Goal: Transaction & Acquisition: Purchase product/service

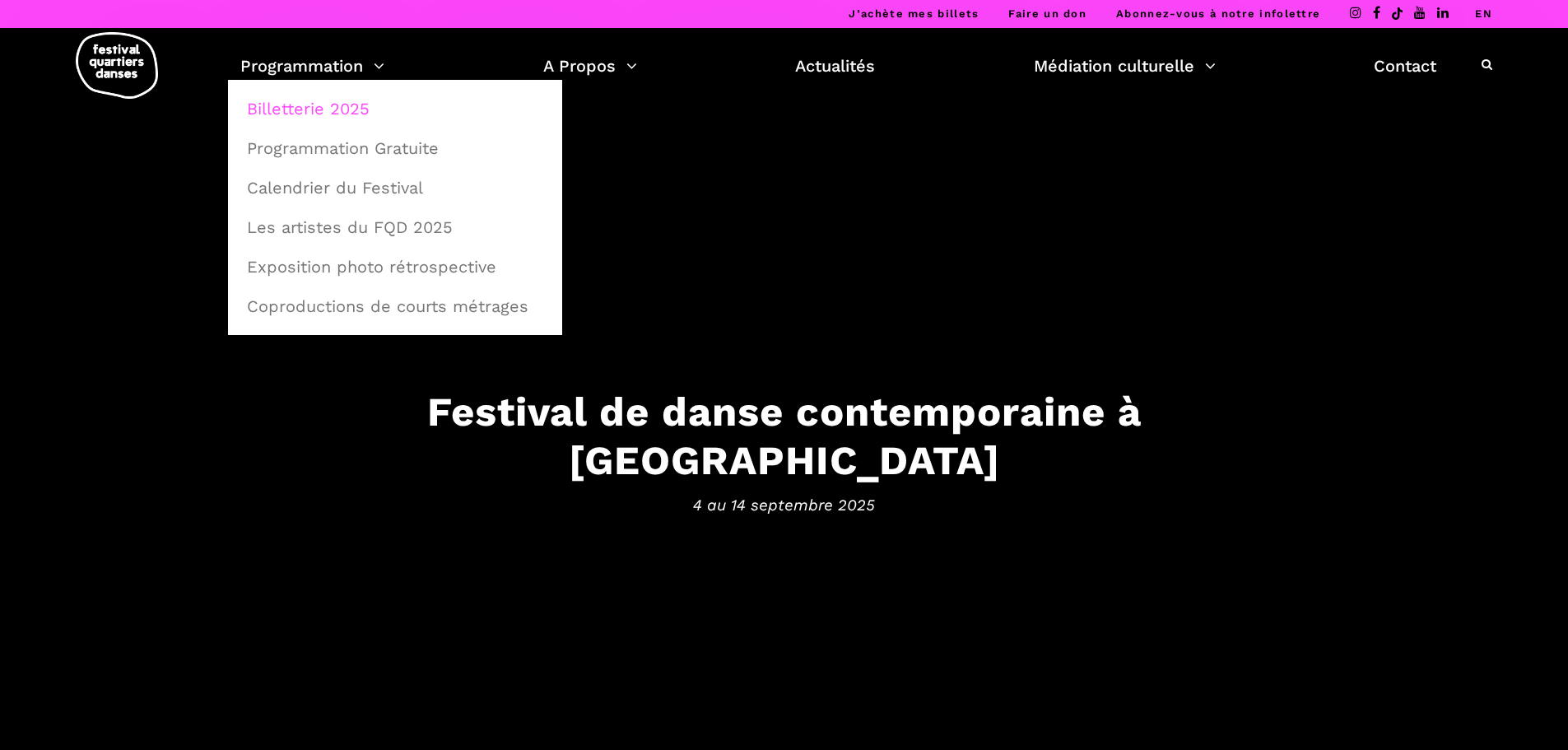
click at [343, 111] on link "Billetterie 2025" at bounding box center [396, 109] width 316 height 38
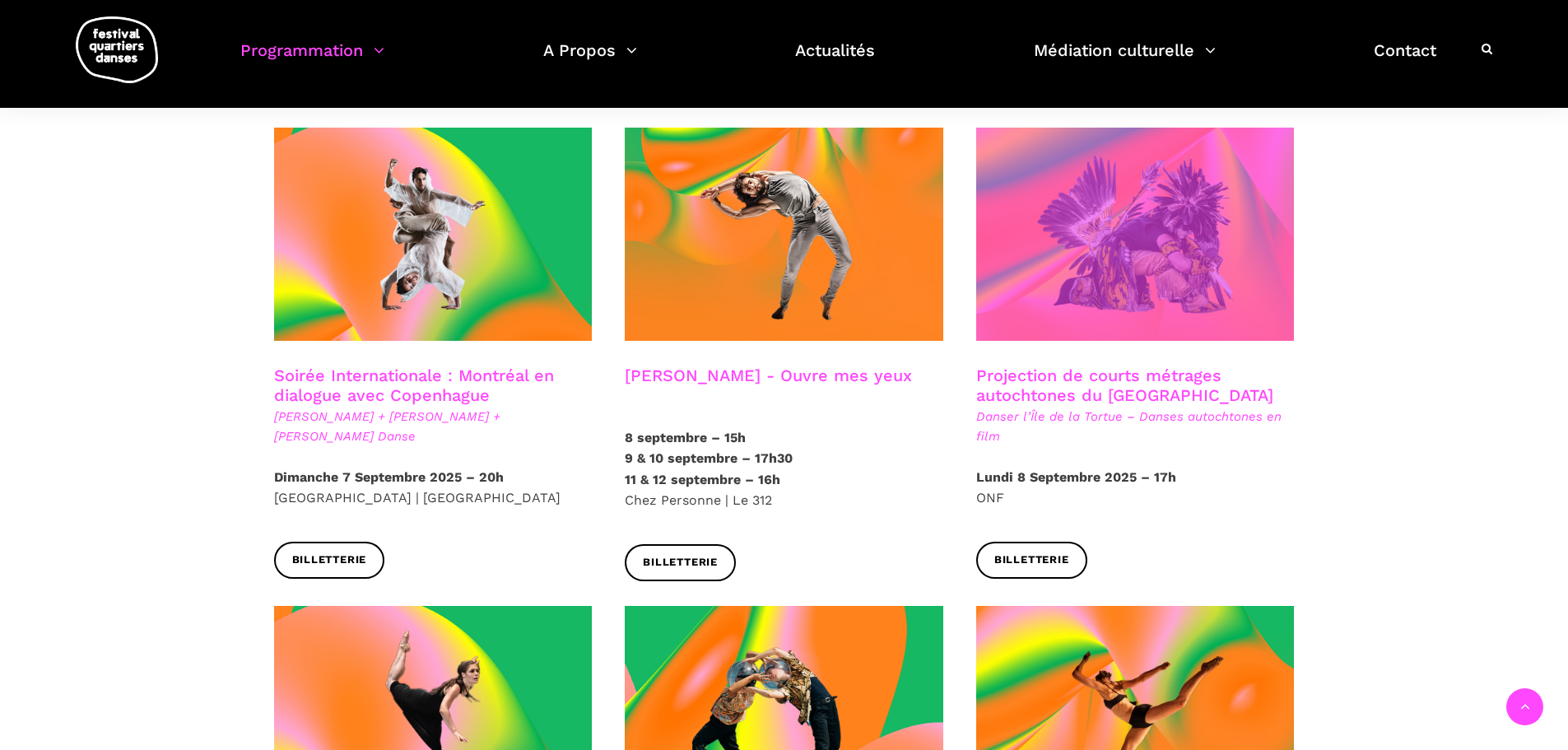
scroll to position [905, 0]
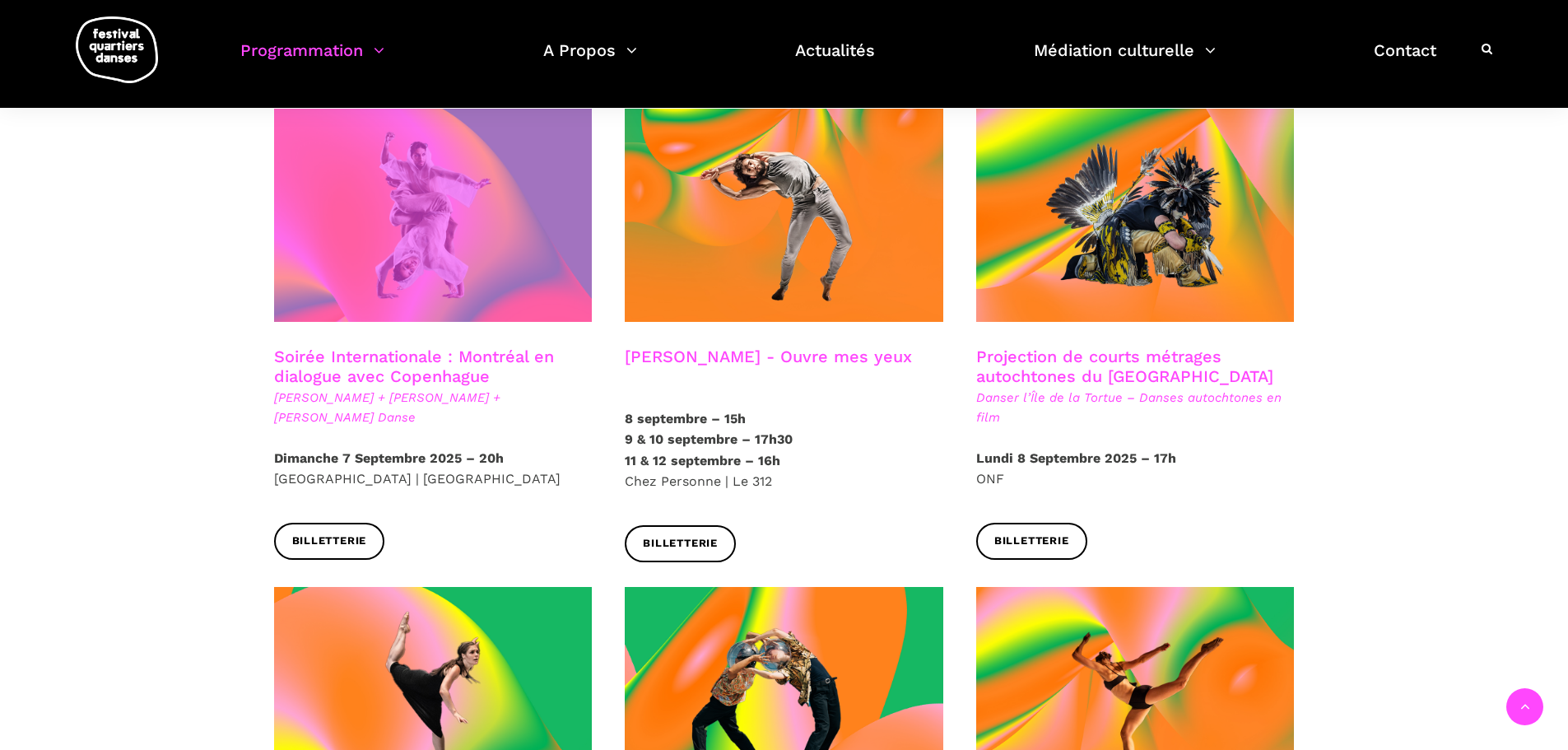
click at [515, 221] on span at bounding box center [433, 215] width 319 height 213
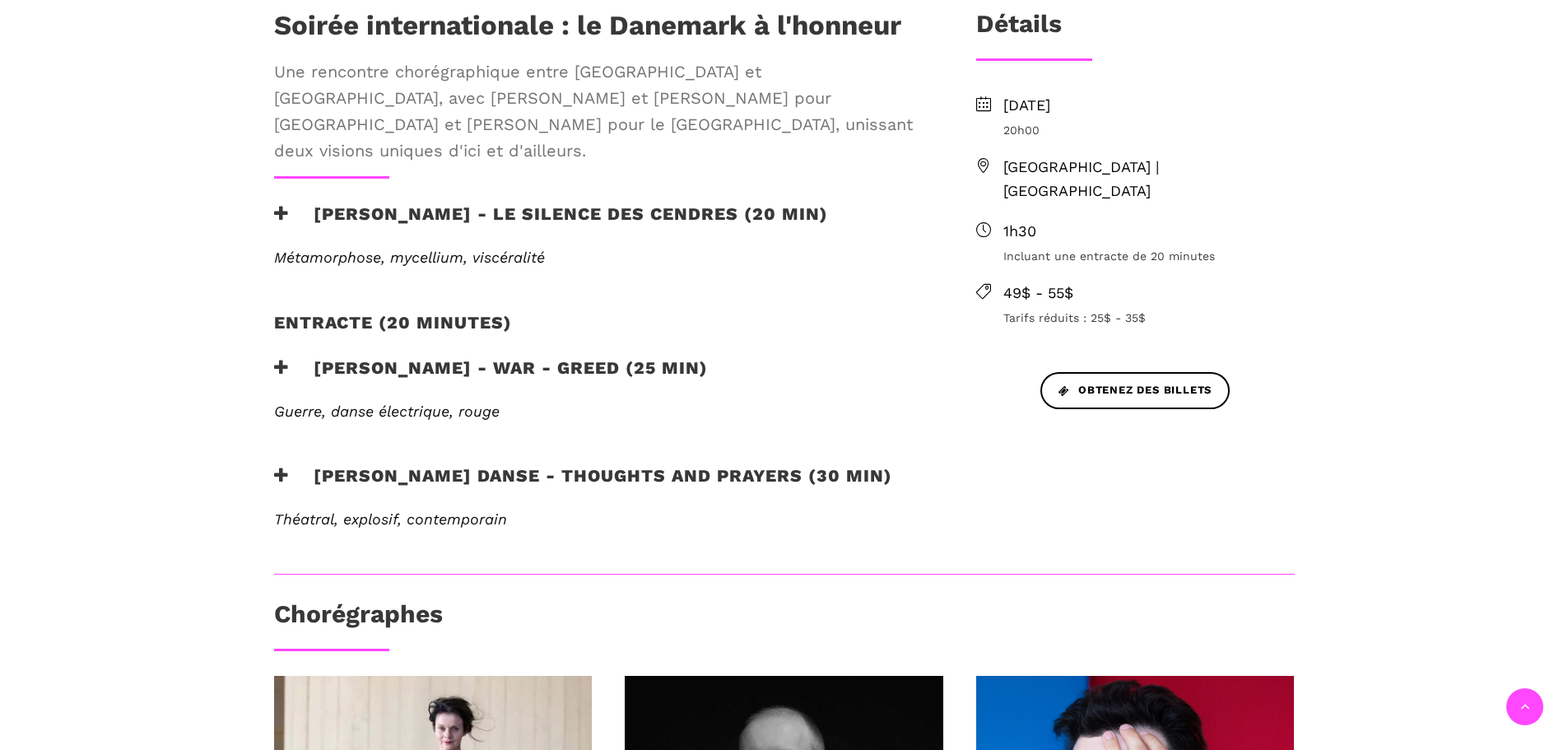
scroll to position [741, 0]
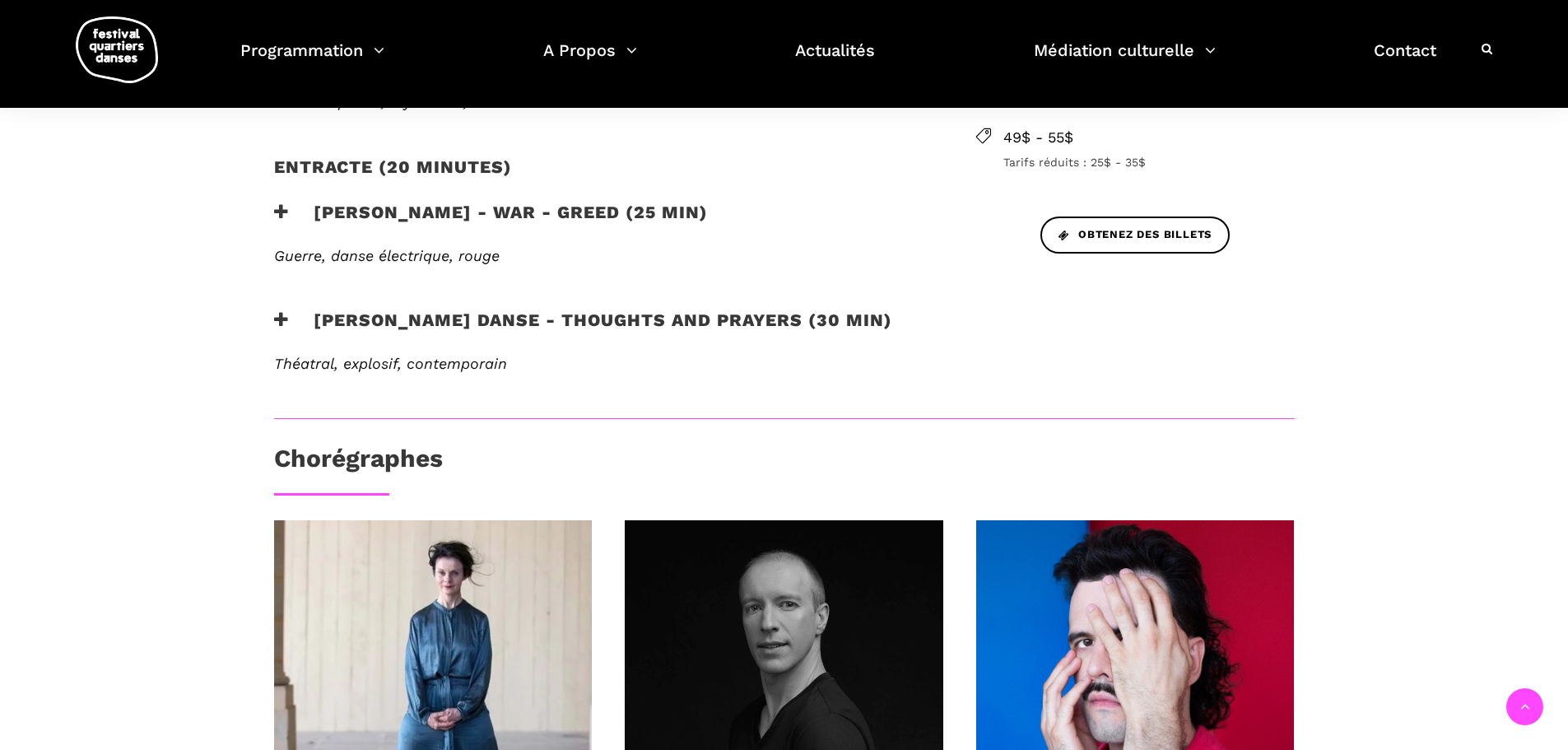
click at [561, 310] on h3 "Skeels Danse - Thoughts and Prayers (30 min)" at bounding box center [583, 330] width 618 height 41
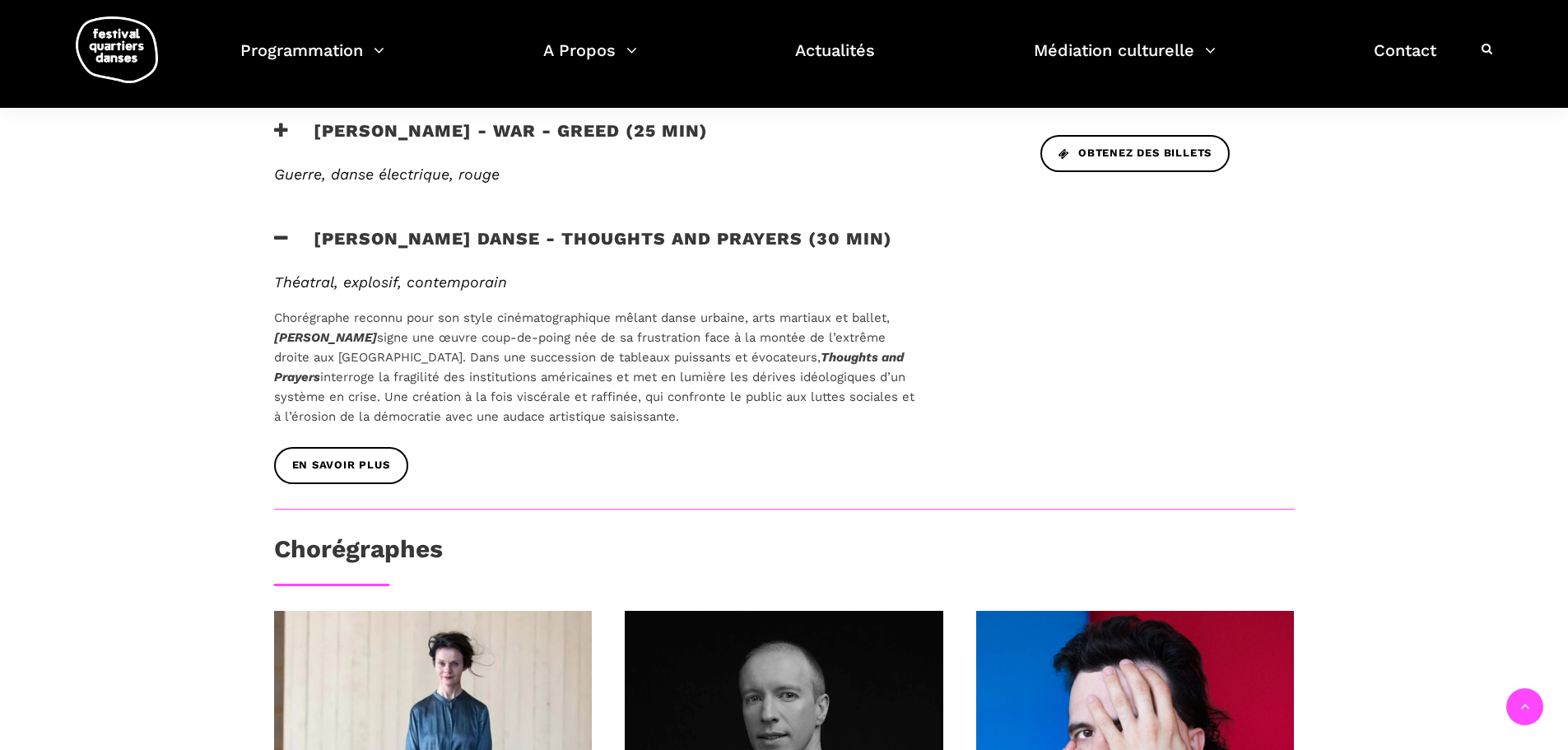
scroll to position [823, 0]
click at [390, 446] on link "En savoir plus" at bounding box center [341, 464] width 134 height 37
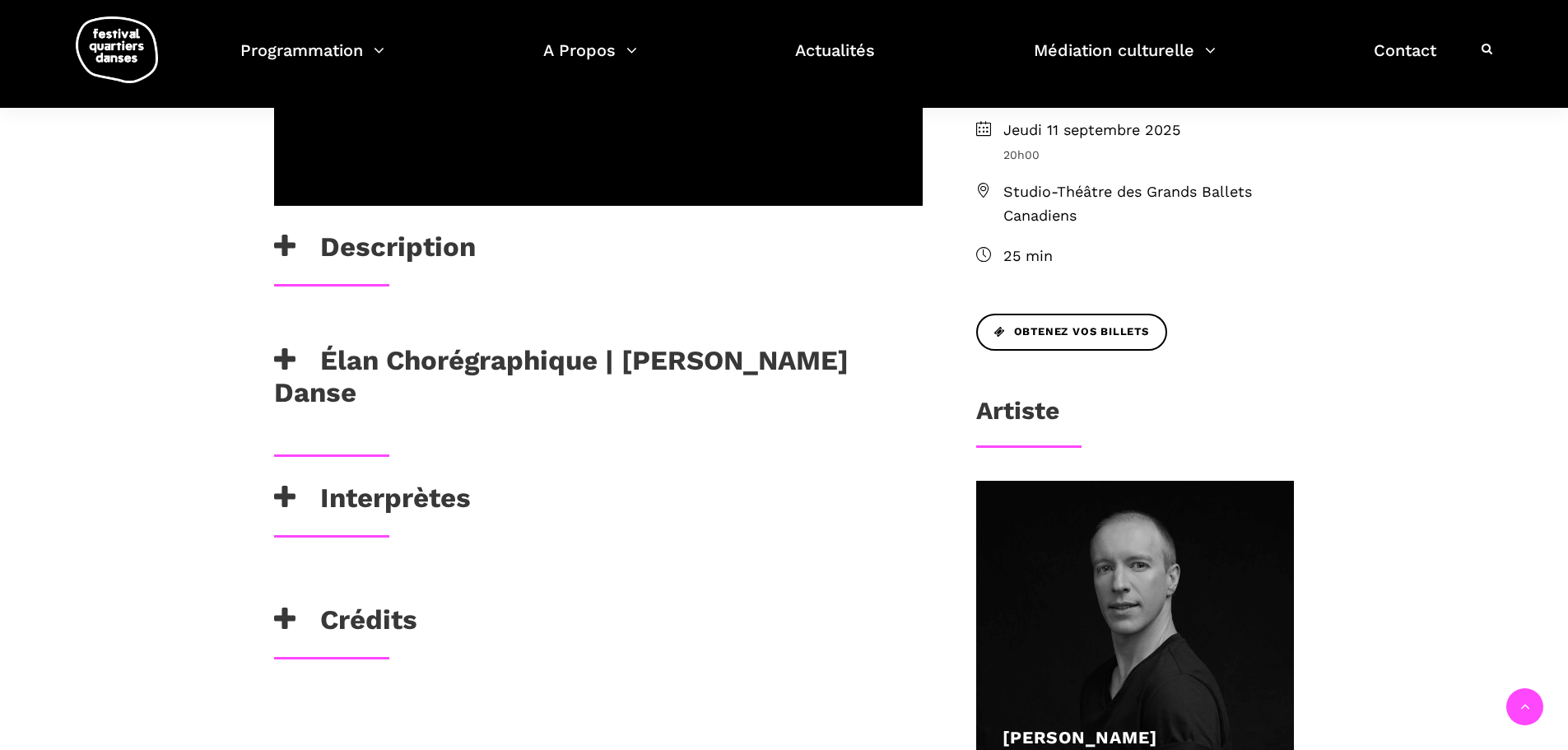
scroll to position [659, 0]
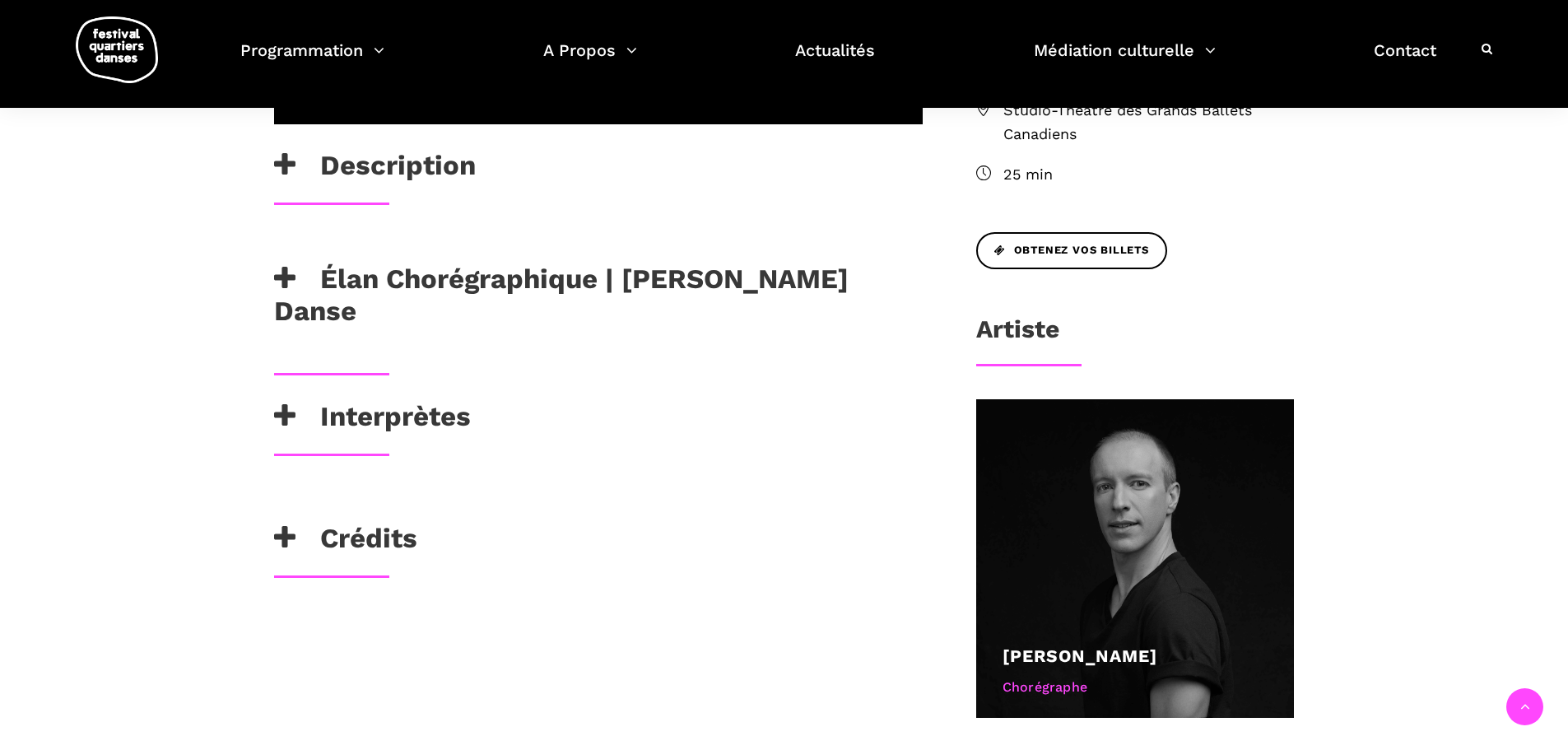
click at [391, 522] on h3 "Crédits" at bounding box center [346, 543] width 143 height 41
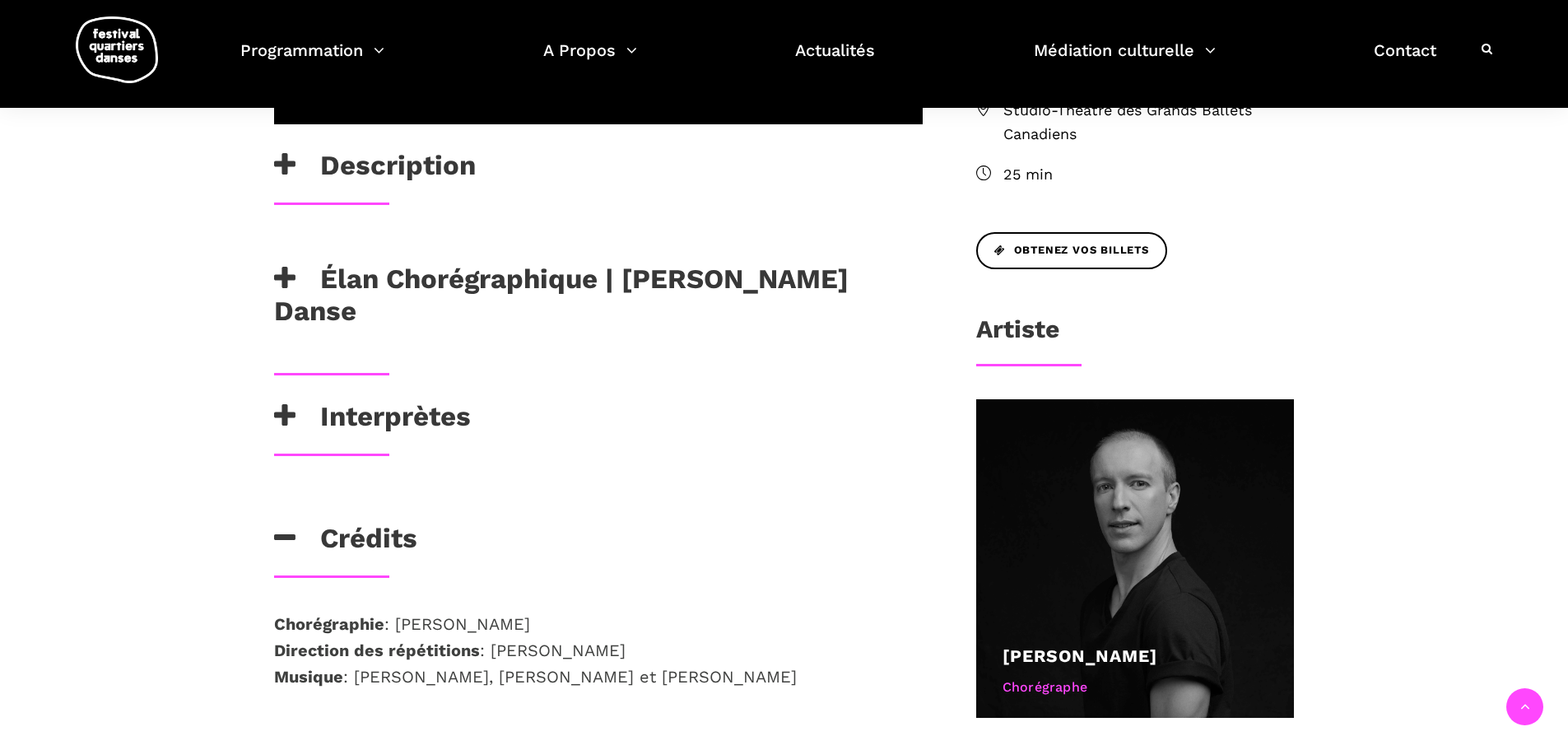
click at [400, 522] on h3 "Crédits" at bounding box center [346, 543] width 143 height 41
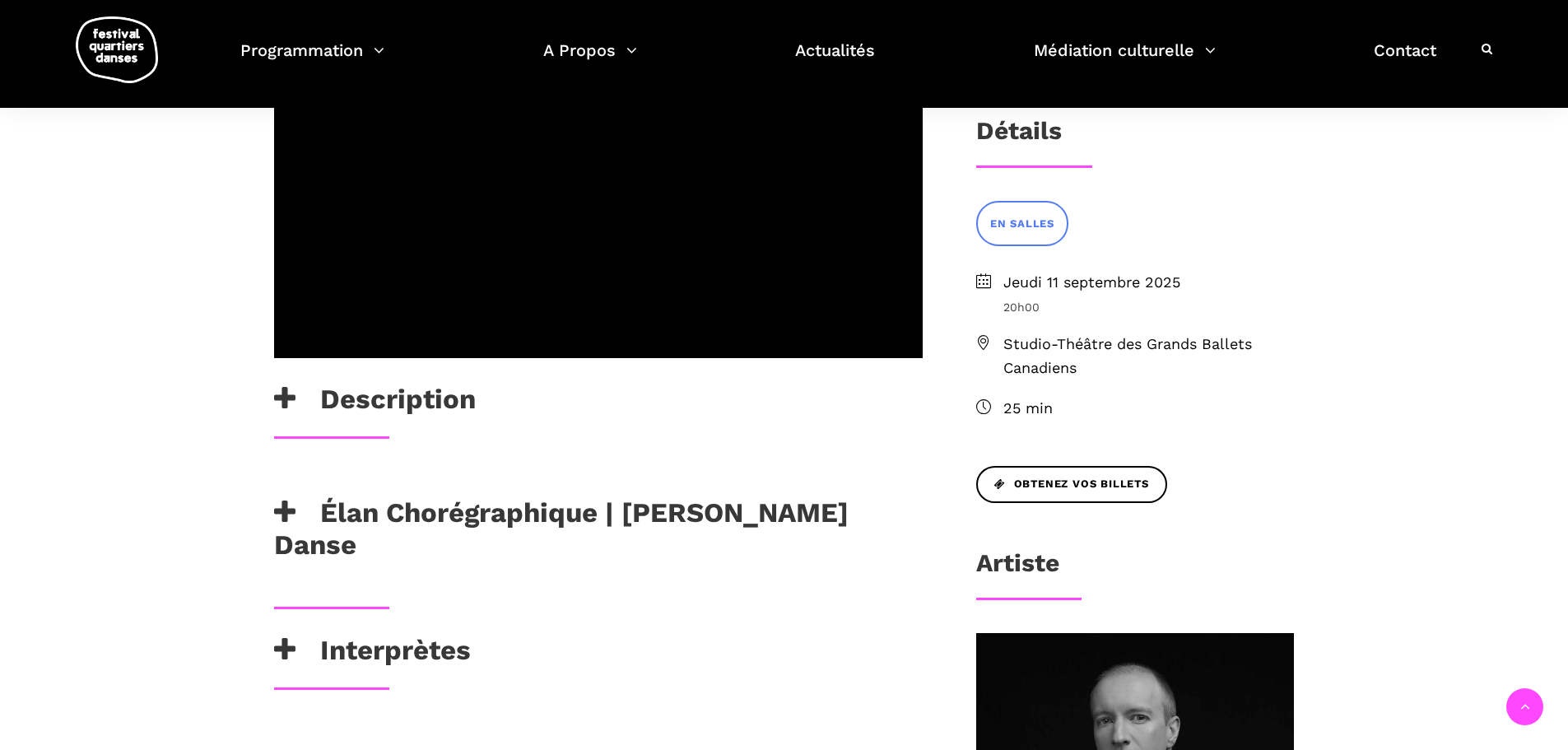
scroll to position [412, 0]
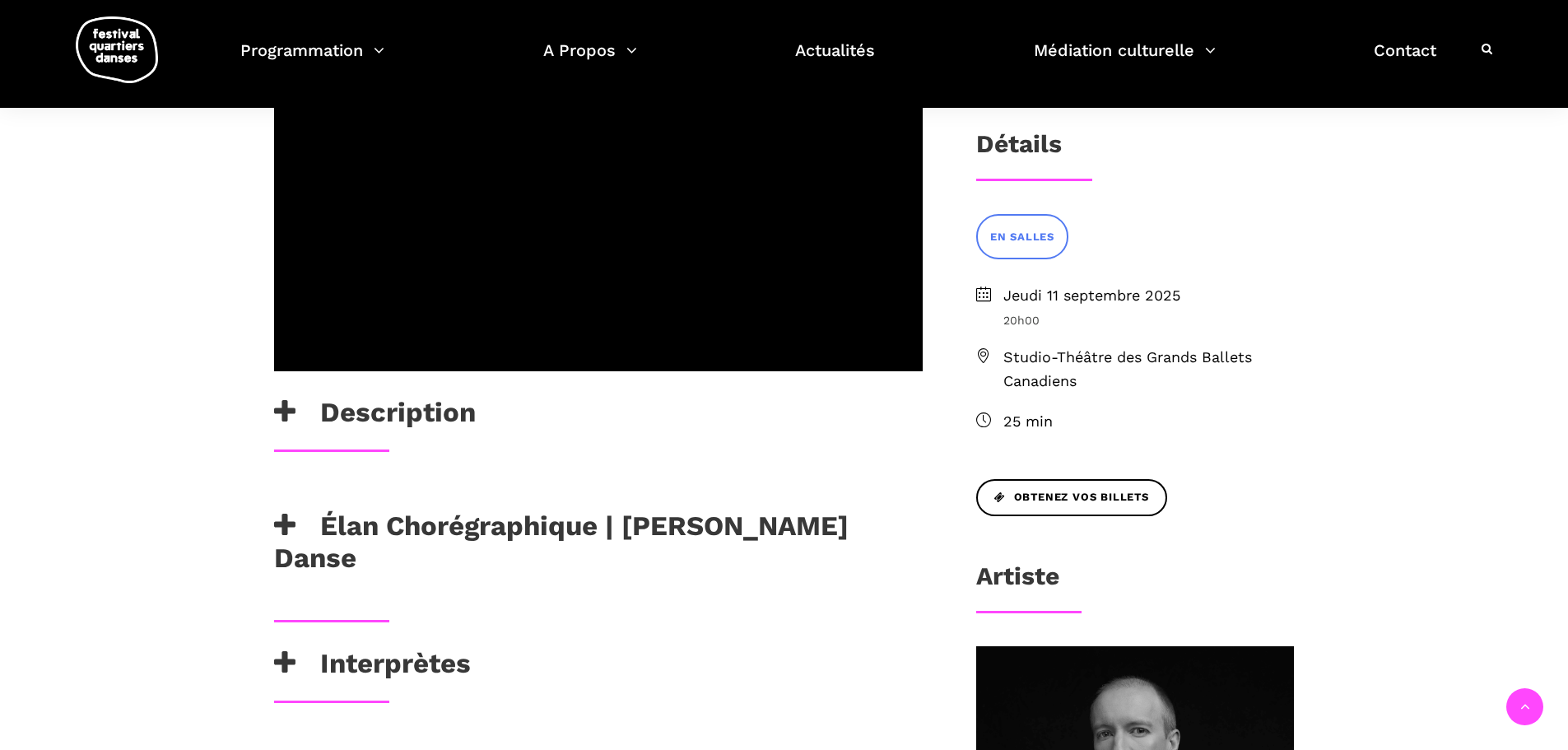
click at [427, 396] on h3 "Description" at bounding box center [375, 416] width 202 height 41
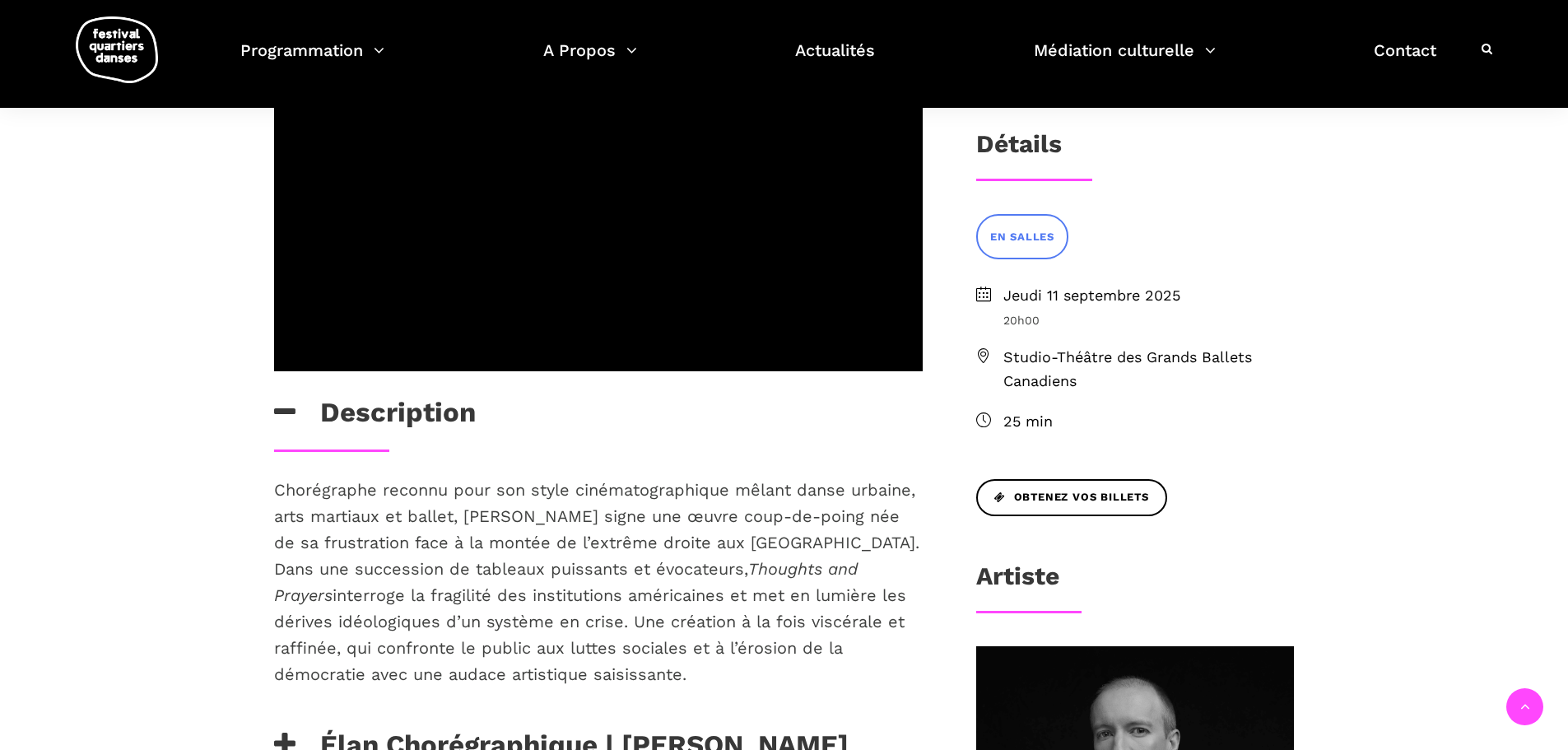
click at [461, 396] on h3 "Description" at bounding box center [375, 416] width 202 height 41
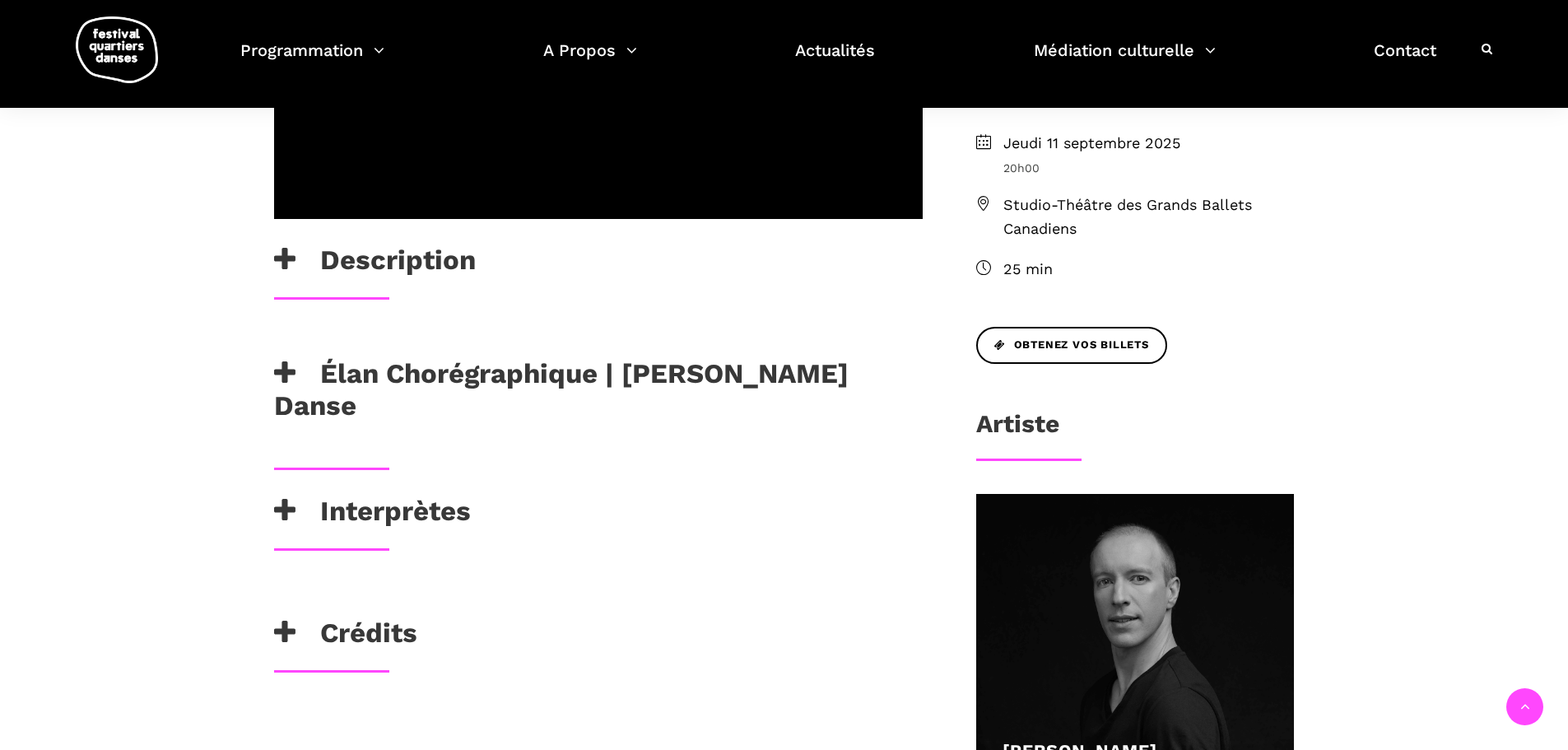
scroll to position [576, 0]
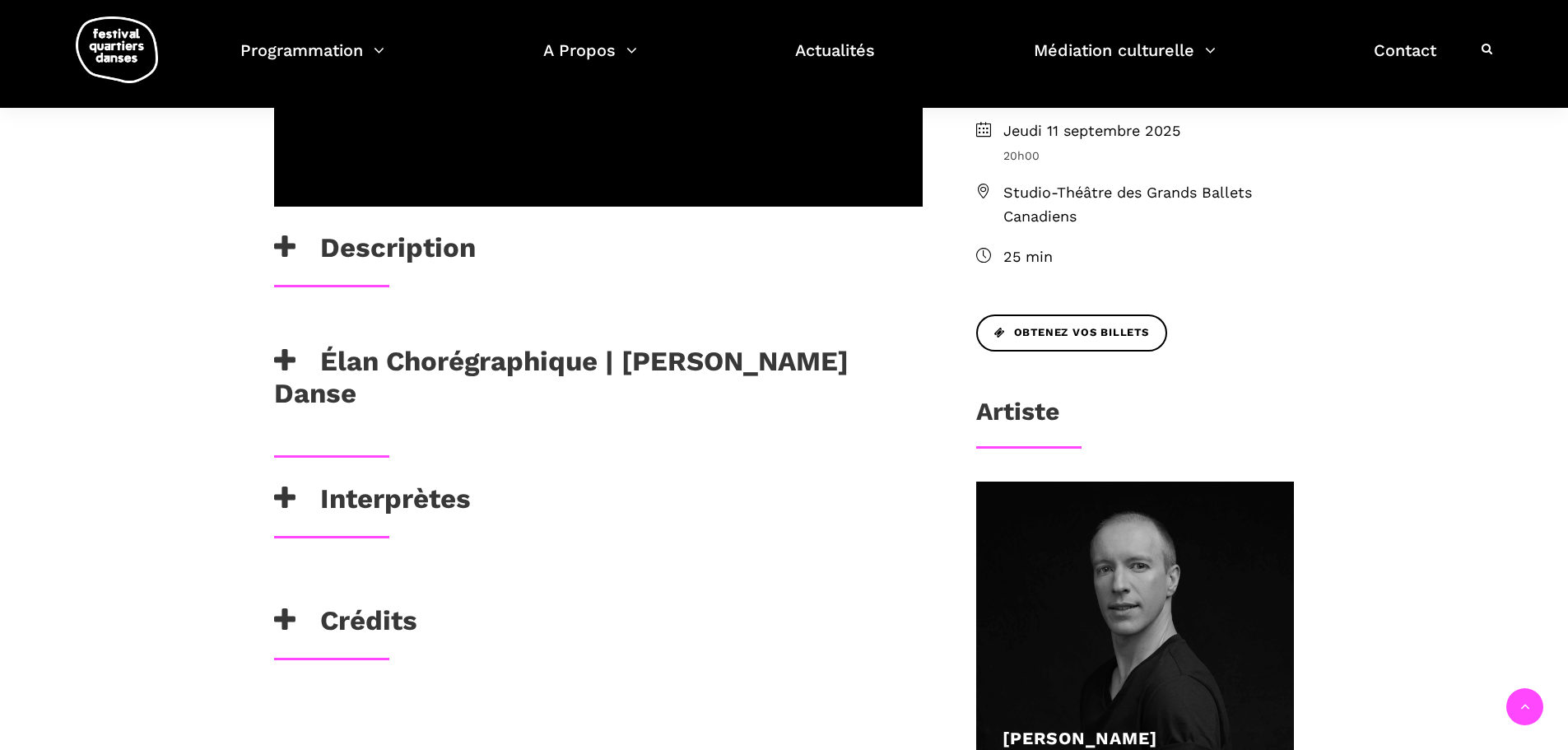
click at [485, 345] on h3 "Élan Chorégraphique | Skeels Danse" at bounding box center [598, 377] width 649 height 65
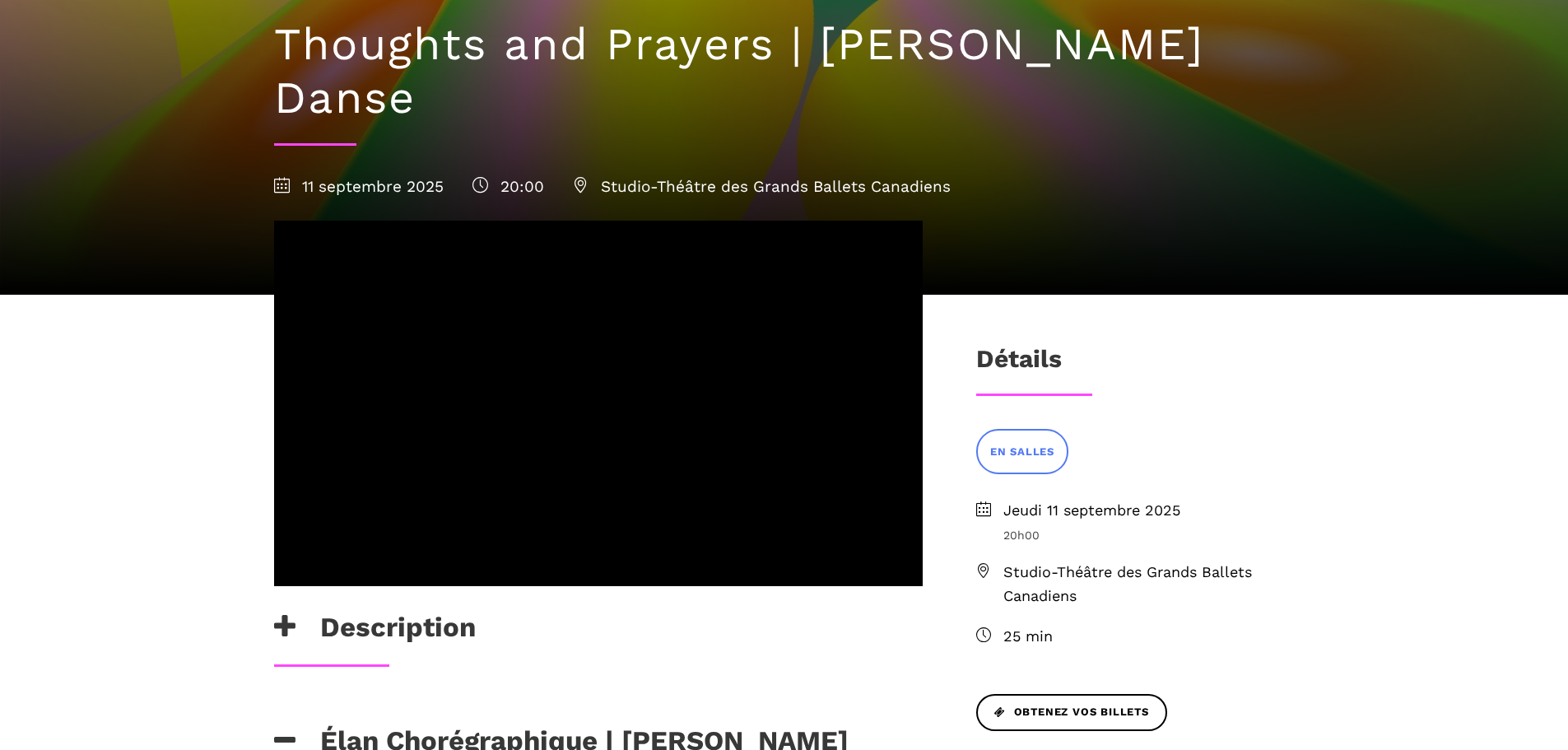
scroll to position [494, 0]
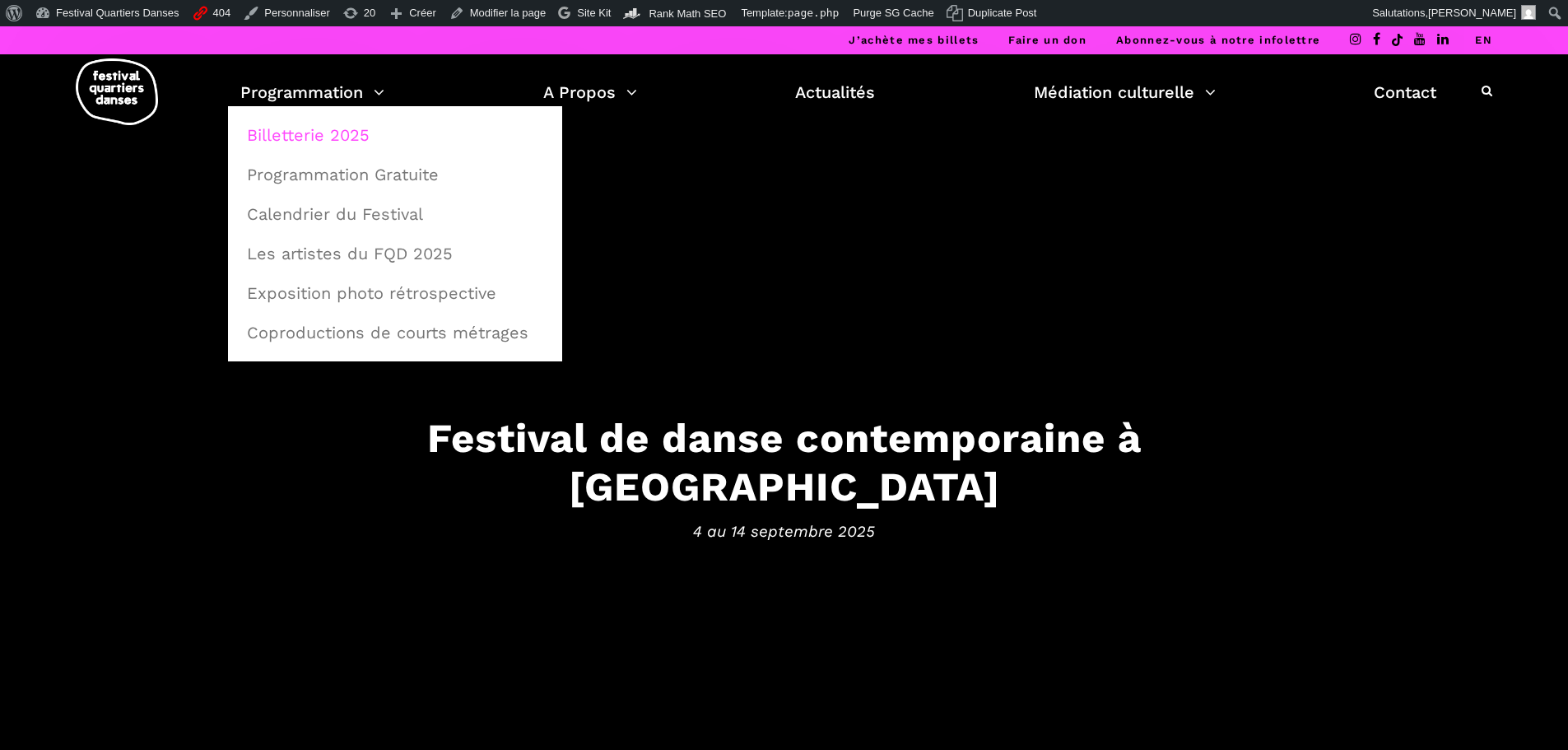
click at [312, 132] on link "Billetterie 2025" at bounding box center [396, 135] width 316 height 38
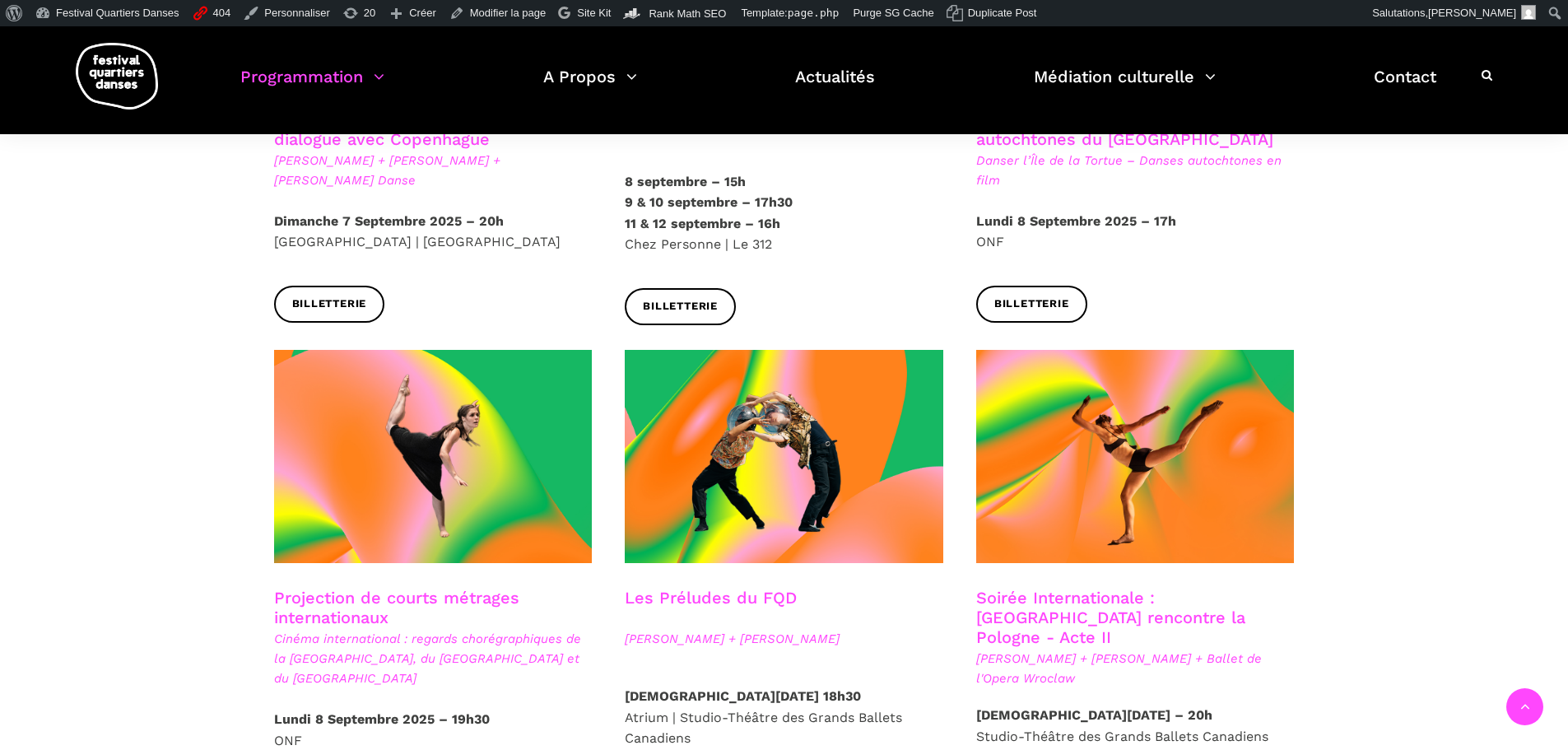
scroll to position [1071, 0]
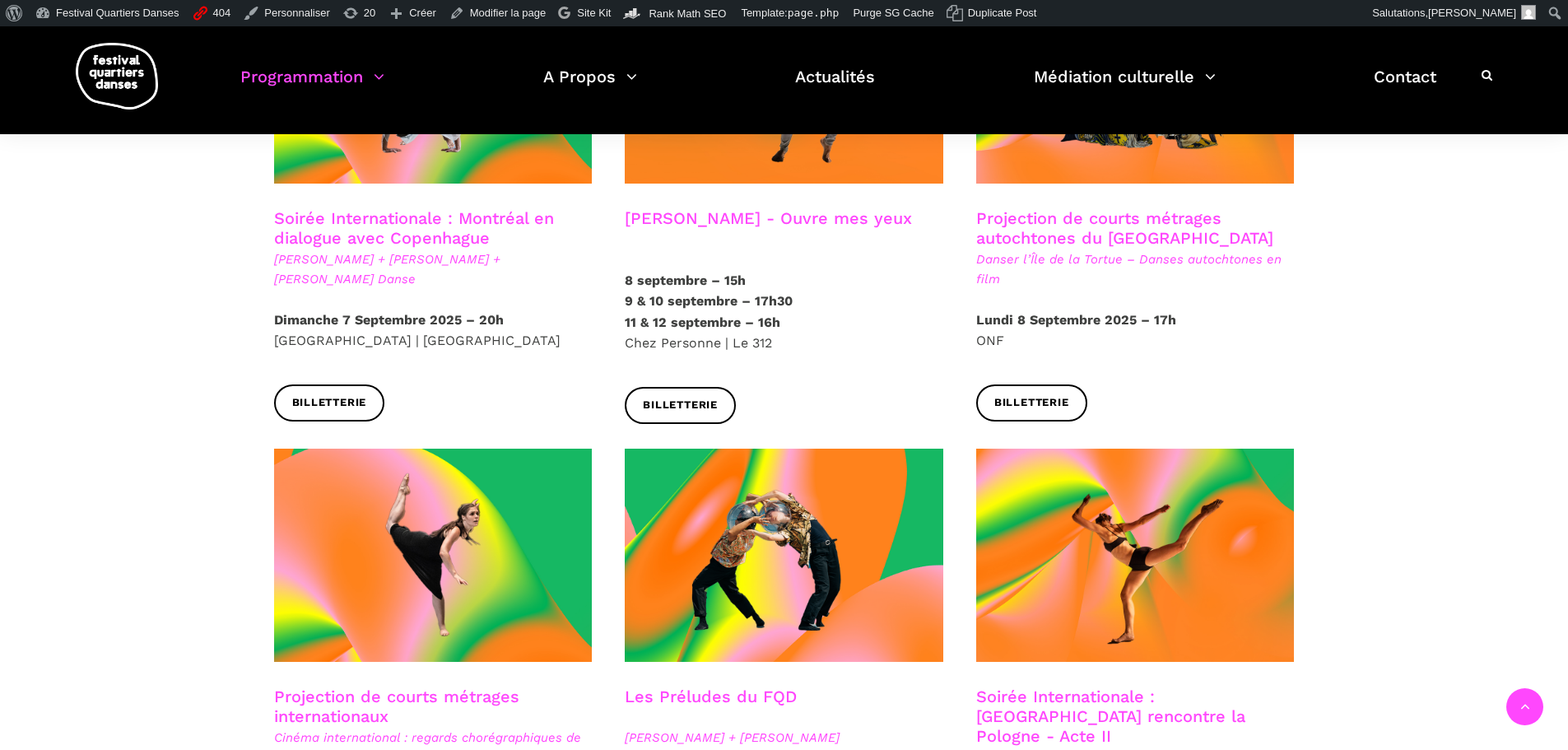
click at [403, 168] on div at bounding box center [434, 89] width 352 height 238
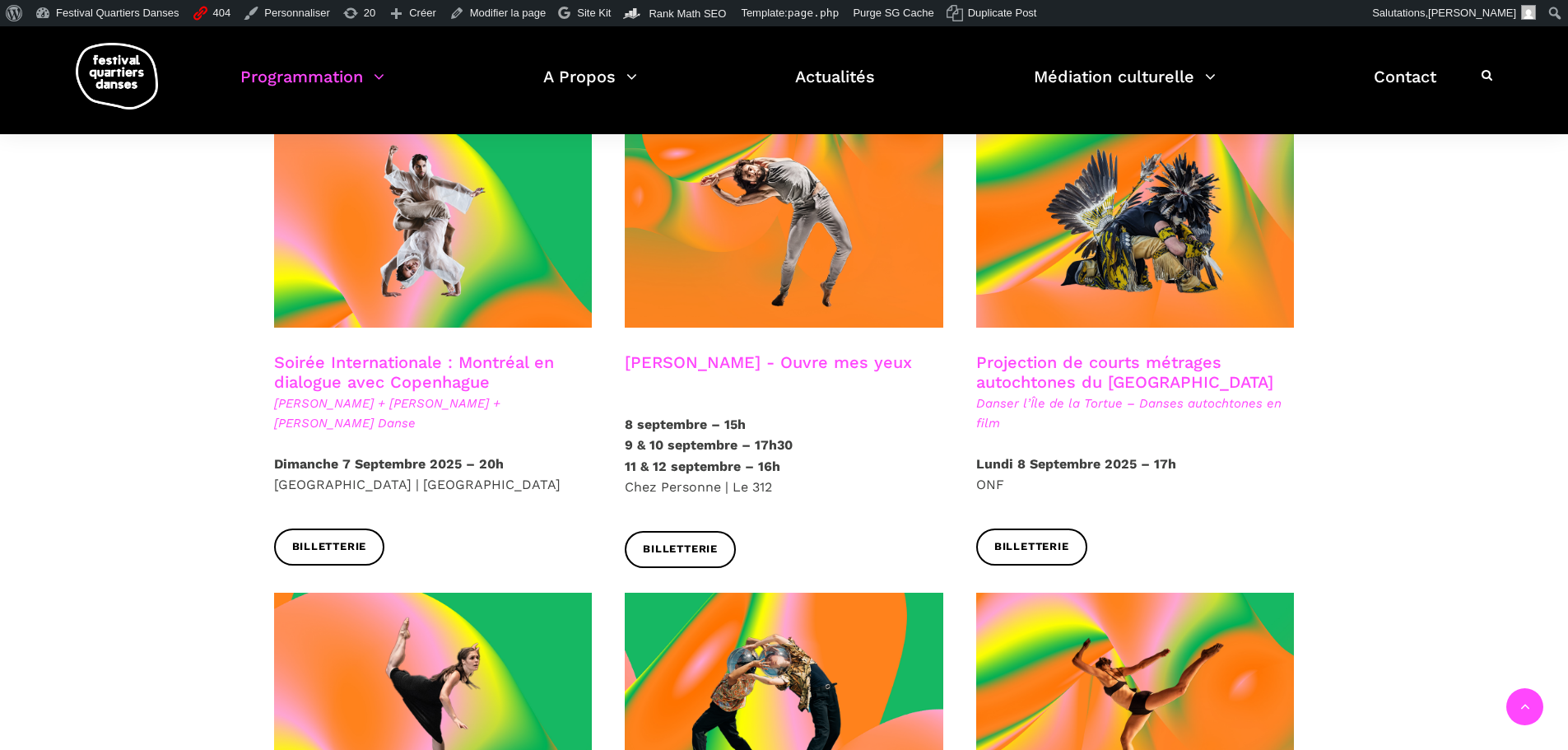
scroll to position [905, 0]
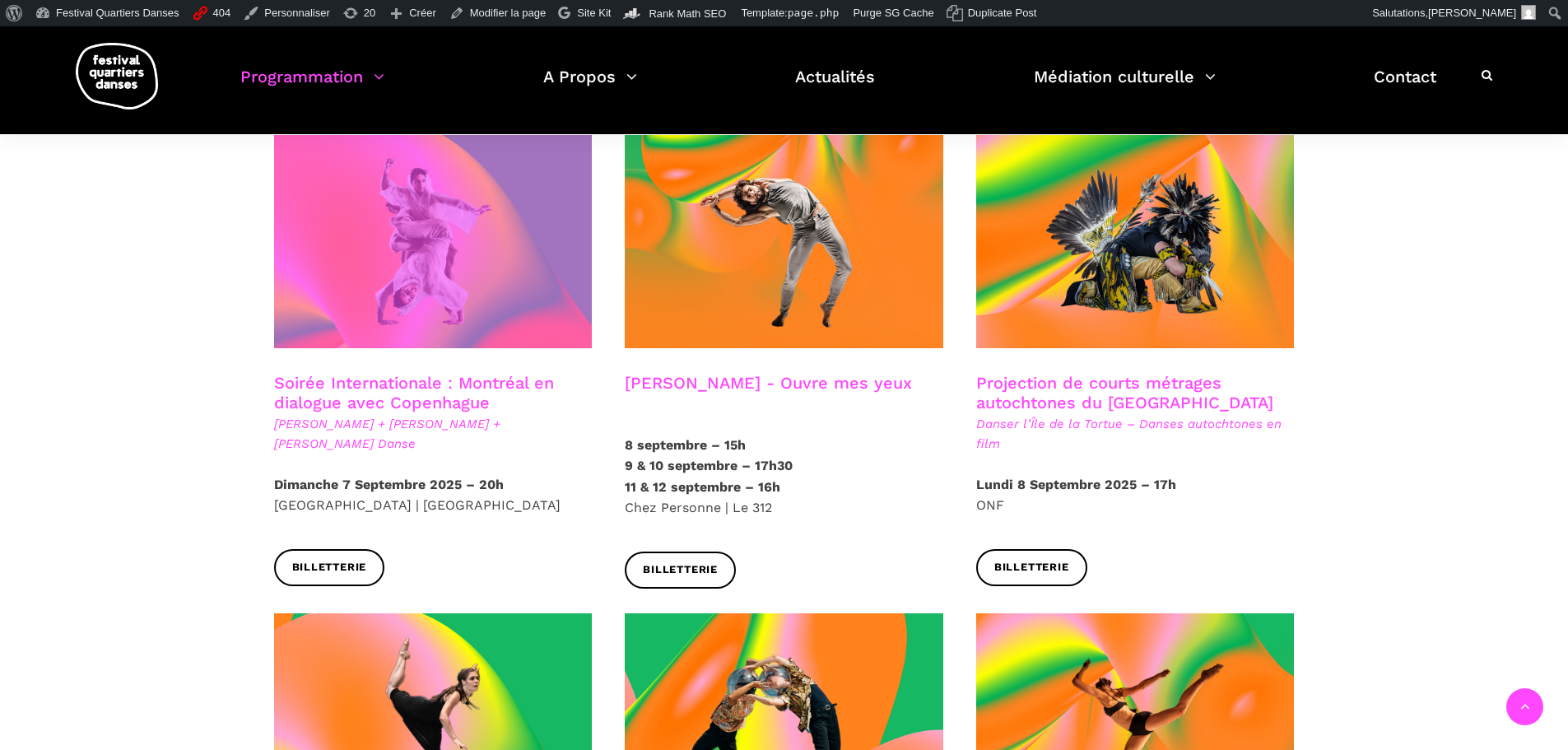
click at [418, 281] on span at bounding box center [433, 241] width 319 height 213
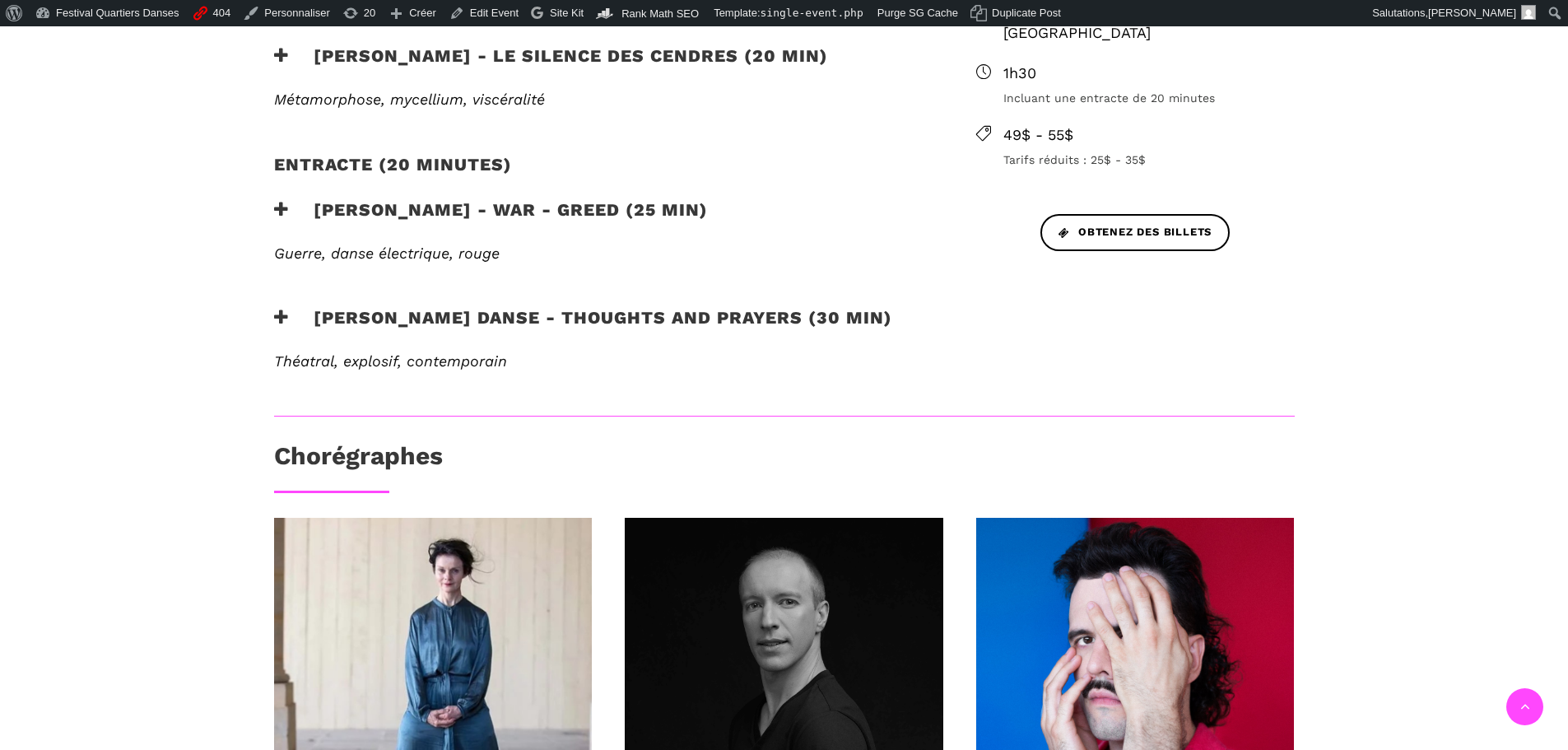
scroll to position [741, 0]
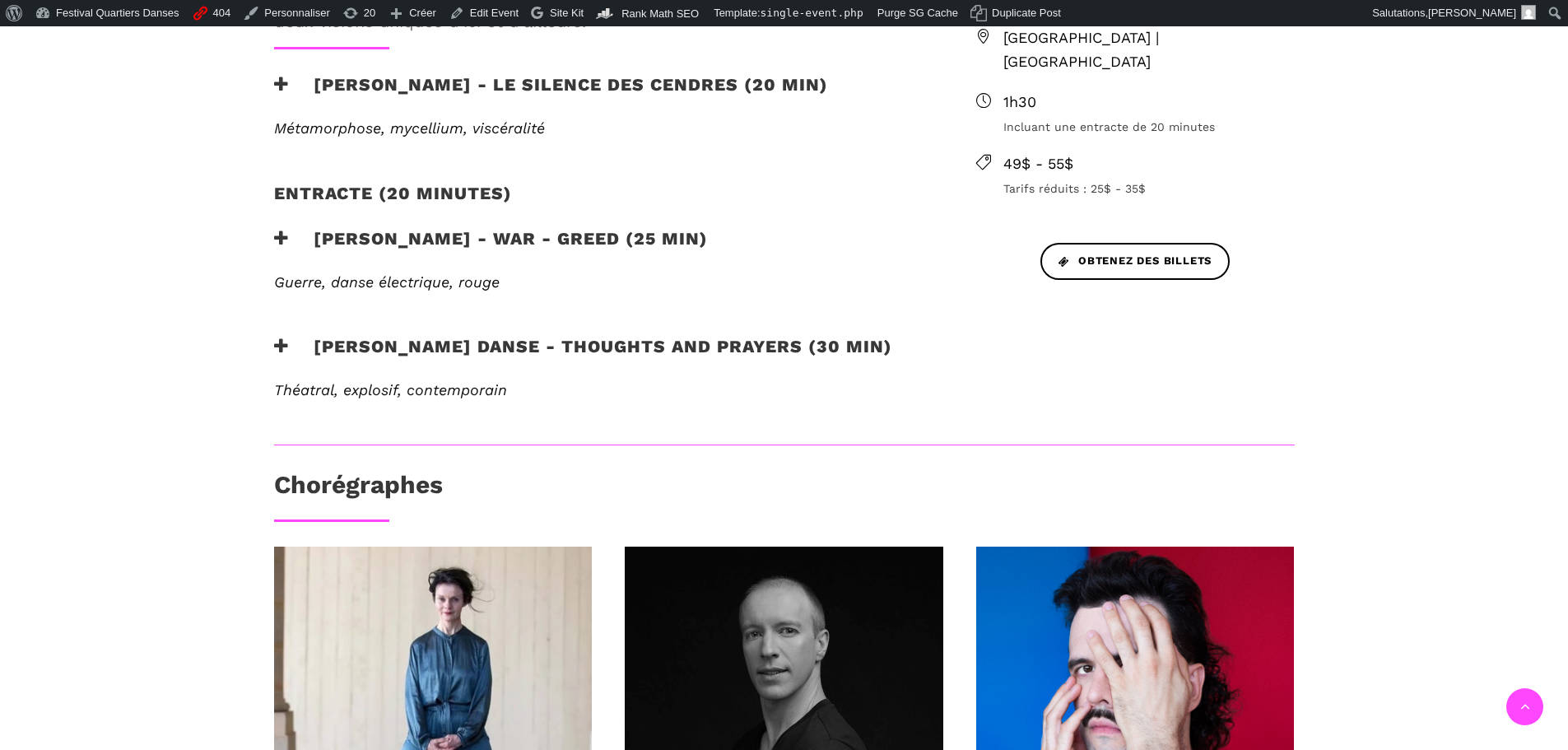
click at [506, 336] on h3 "[PERSON_NAME] Danse - Thoughts and Prayers (30 min)" at bounding box center [583, 356] width 618 height 41
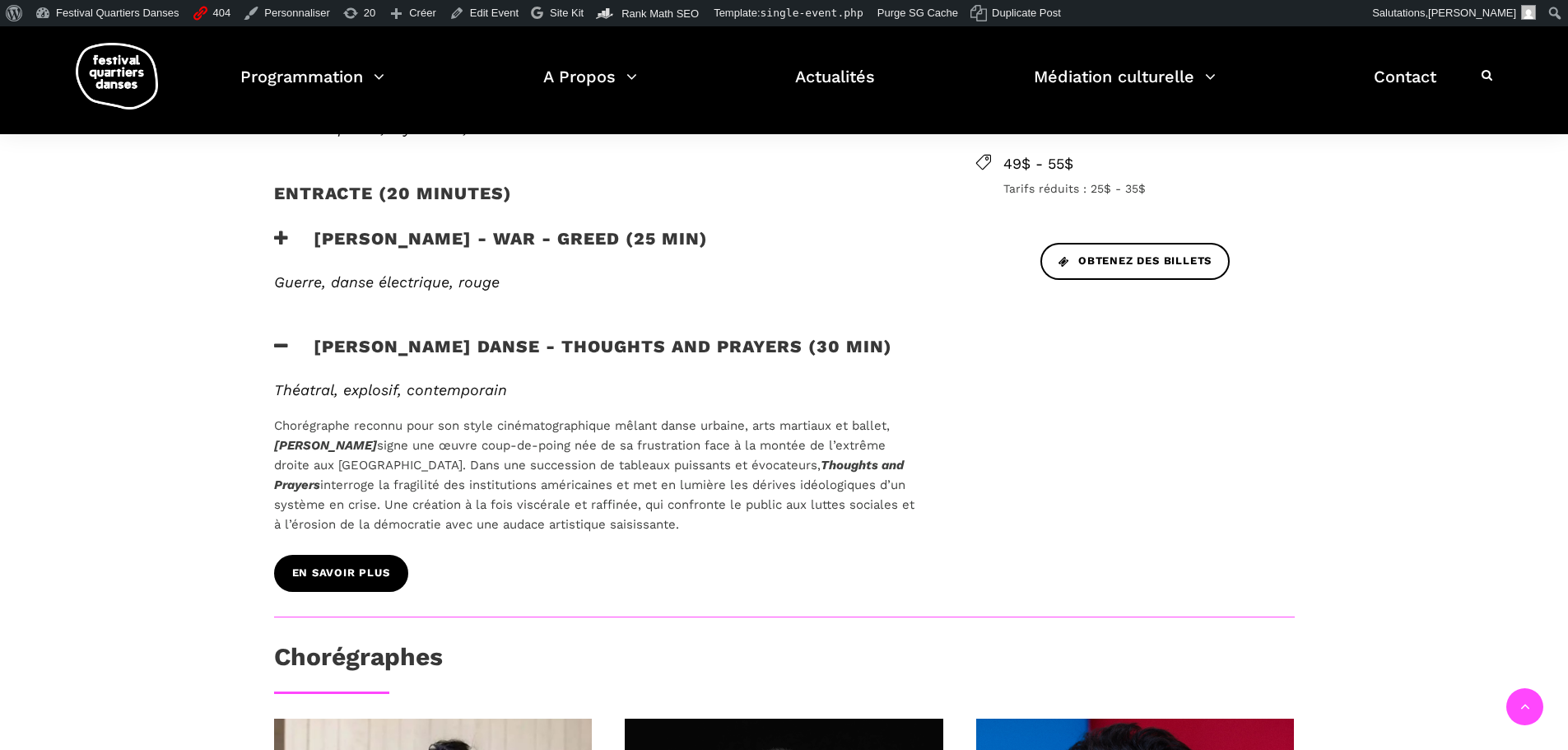
click at [320, 565] on span "En savoir plus" at bounding box center [341, 573] width 98 height 17
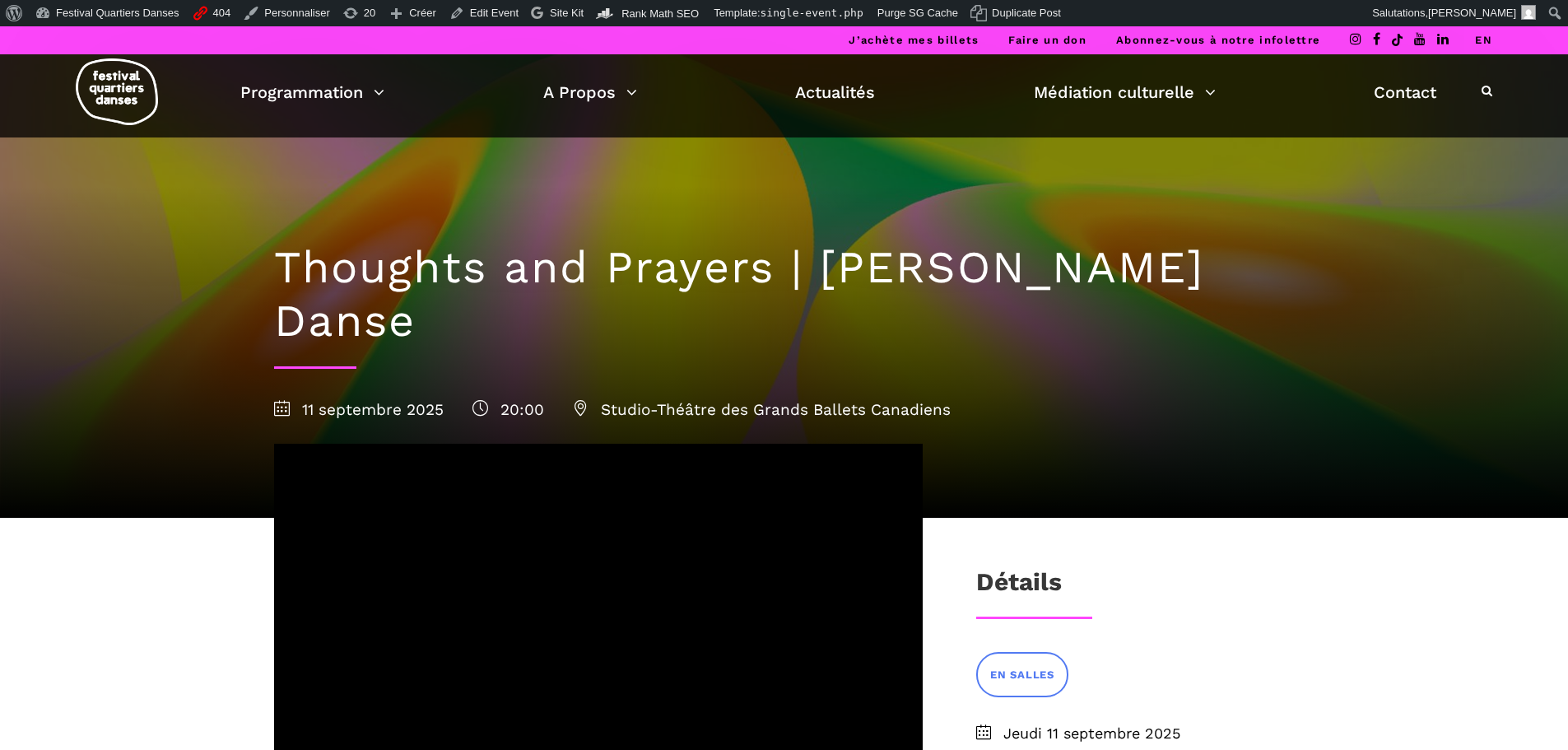
scroll to position [576, 0]
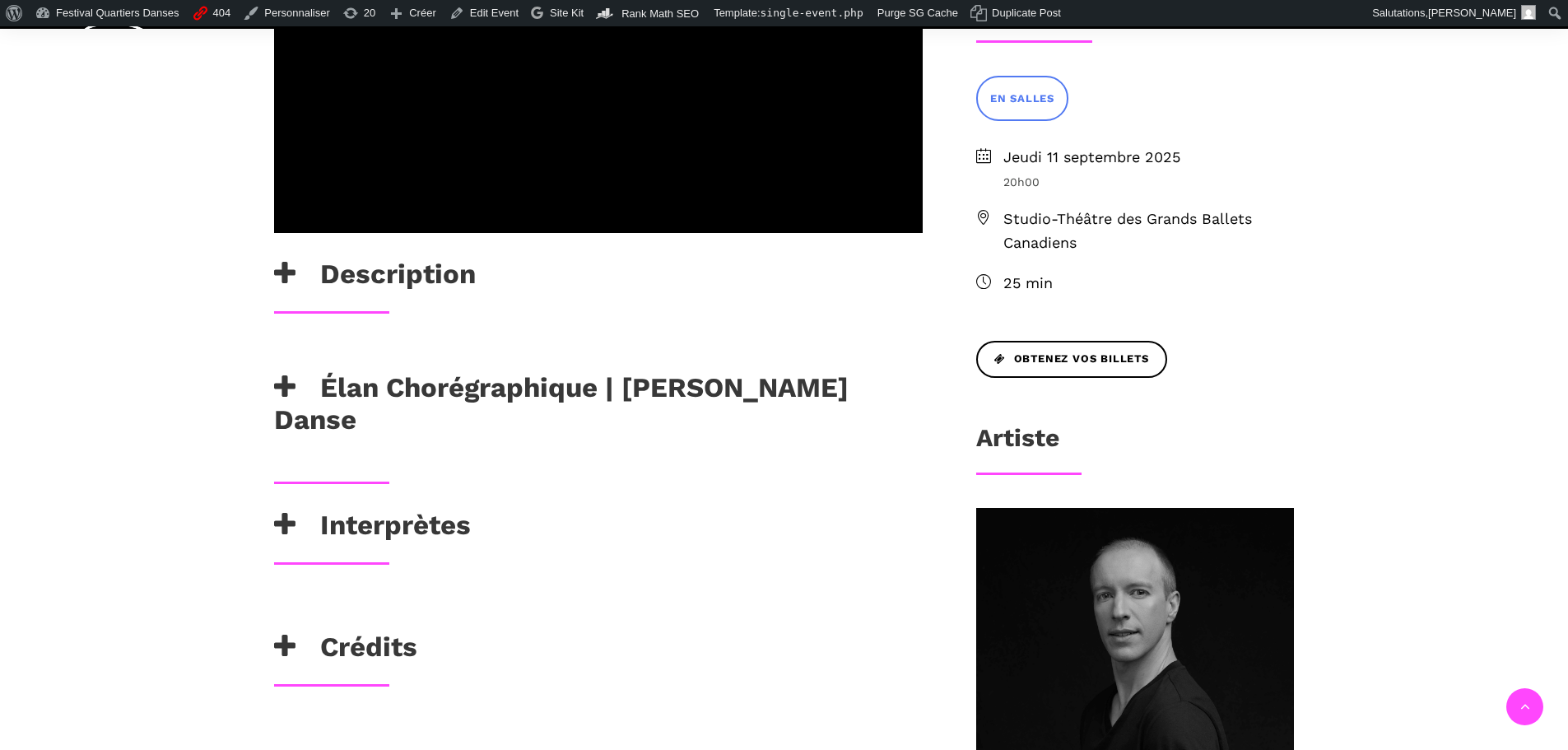
drag, startPoint x: 417, startPoint y: 329, endPoint x: 428, endPoint y: 354, distance: 27.3
click at [417, 371] on h3 "Élan Chorégraphique | [PERSON_NAME] Danse" at bounding box center [598, 404] width 649 height 65
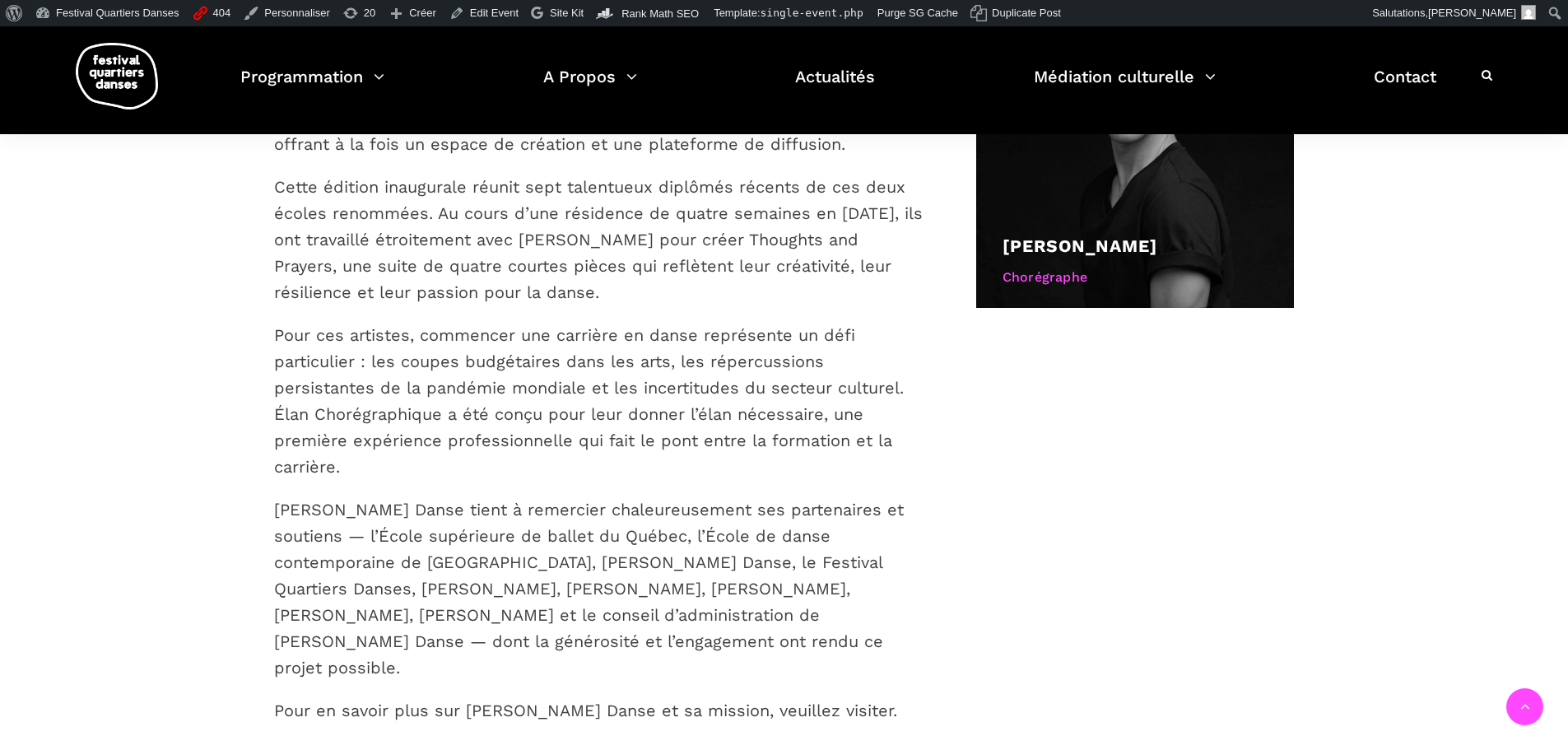
scroll to position [1071, 0]
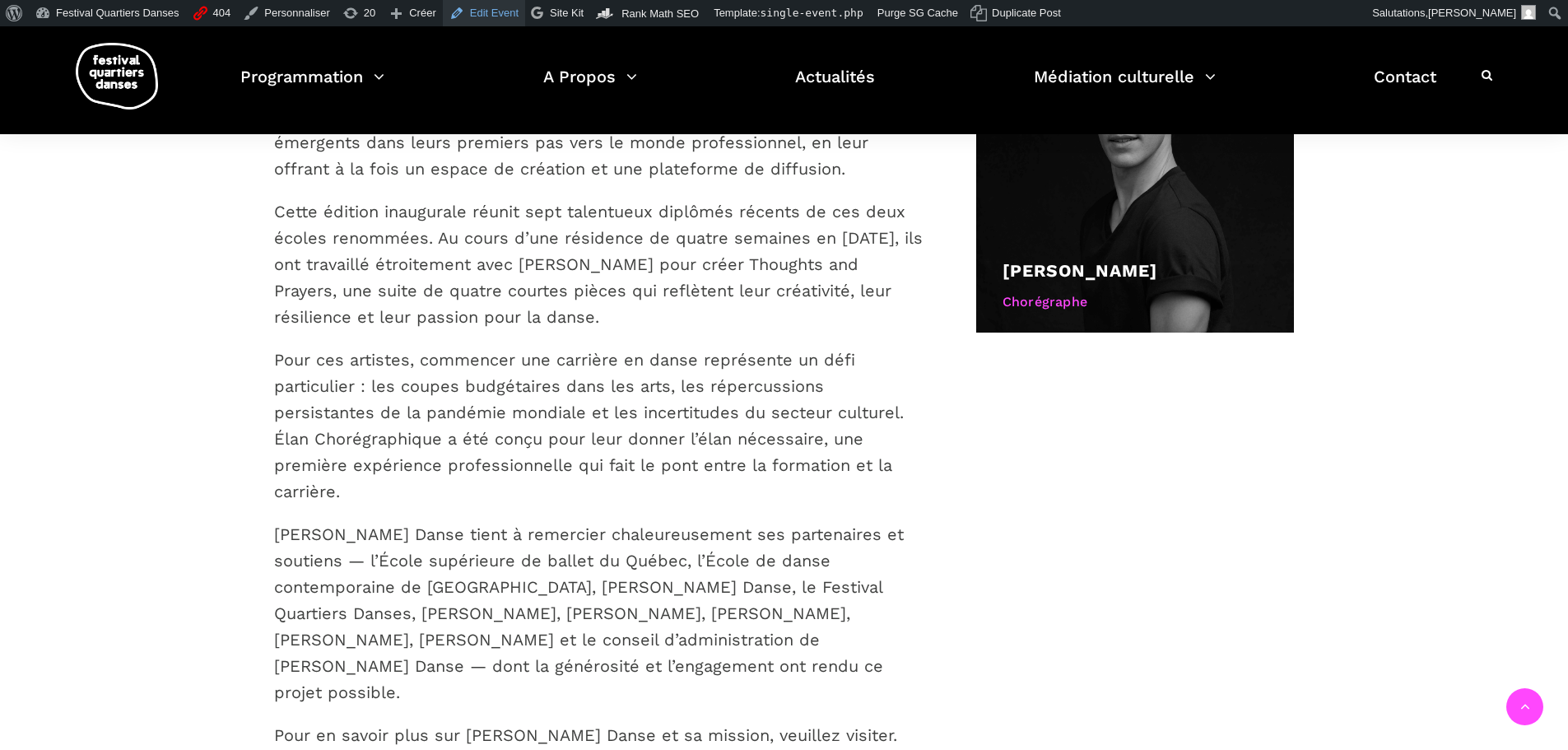
click at [467, 11] on link "Edit Event" at bounding box center [484, 13] width 82 height 27
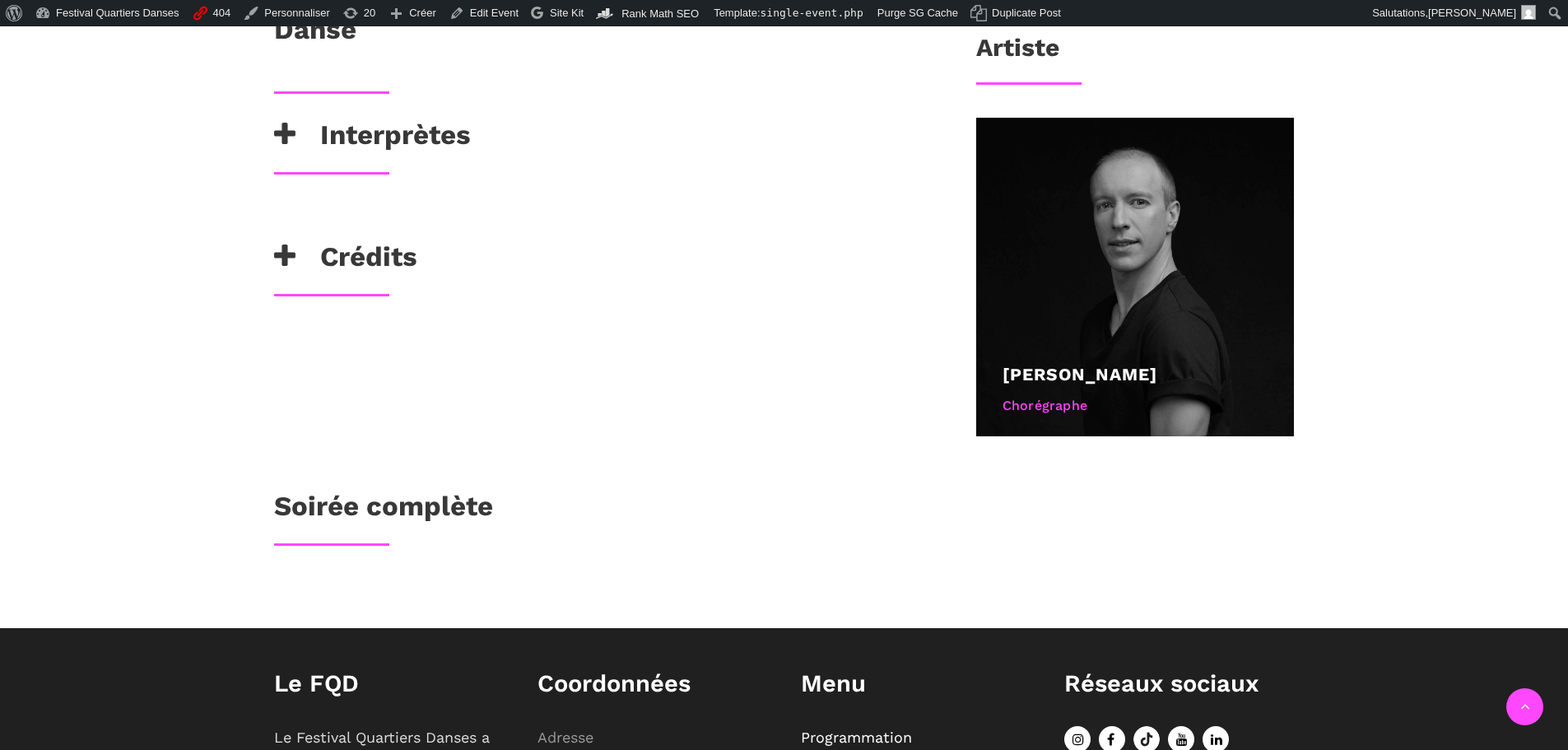
scroll to position [823, 0]
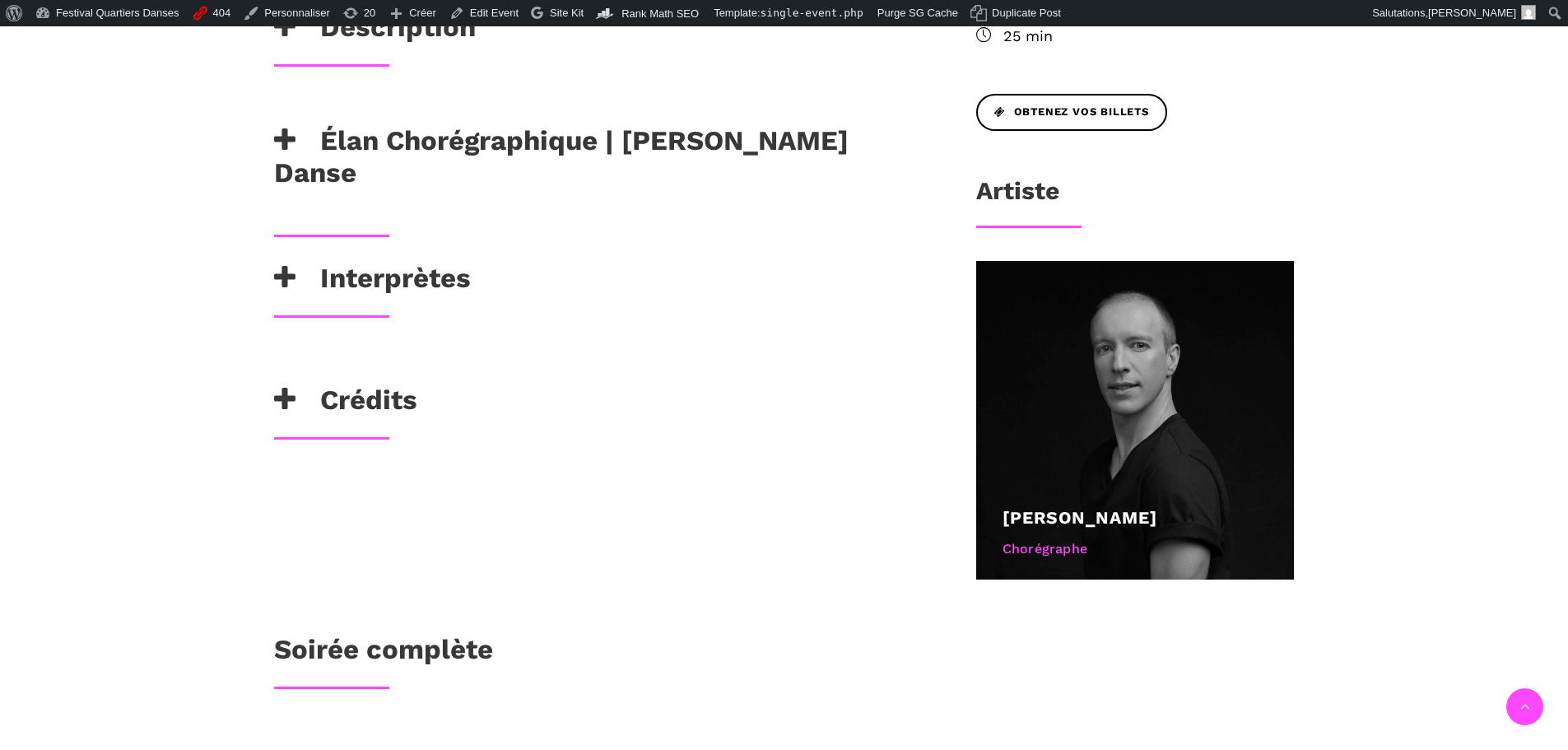
click at [509, 124] on h3 "Élan Chorégraphique | [PERSON_NAME] Danse" at bounding box center [598, 156] width 649 height 65
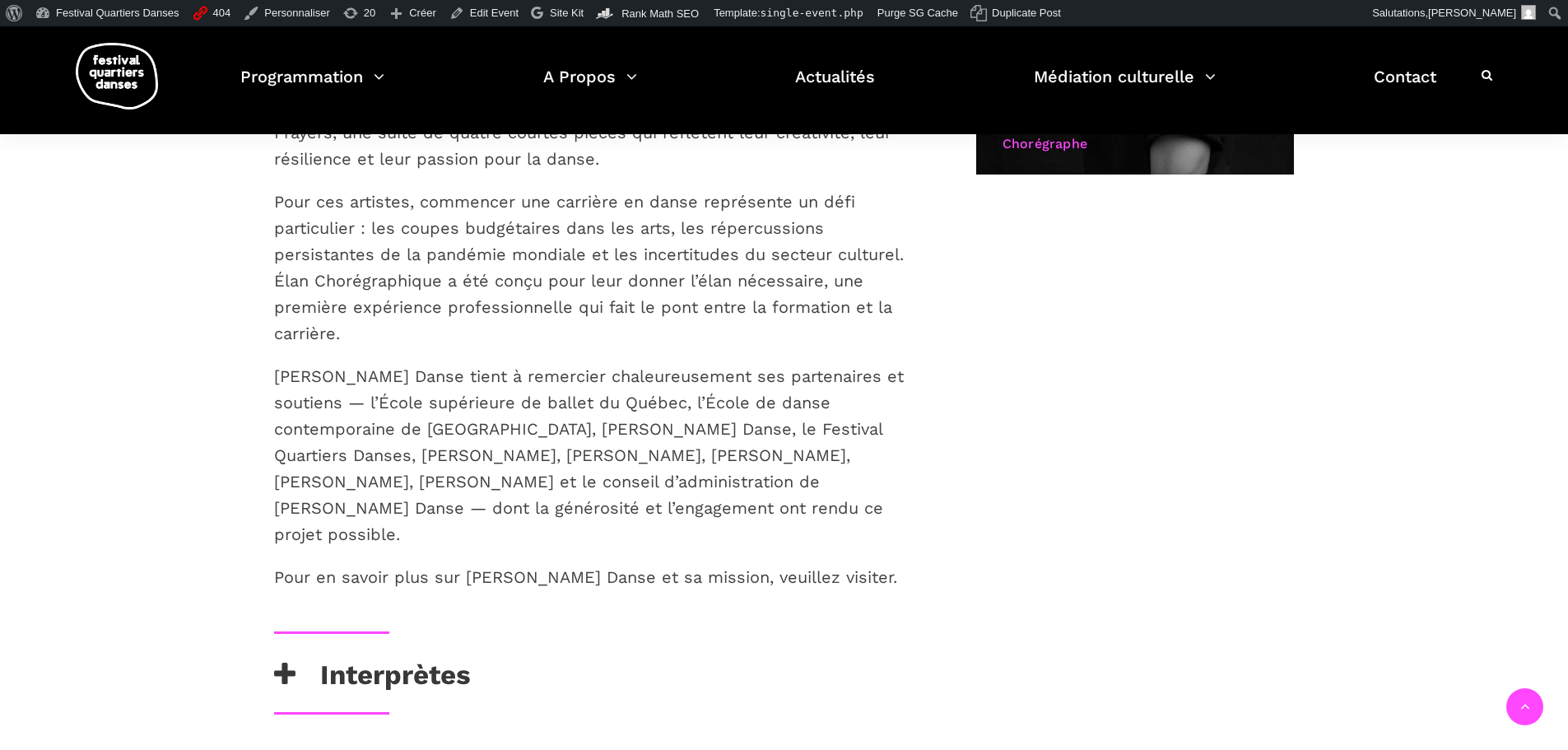
scroll to position [1399, 0]
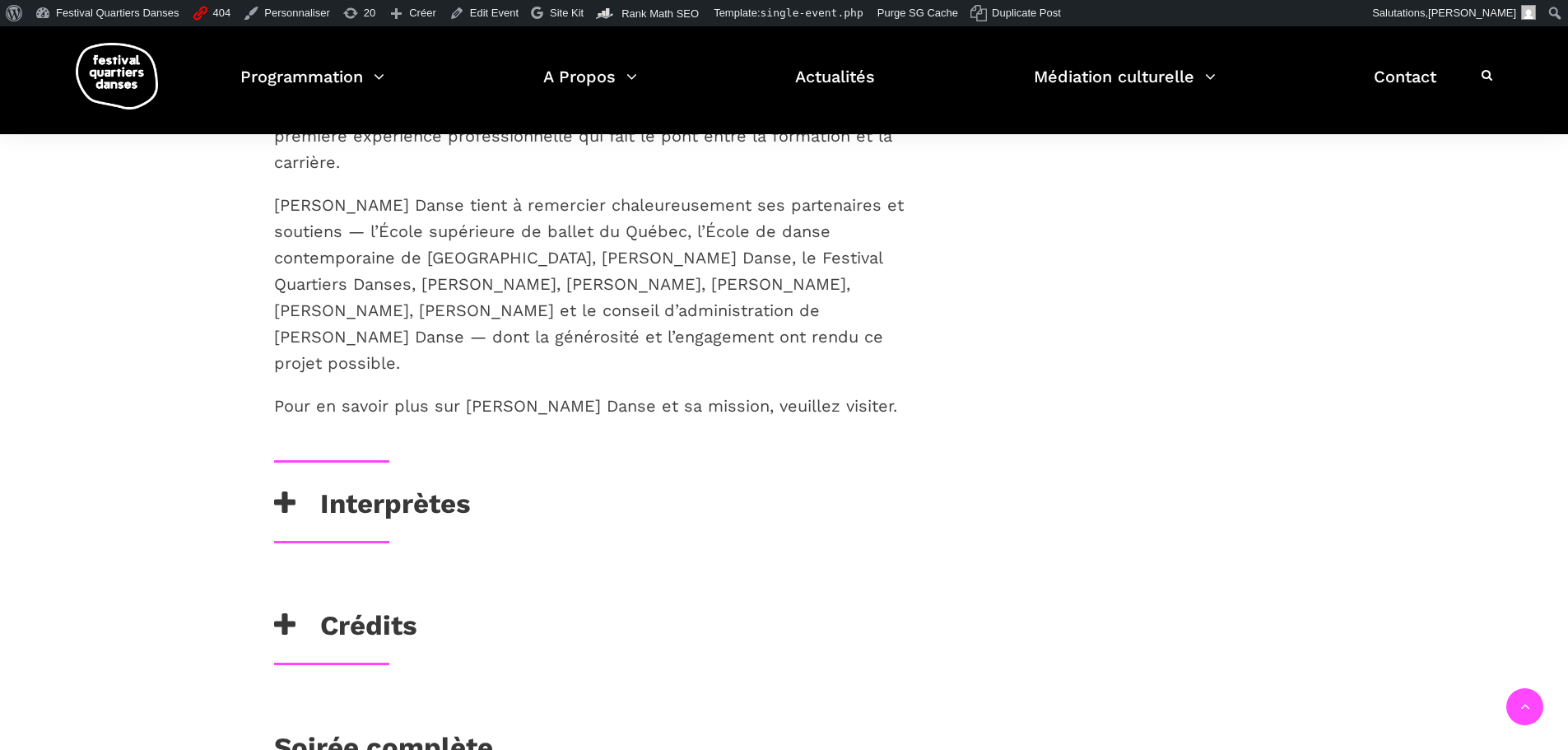
click at [807, 393] on p "Pour en savoir plus sur Skeels Danse et sa mission, veuillez visiter www.skeels…" at bounding box center [598, 406] width 649 height 27
click at [824, 393] on p "Pour en savoir plus sur Skeels Danse et sa mission, veuillez visiter www.skeels…" at bounding box center [598, 406] width 649 height 27
click at [861, 393] on p "Pour en savoir plus sur Skeels Danse et sa mission, veuillez visiter www.skeels…" at bounding box center [598, 406] width 649 height 27
click at [464, 12] on link "Edit Event" at bounding box center [484, 13] width 82 height 27
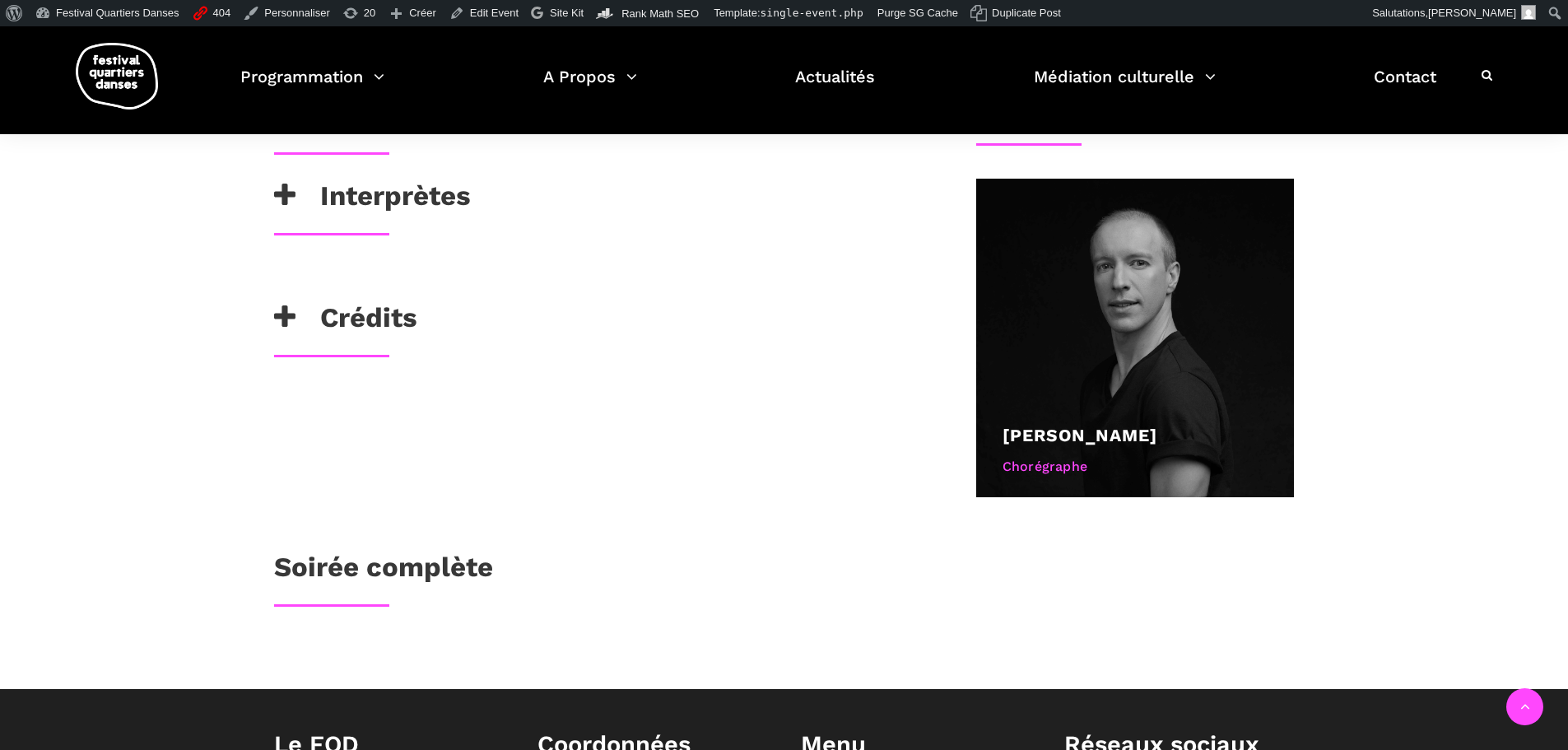
scroll to position [741, 0]
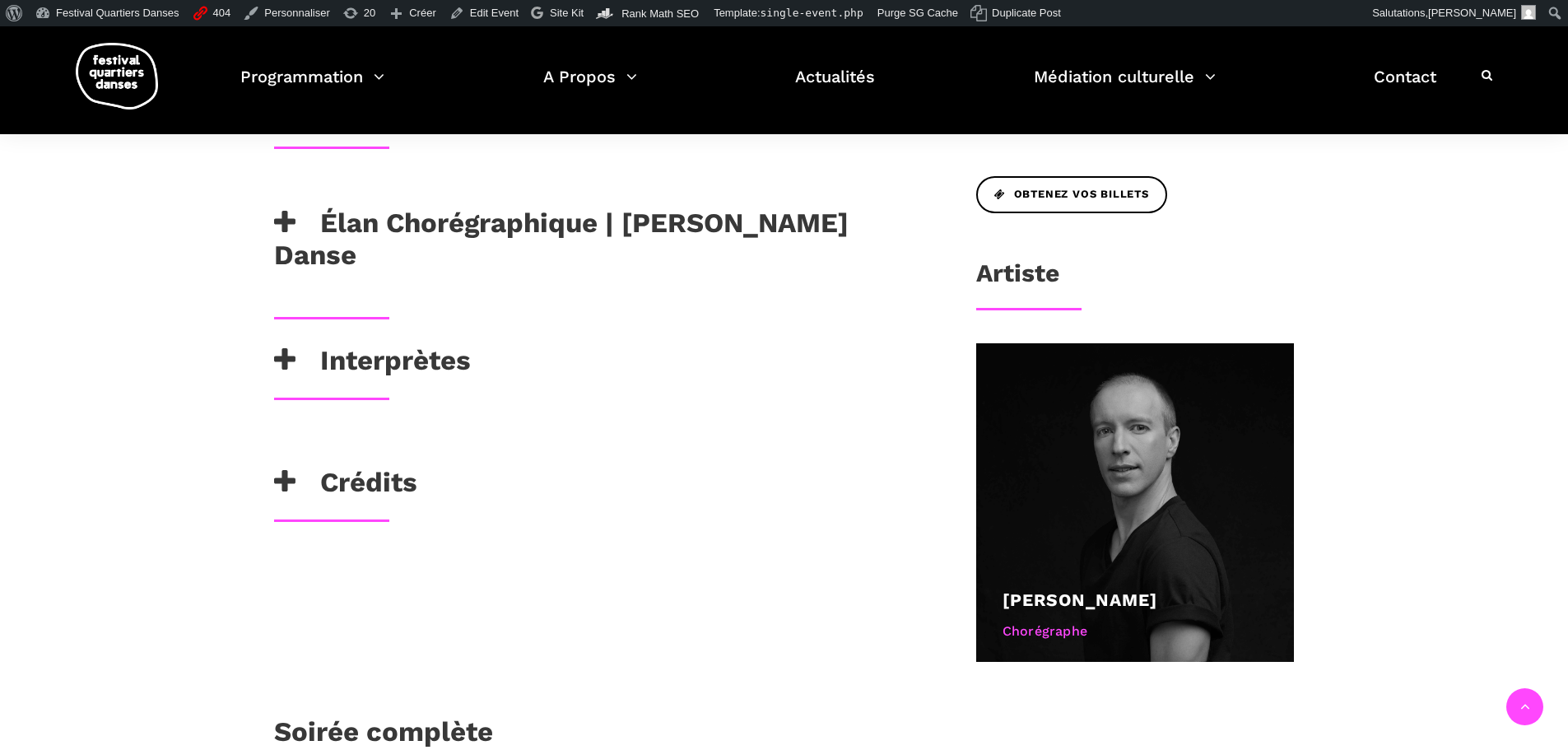
click at [430, 206] on h3 "Élan Chorégraphique | [PERSON_NAME] Danse" at bounding box center [598, 238] width 649 height 65
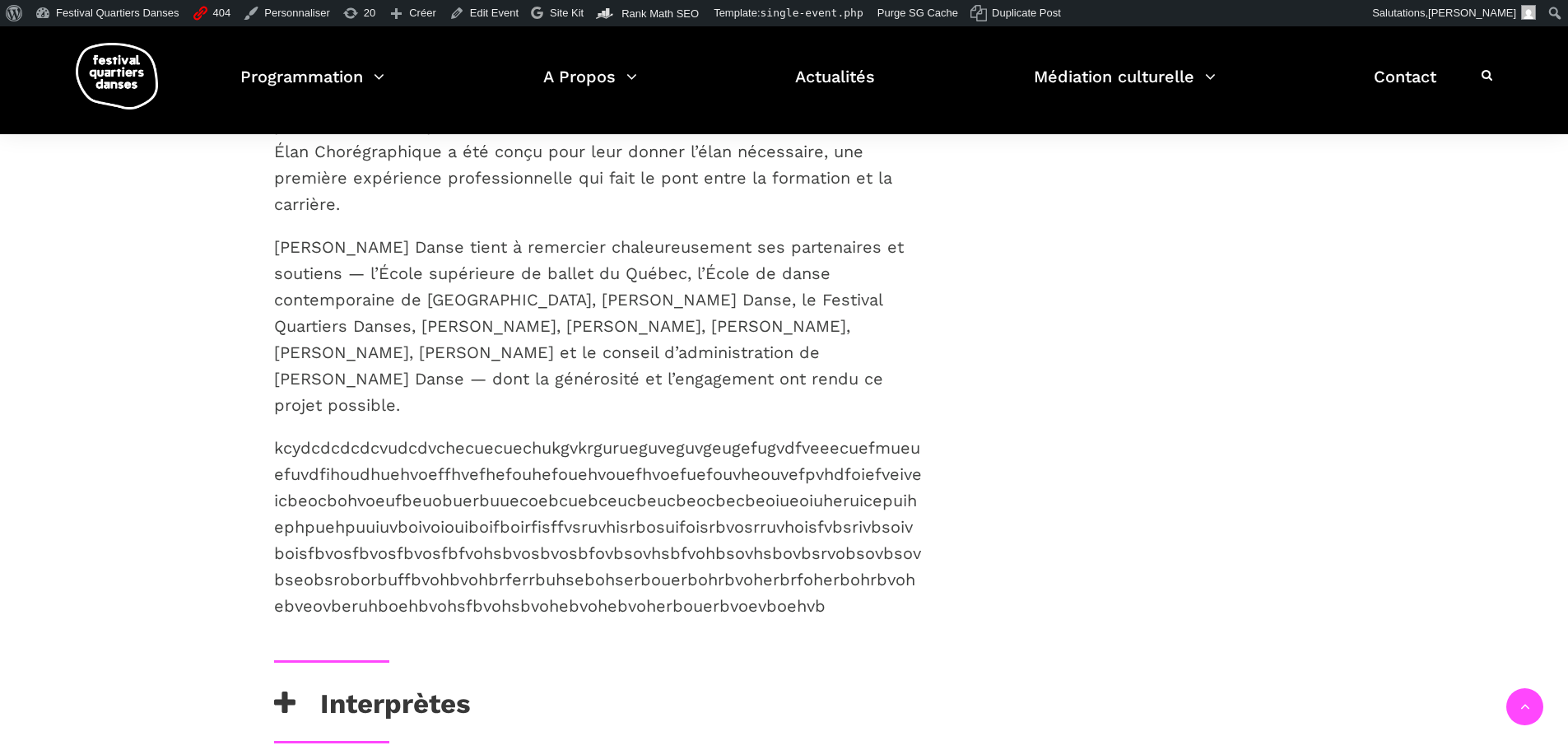
scroll to position [1317, 0]
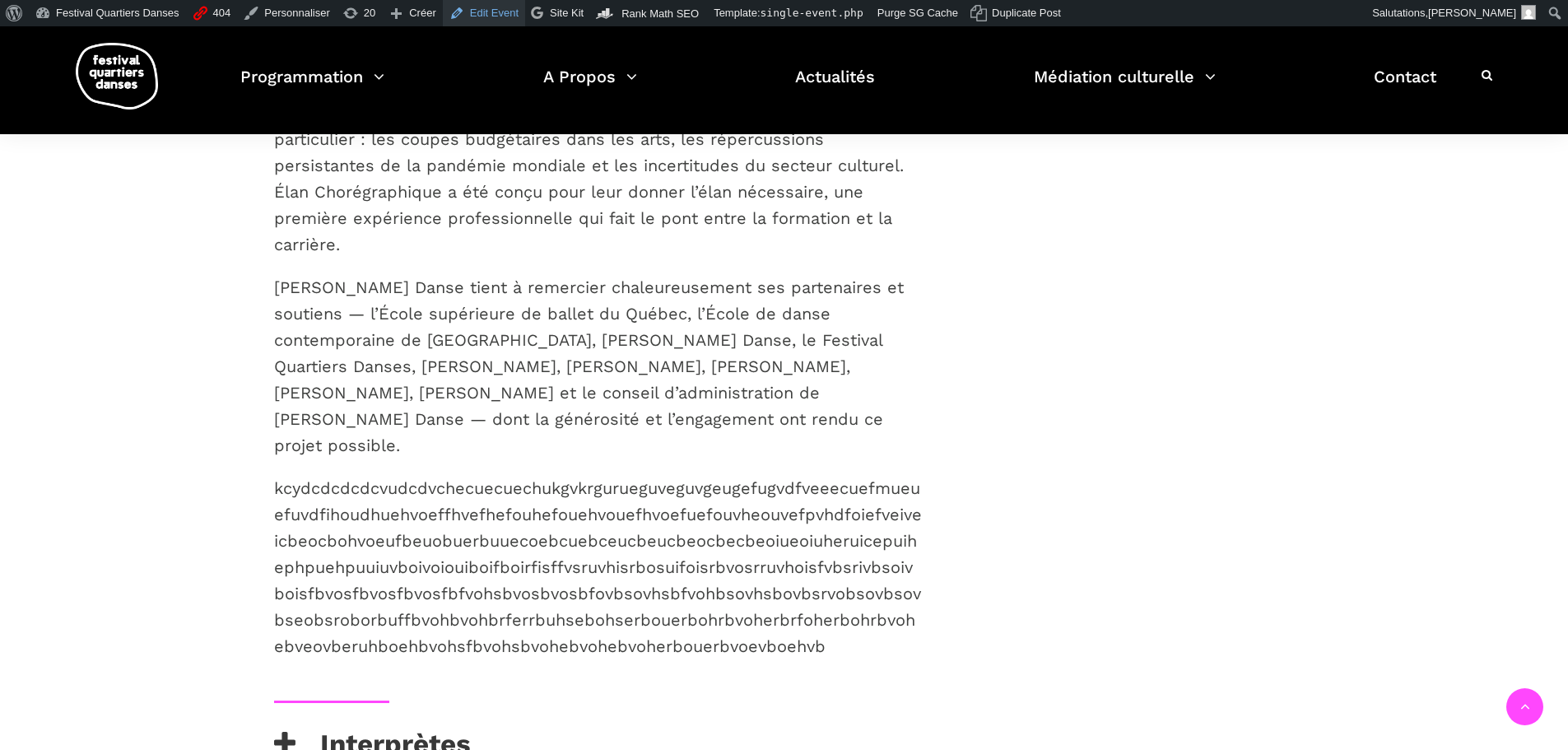
click at [452, 13] on link "Edit Event" at bounding box center [484, 13] width 82 height 27
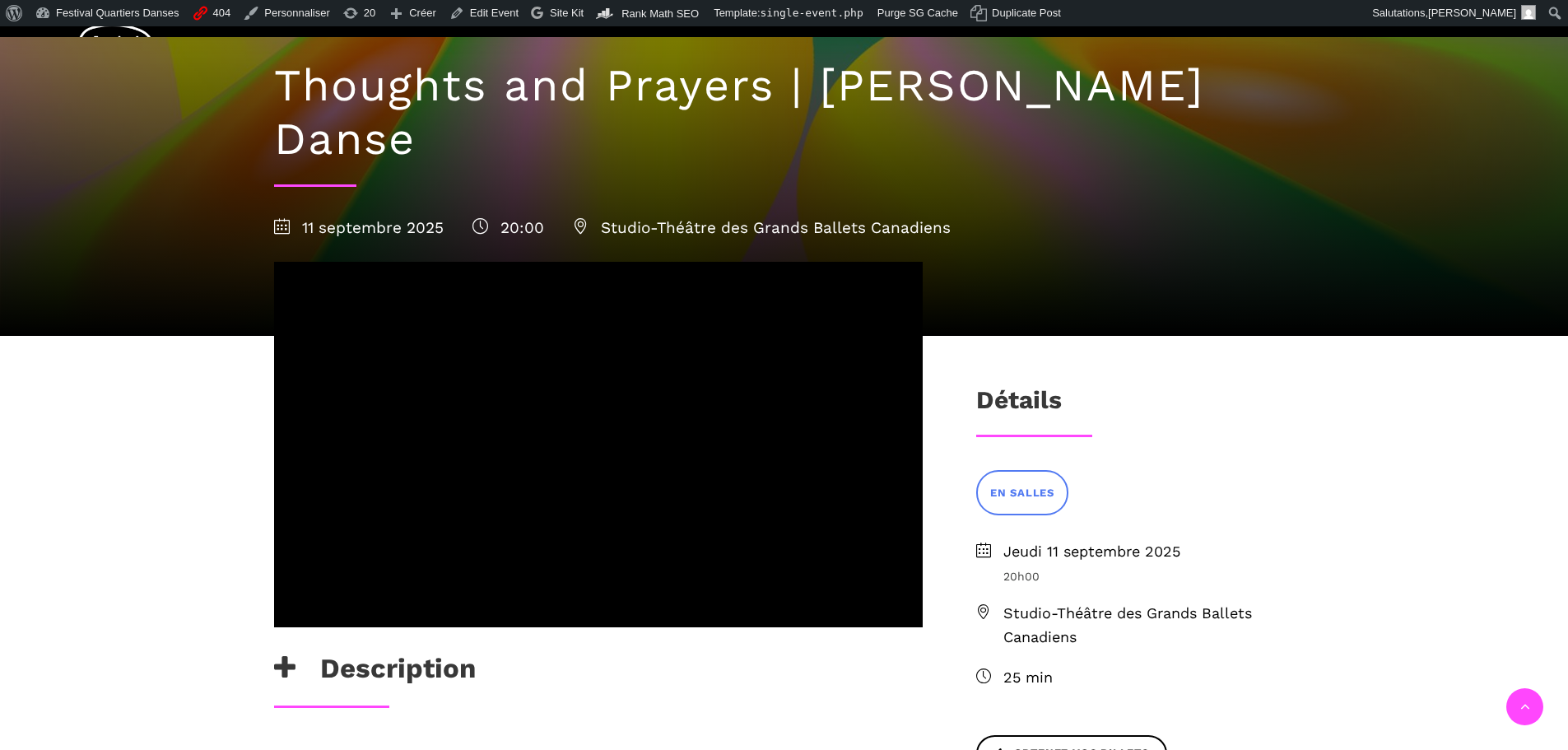
scroll to position [494, 0]
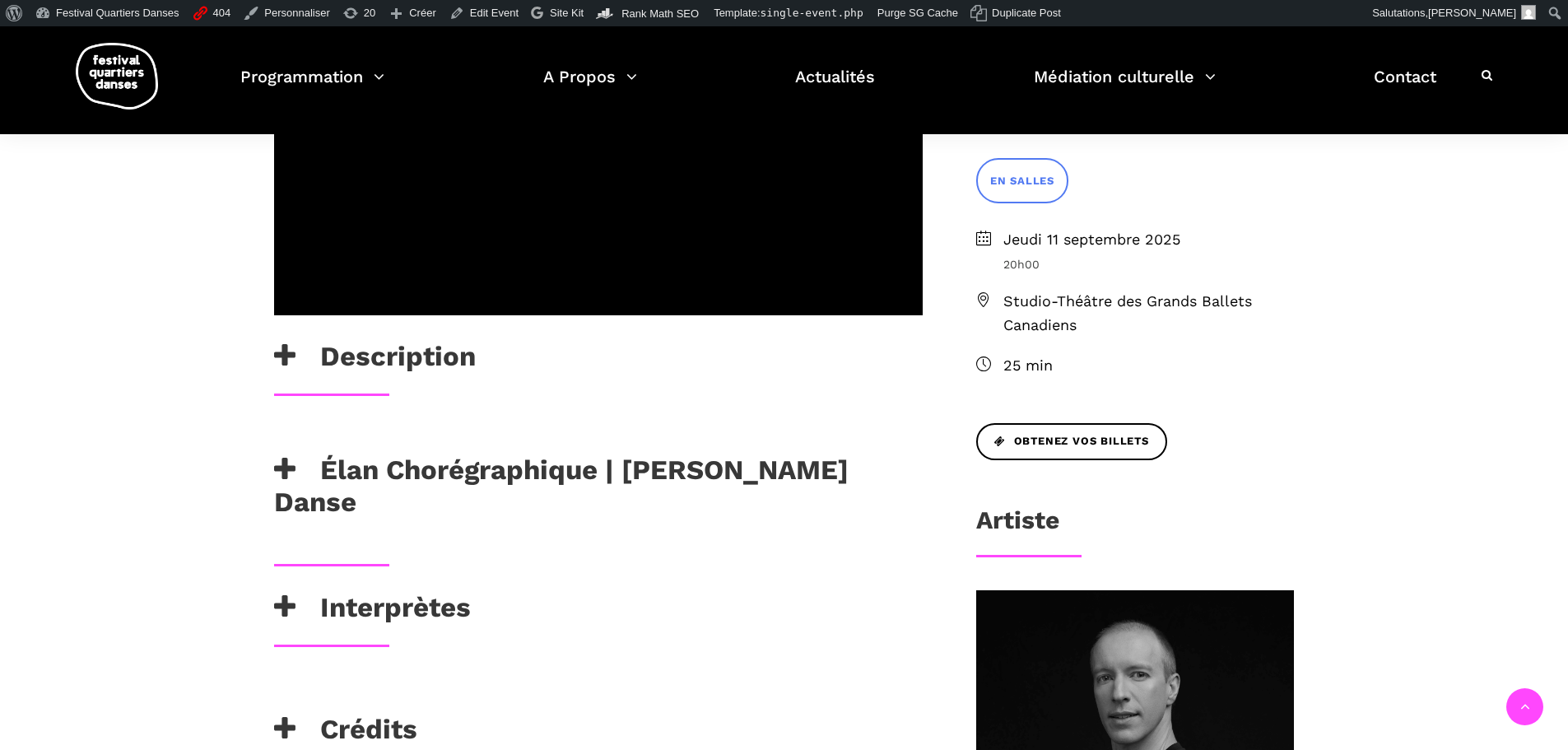
click at [629, 454] on h3 "Élan Chorégraphique | [PERSON_NAME] Danse" at bounding box center [598, 486] width 649 height 65
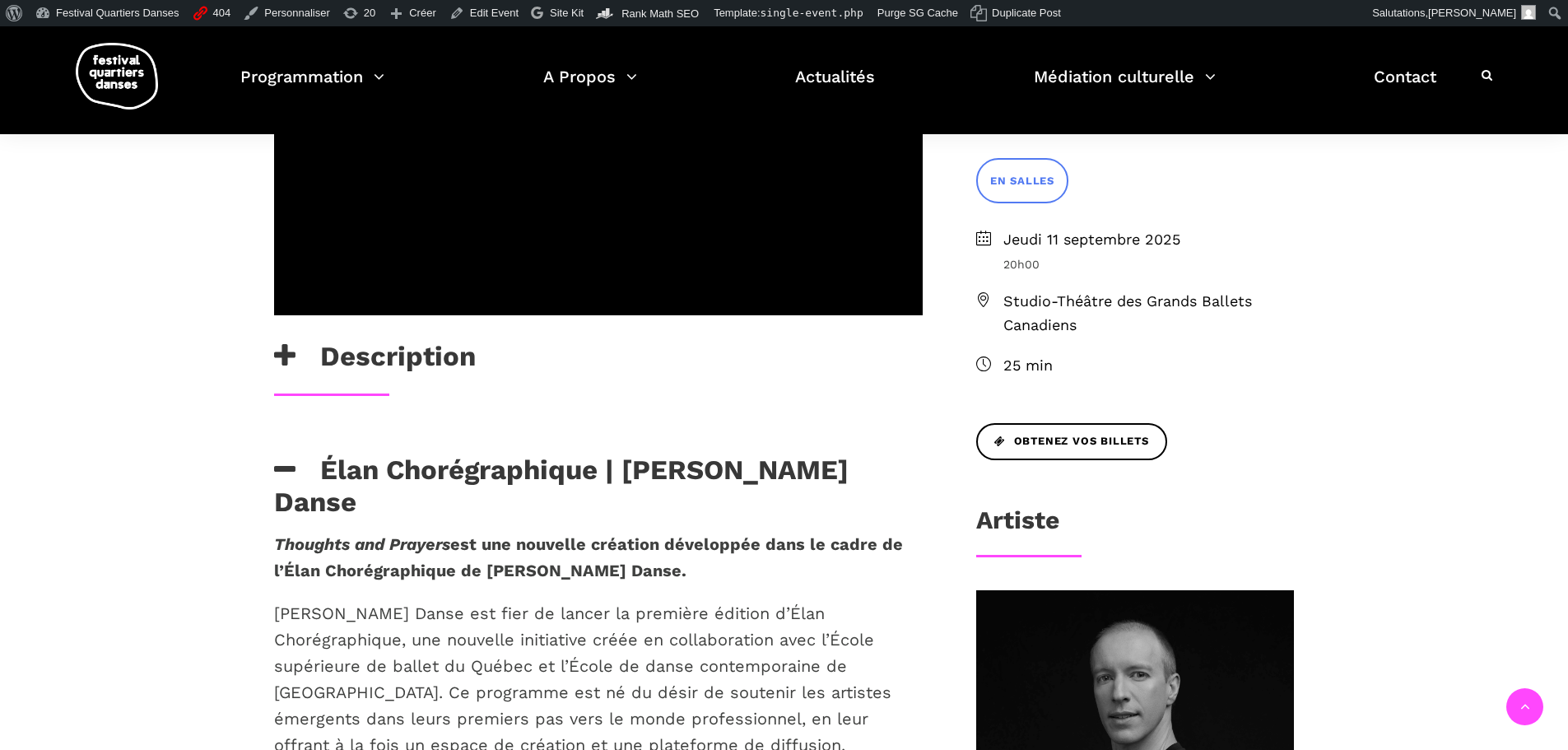
click at [629, 454] on h3 "Élan Chorégraphique | [PERSON_NAME] Danse" at bounding box center [598, 486] width 649 height 65
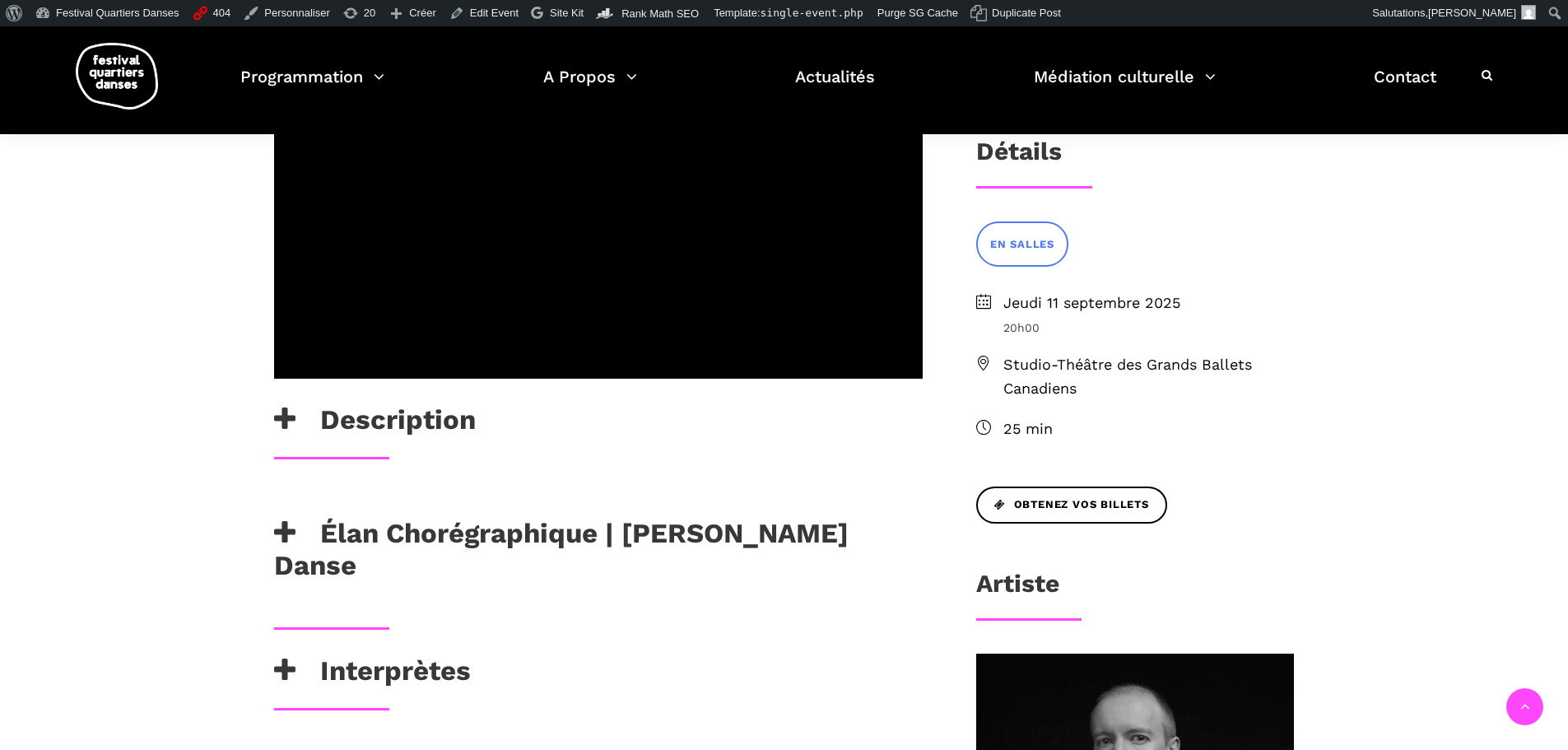
scroll to position [329, 0]
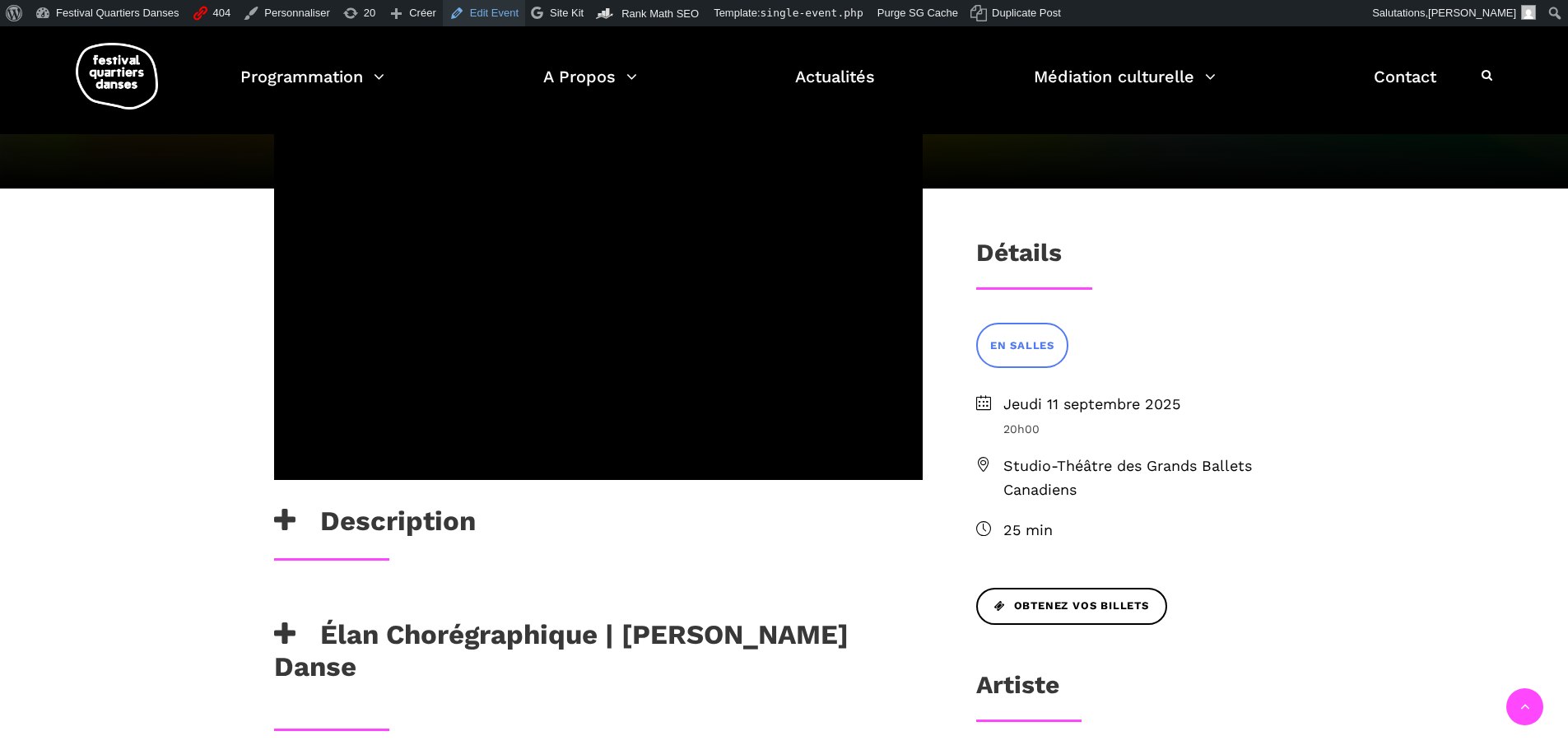
click at [469, 6] on link "Edit Event" at bounding box center [484, 13] width 82 height 27
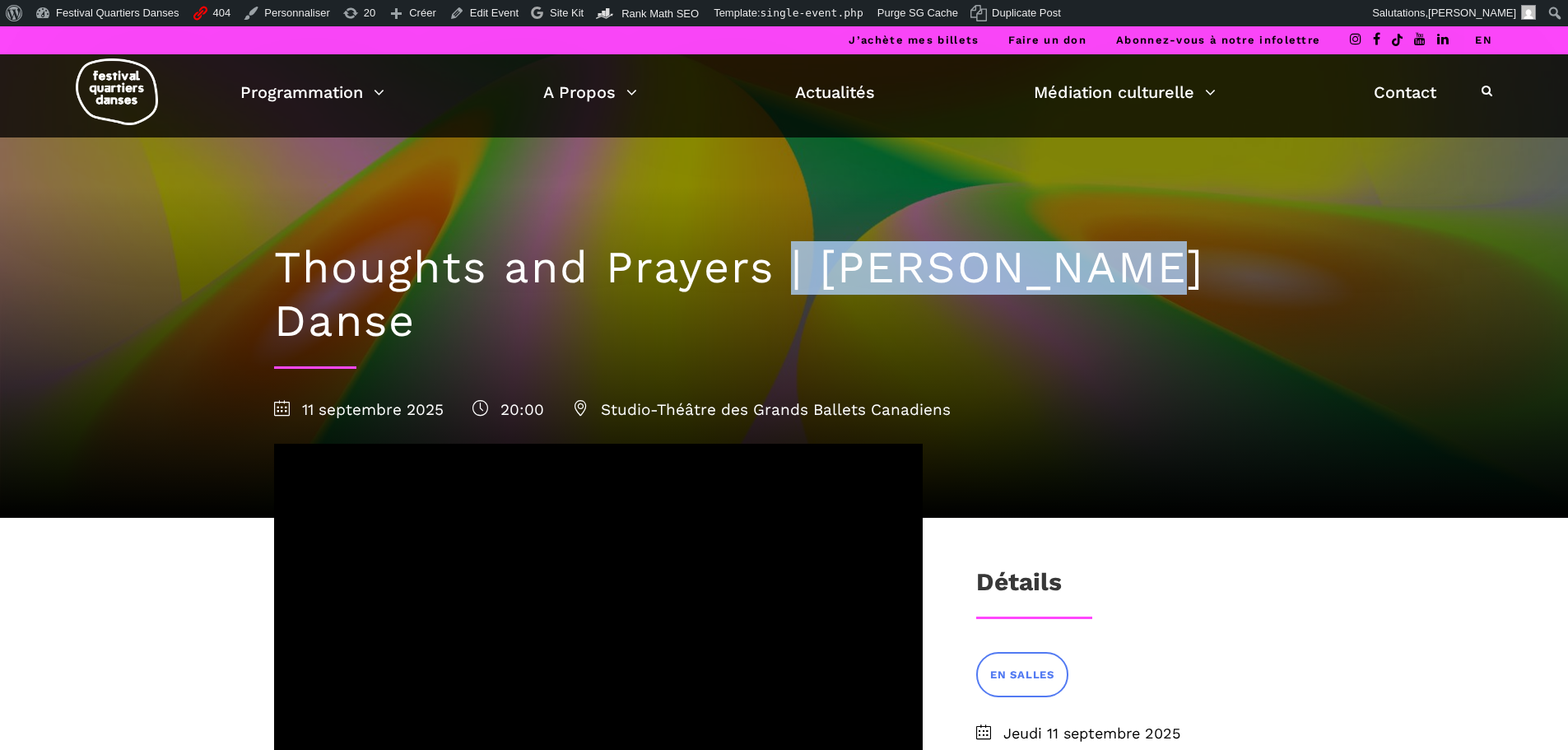
drag, startPoint x: 794, startPoint y: 270, endPoint x: 1135, endPoint y: 271, distance: 341.0
click at [1135, 271] on h1 "Thoughts and Prayers | [PERSON_NAME] Danse" at bounding box center [784, 295] width 1021 height 107
click at [1085, 269] on h1 "Thoughts and Prayers | [PERSON_NAME] Danse" at bounding box center [784, 295] width 1021 height 107
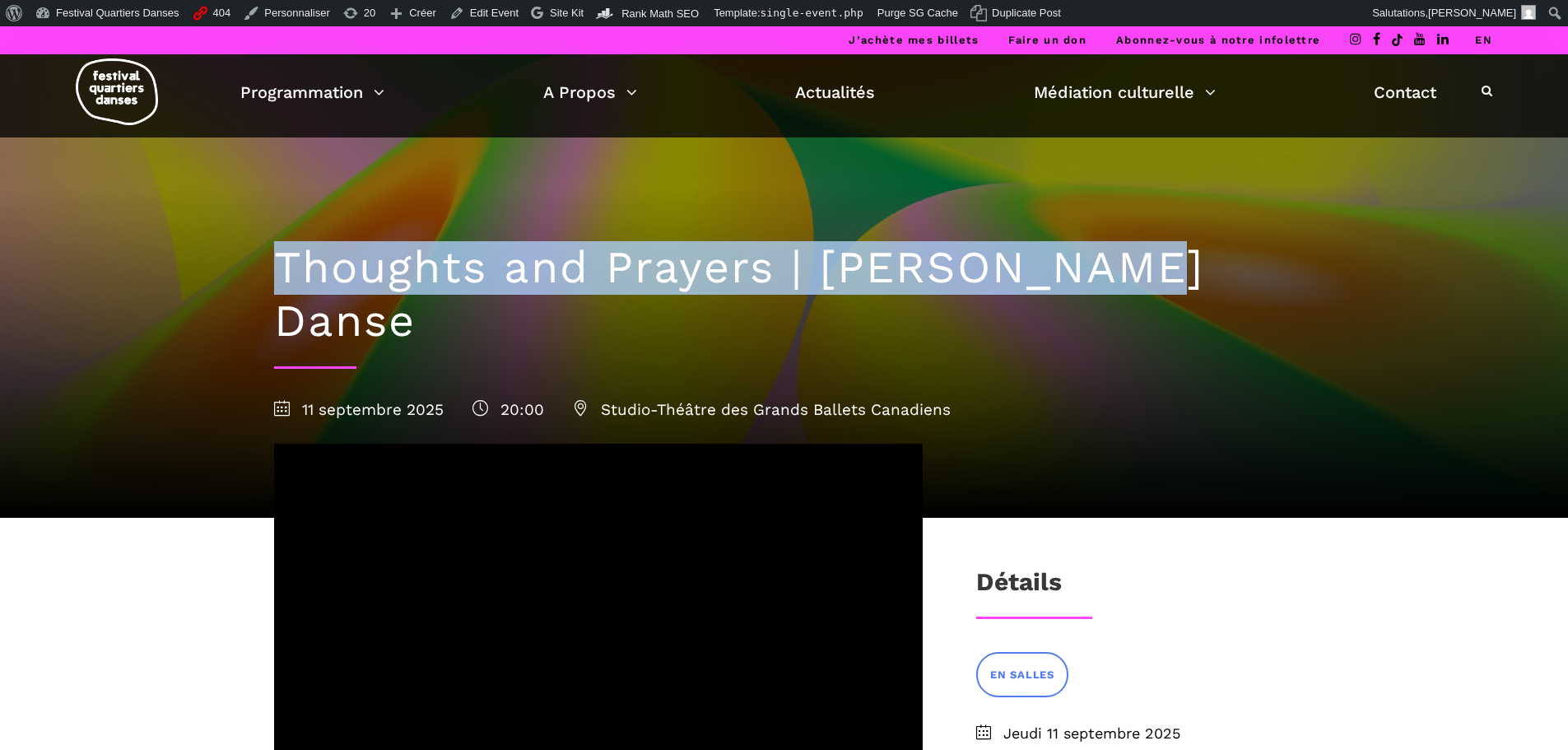
drag, startPoint x: 276, startPoint y: 260, endPoint x: 1138, endPoint y: 275, distance: 862.1
click at [1138, 275] on h1 "Thoughts and Prayers | [PERSON_NAME] Danse" at bounding box center [784, 295] width 1021 height 107
click at [1113, 275] on h1 "Thoughts and Prayers | [PERSON_NAME] Danse" at bounding box center [784, 295] width 1021 height 107
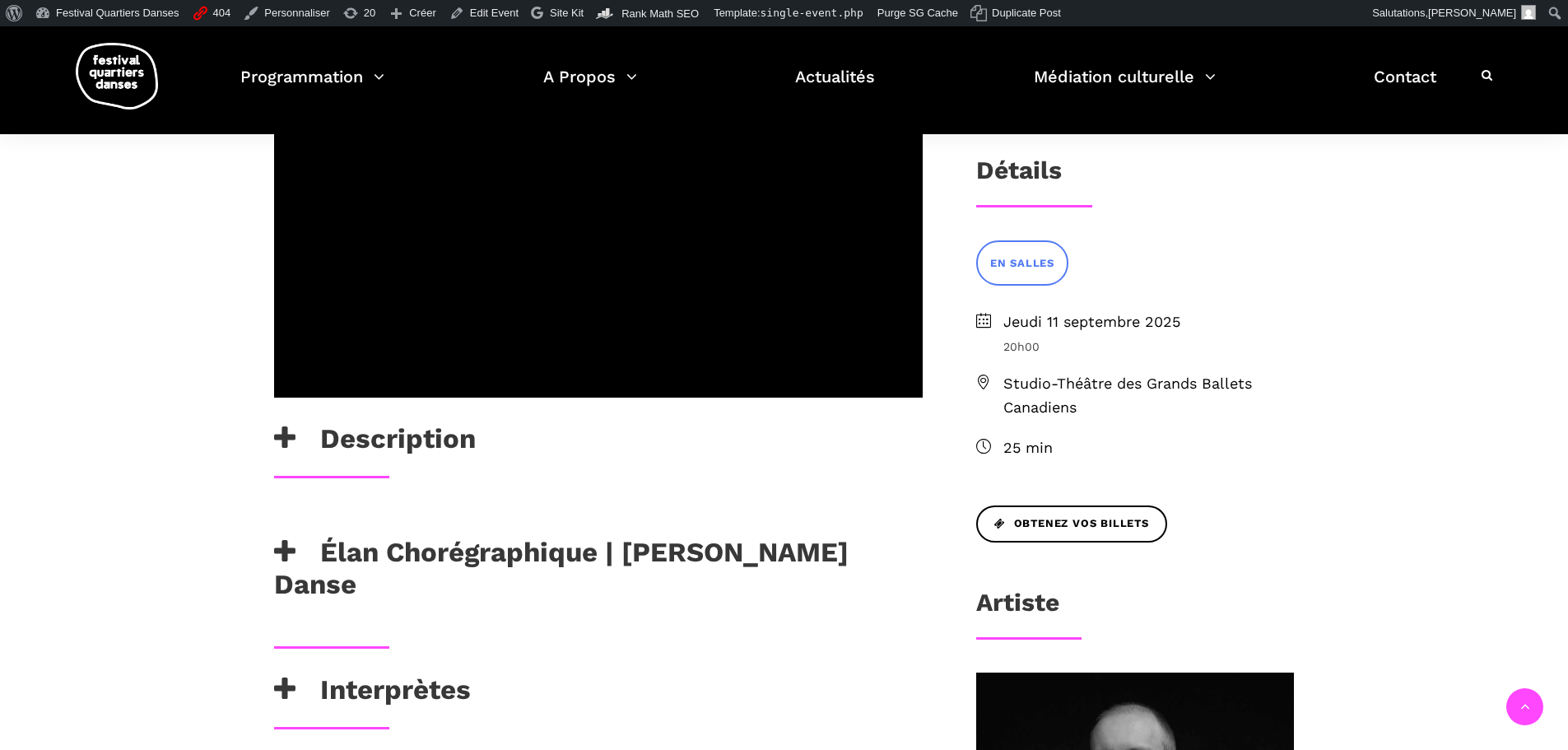
scroll to position [576, 0]
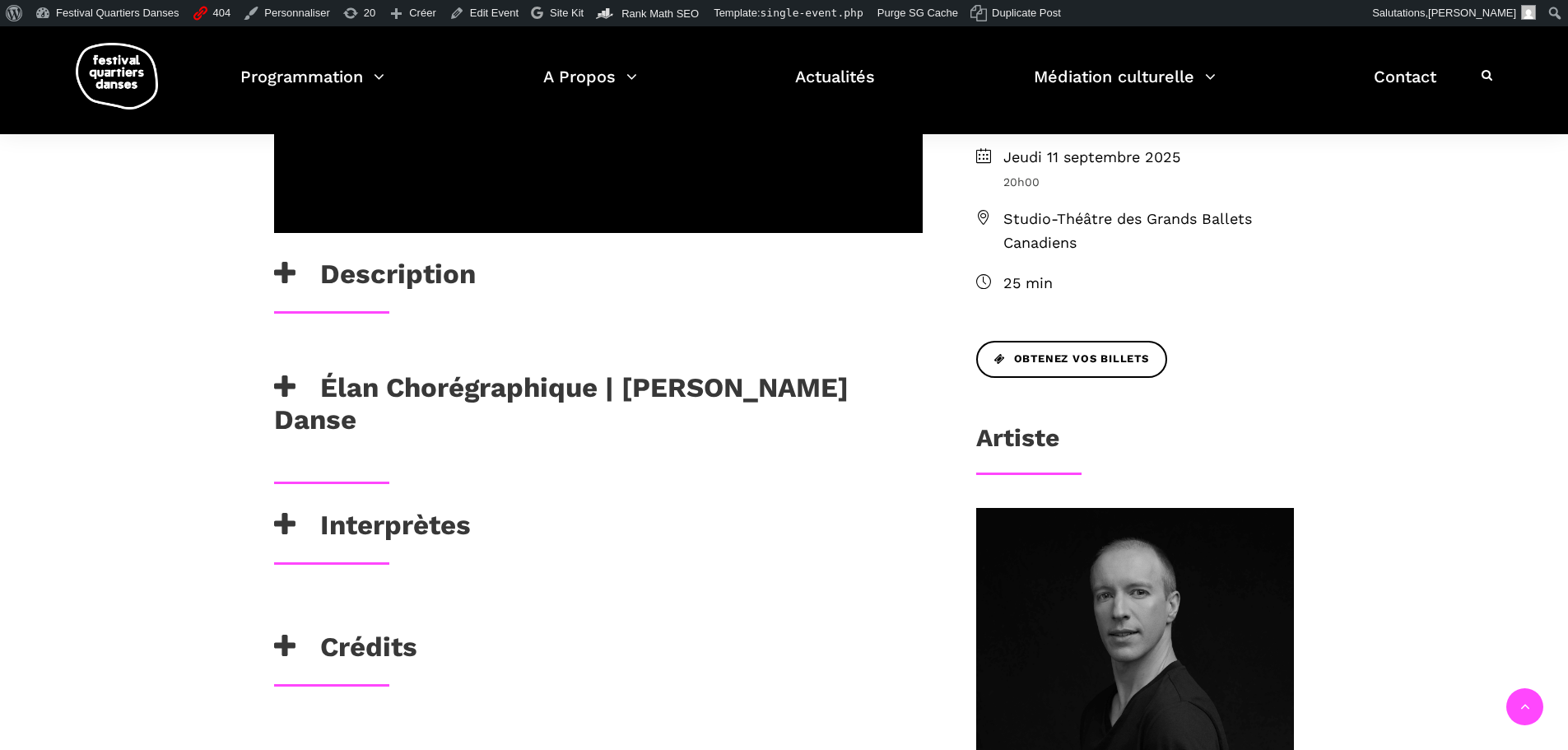
click at [663, 371] on h3 "Élan Chorégraphique | [PERSON_NAME] Danse" at bounding box center [598, 404] width 649 height 65
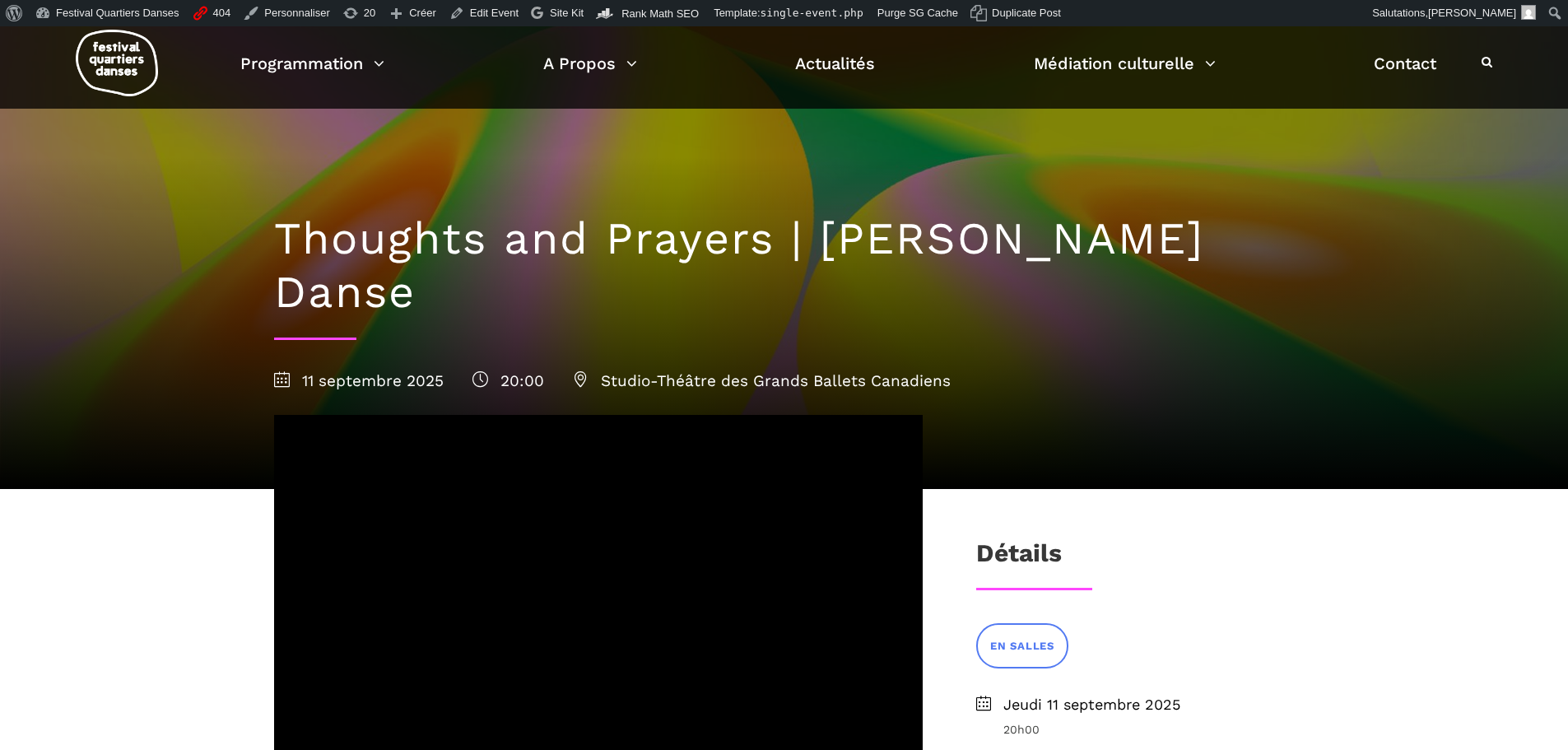
scroll to position [0, 0]
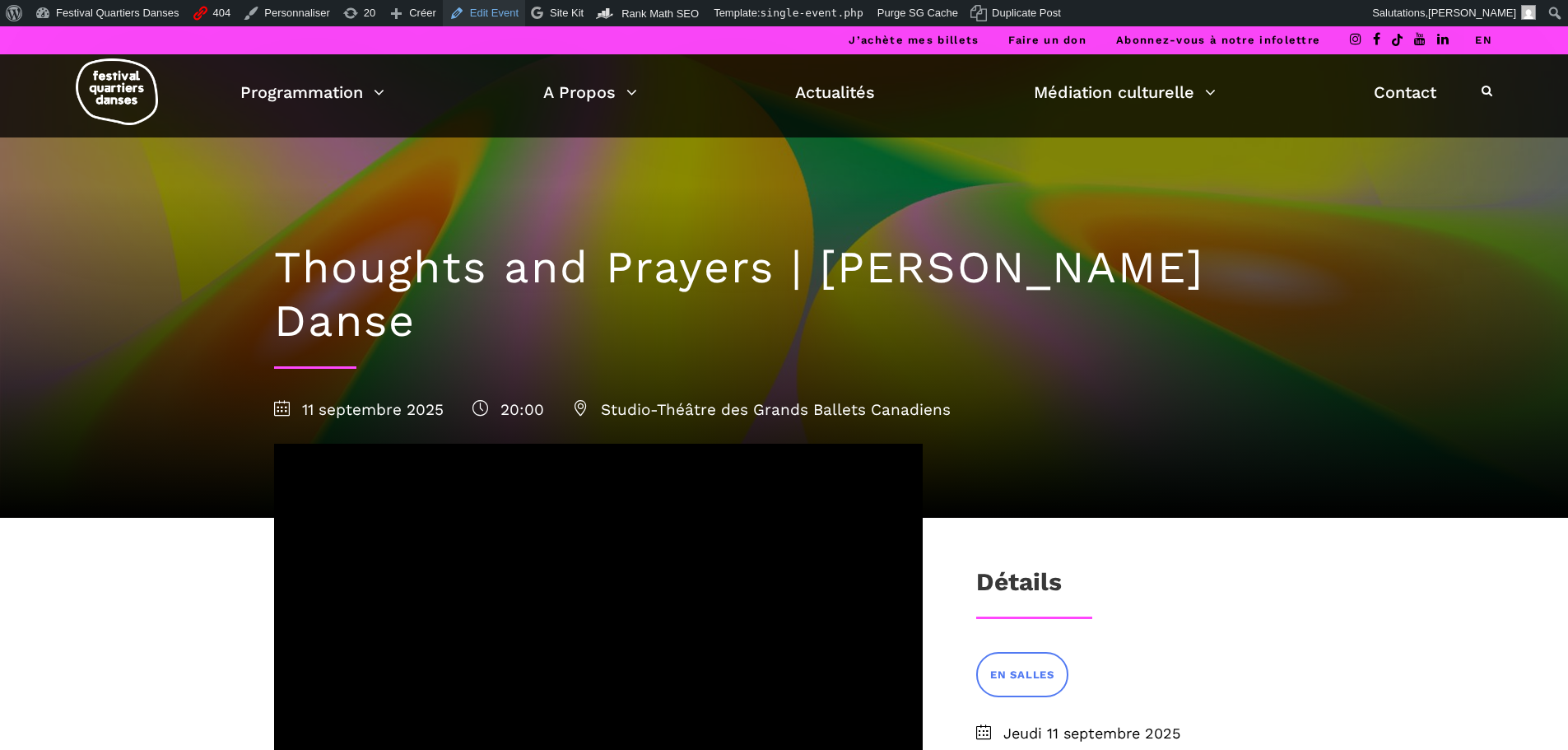
click at [494, 12] on link "Edit Event" at bounding box center [484, 13] width 82 height 27
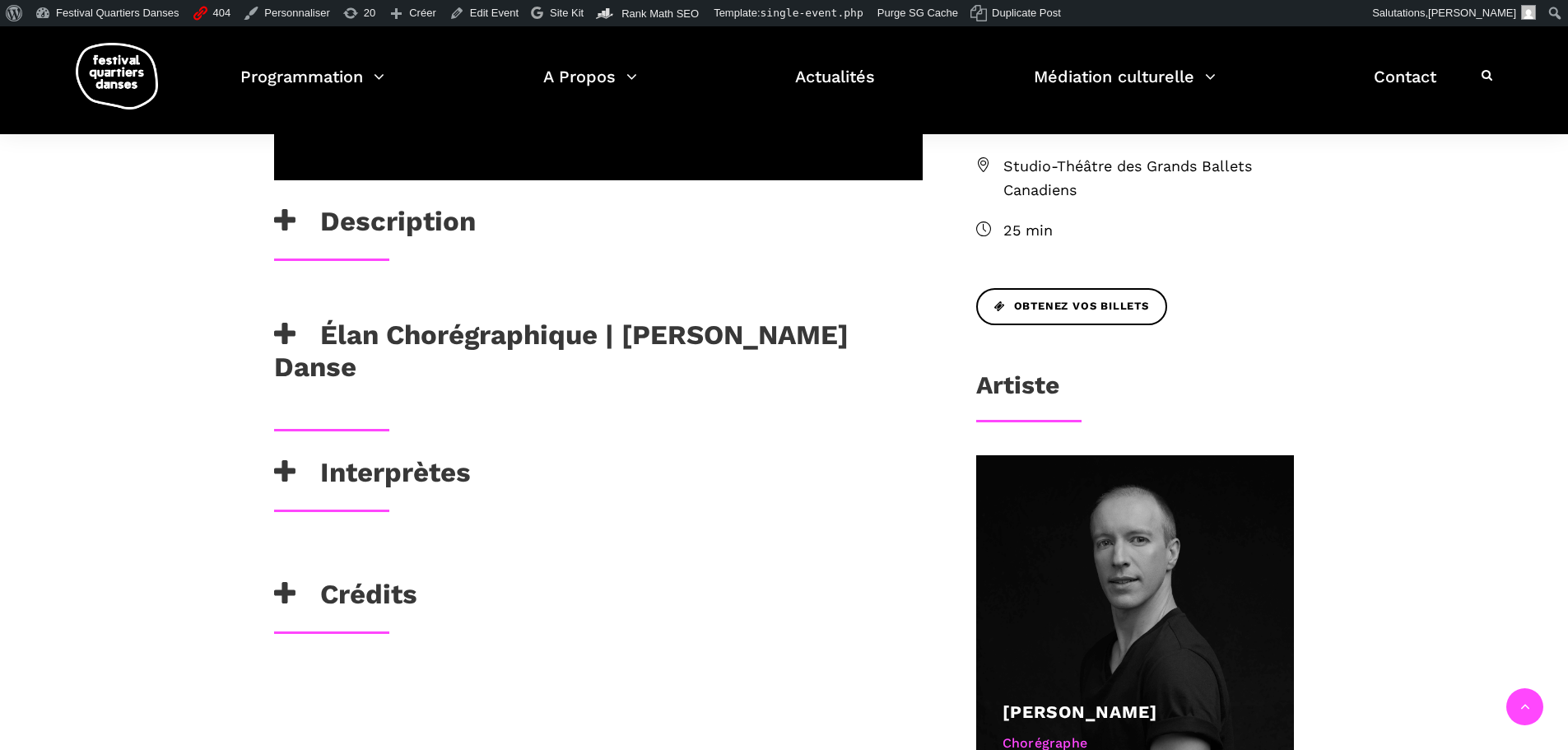
scroll to position [659, 0]
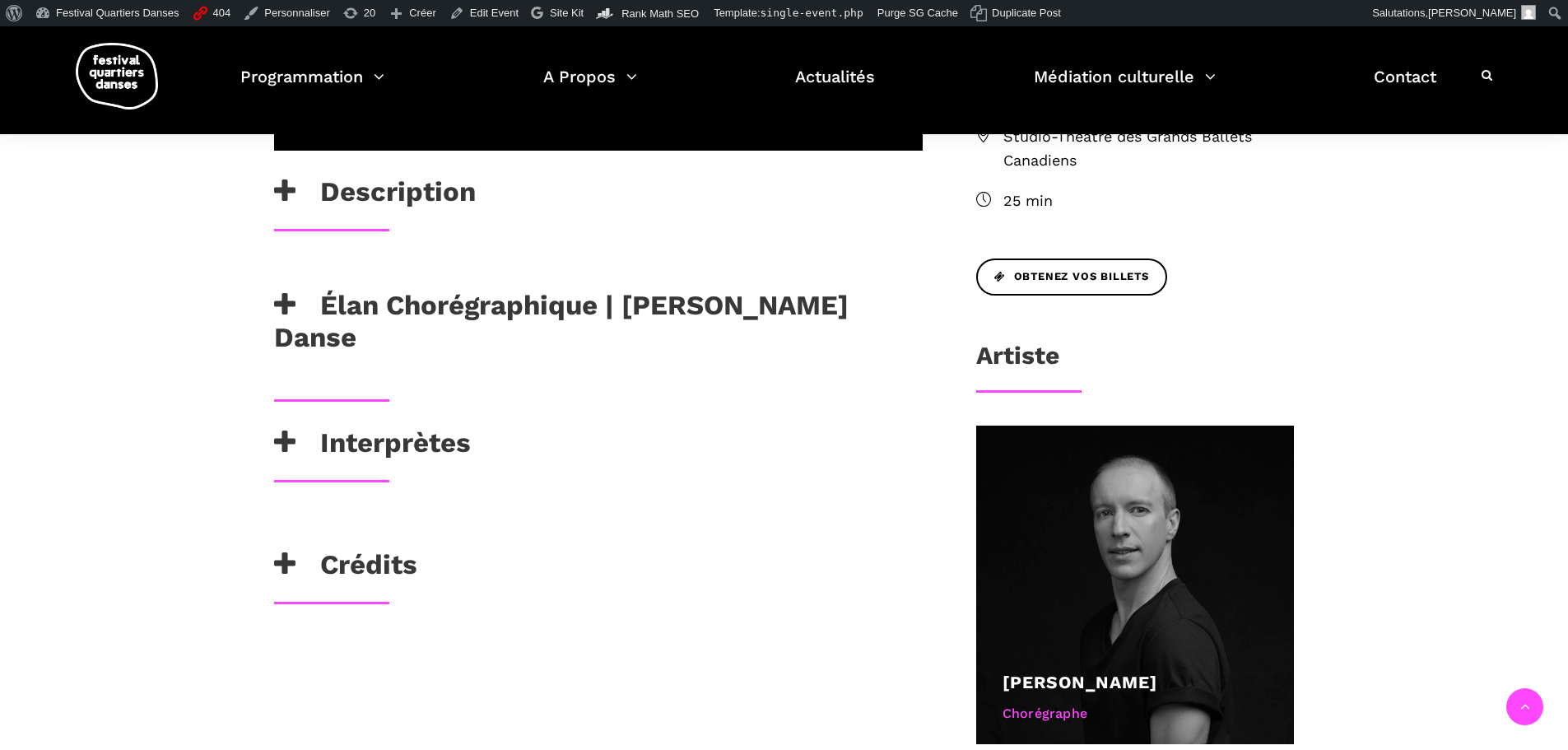
click at [638, 289] on h3 "Élan Chorégraphique | [PERSON_NAME] Danse" at bounding box center [598, 321] width 649 height 65
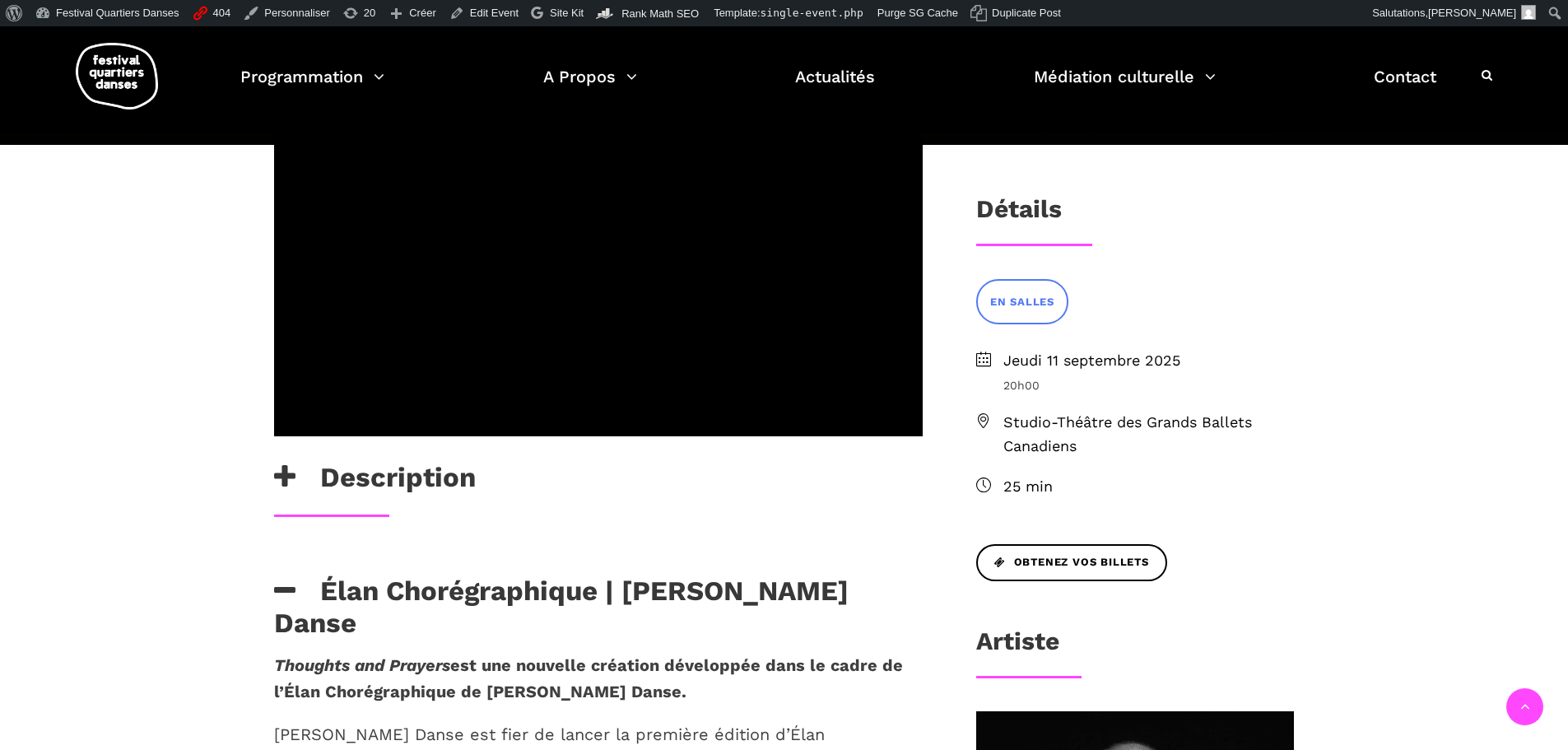
scroll to position [329, 0]
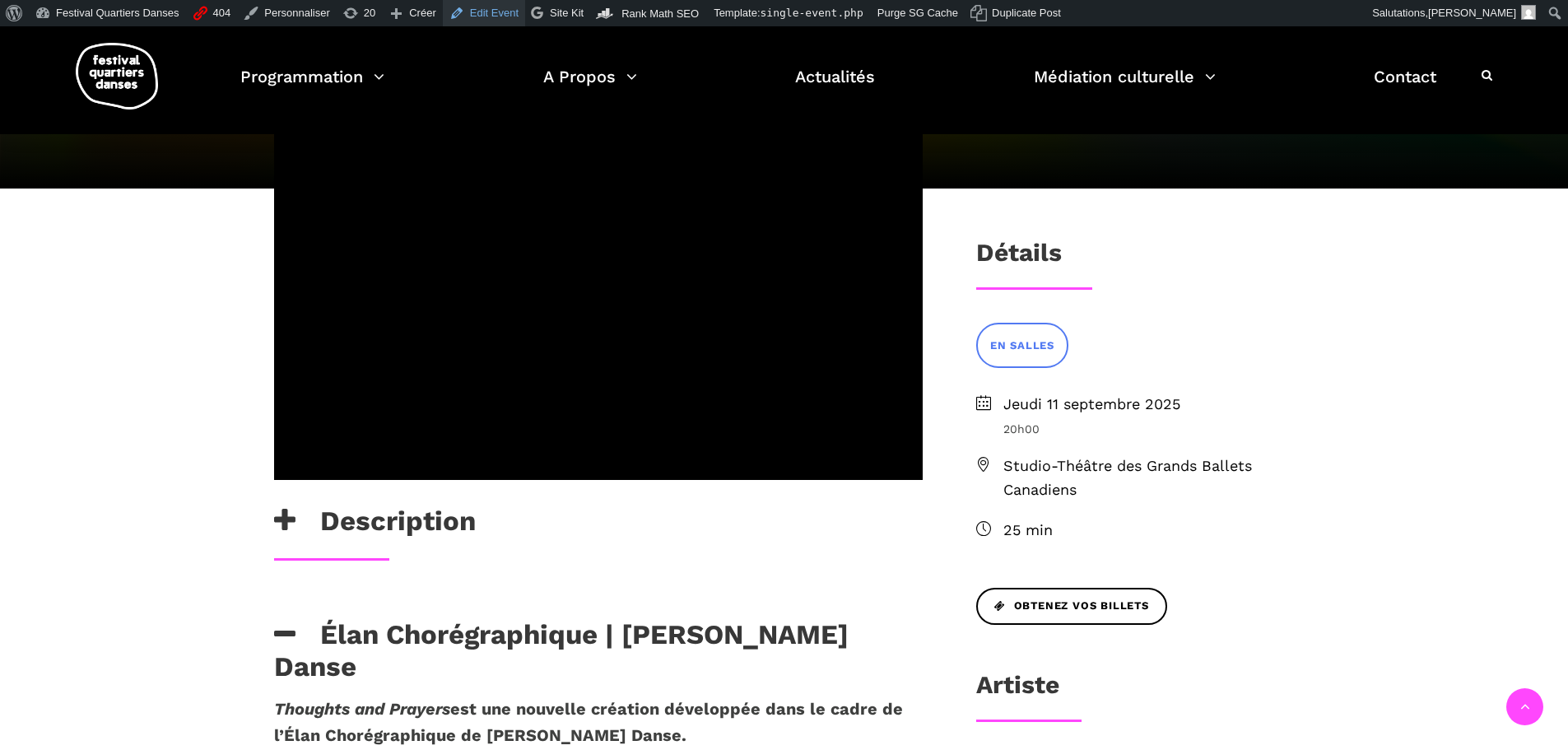
click at [470, 11] on link "Edit Event" at bounding box center [484, 13] width 82 height 27
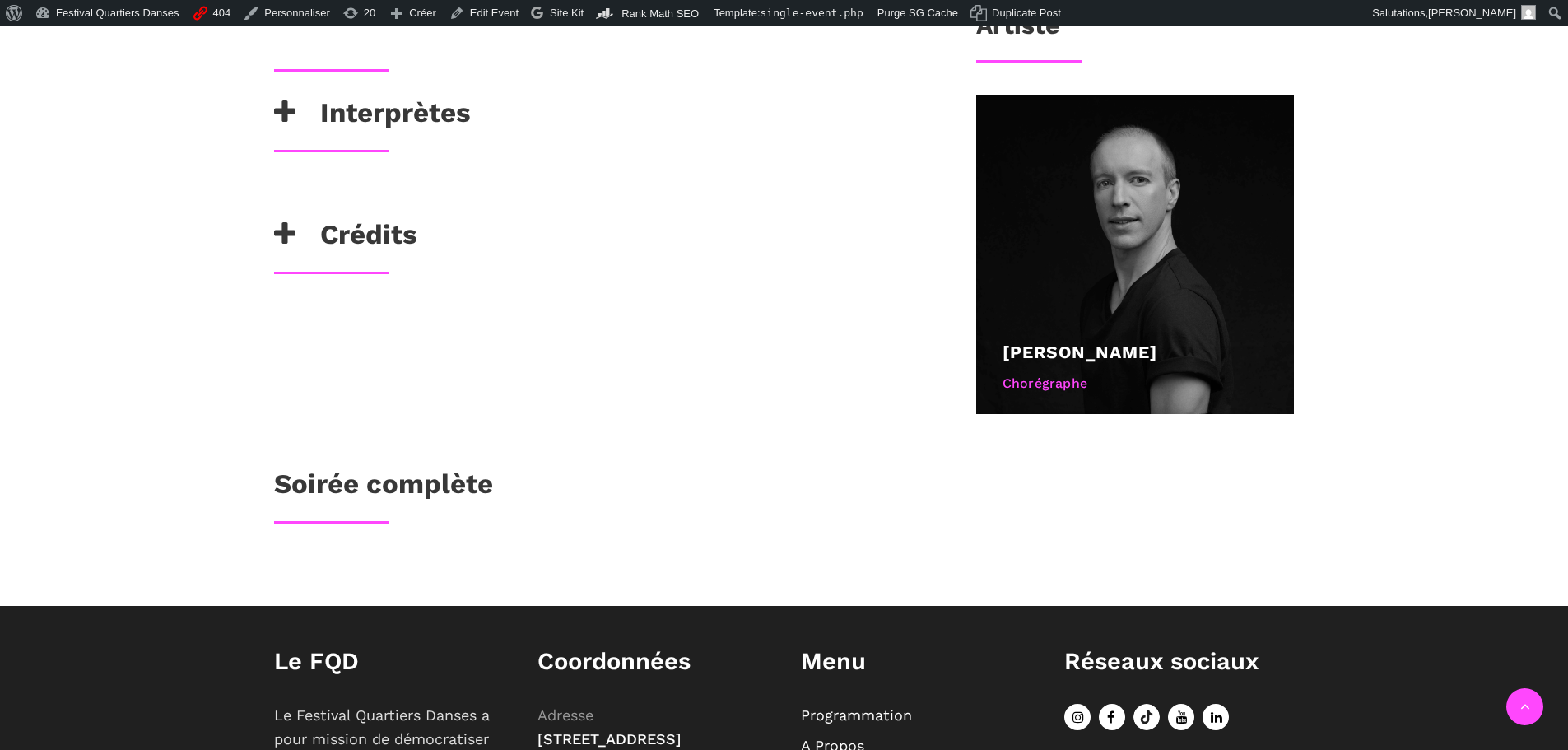
scroll to position [689, 0]
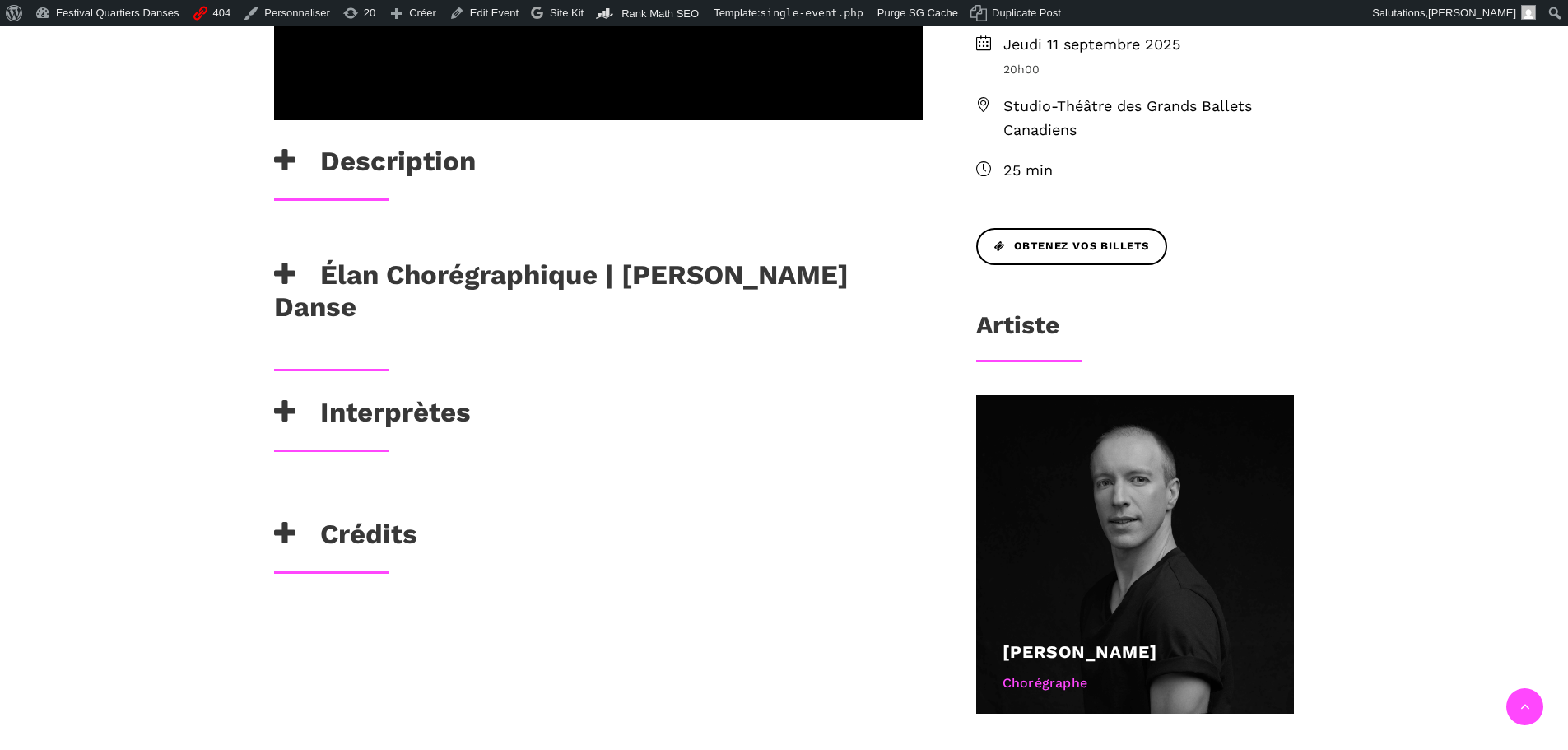
click at [410, 259] on h3 "Élan Chorégraphique | [PERSON_NAME] Danse" at bounding box center [598, 291] width 649 height 65
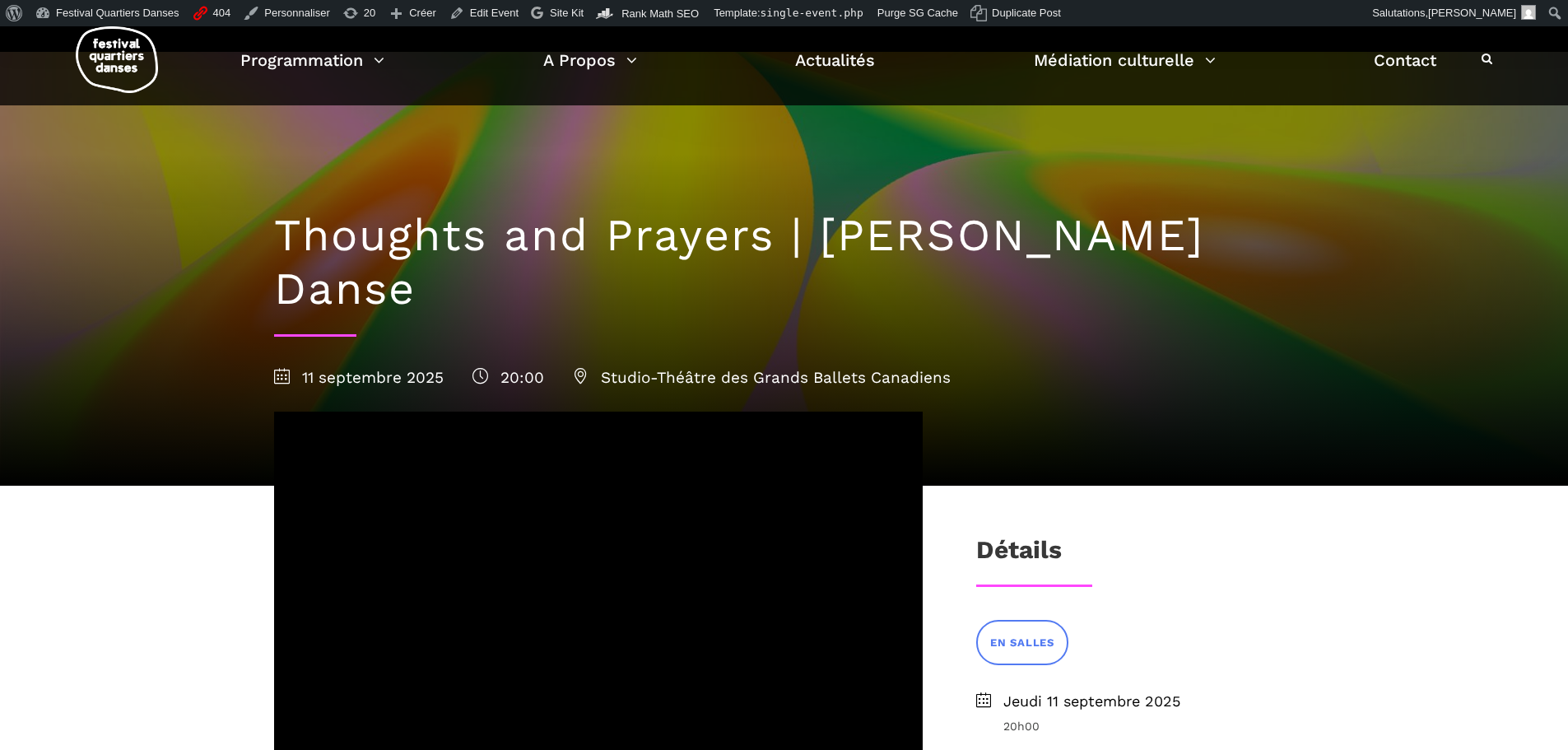
scroll to position [30, 0]
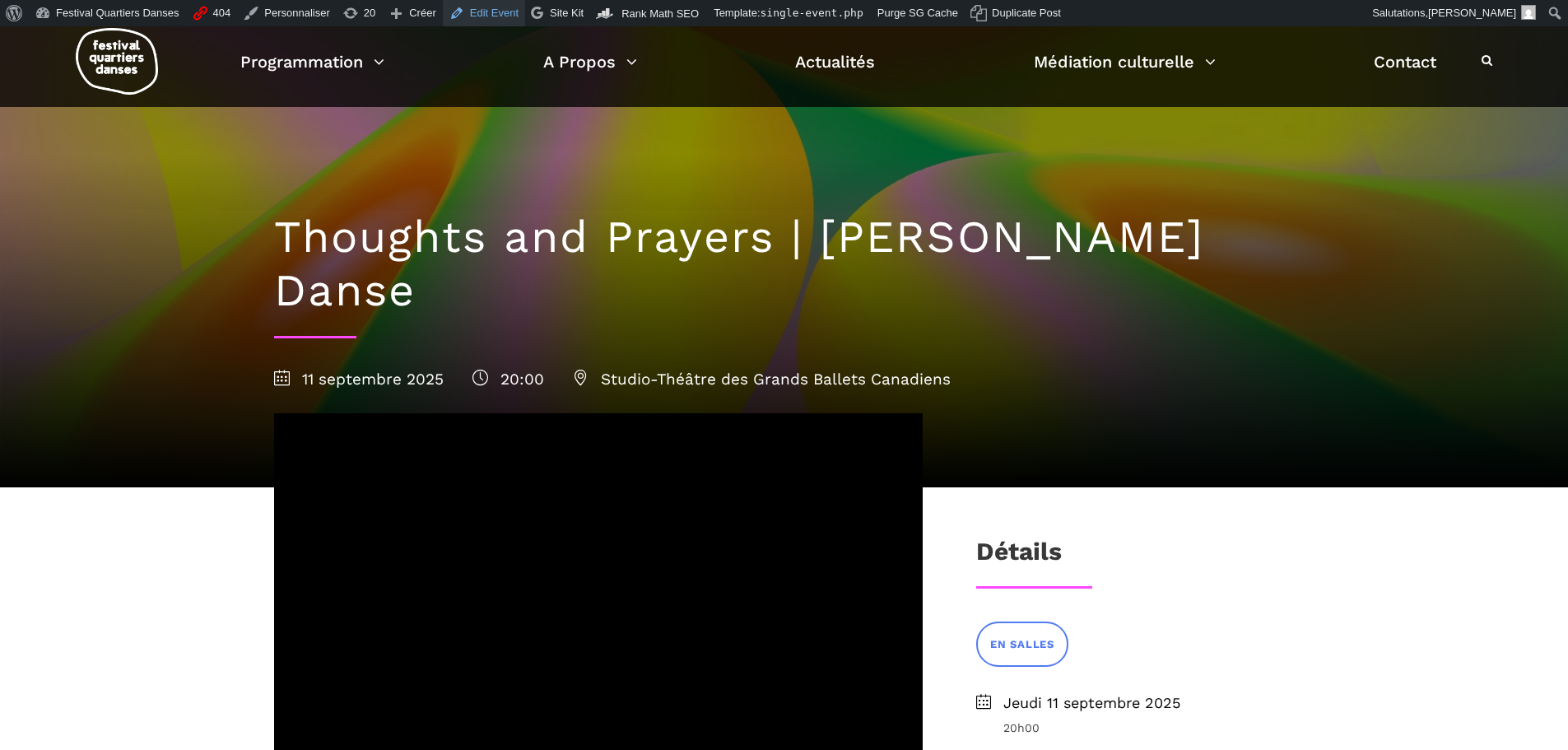
click at [445, 12] on link "Edit Event" at bounding box center [484, 13] width 82 height 27
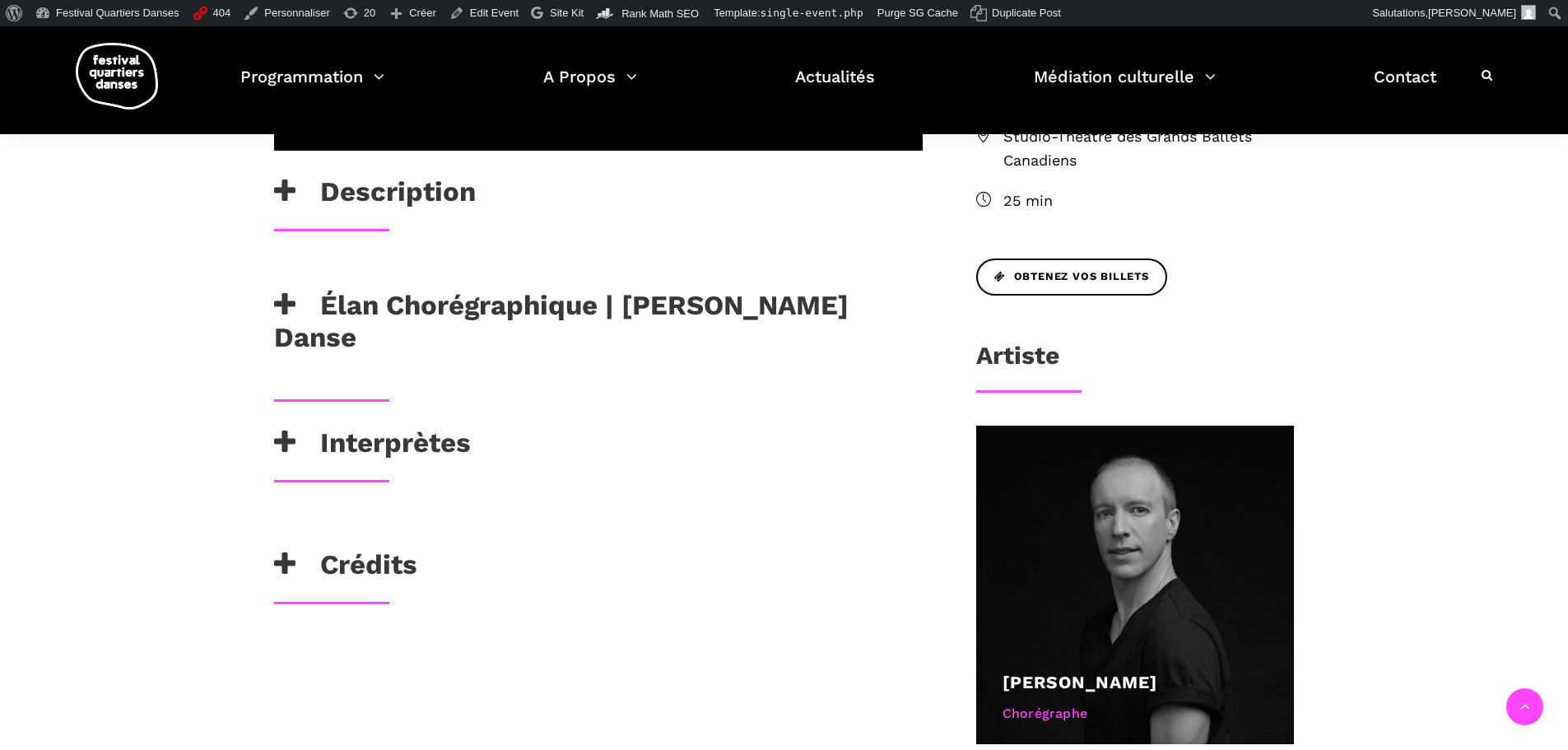
click at [627, 289] on h3 "Élan Chorégraphique | [PERSON_NAME] Danse" at bounding box center [598, 321] width 649 height 65
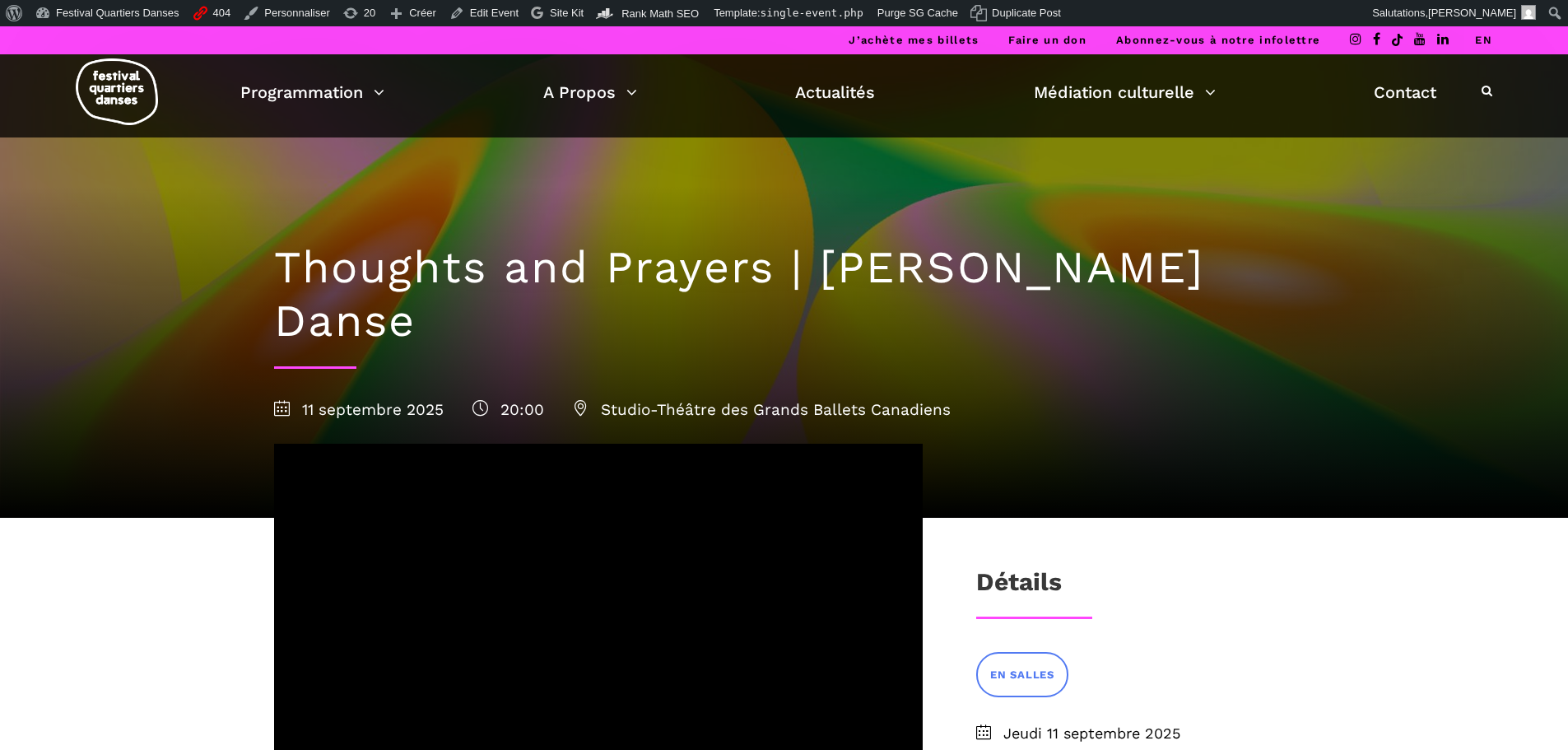
click at [1486, 33] on li "EN" at bounding box center [1483, 40] width 17 height 28
click at [1483, 39] on link "EN" at bounding box center [1483, 40] width 17 height 12
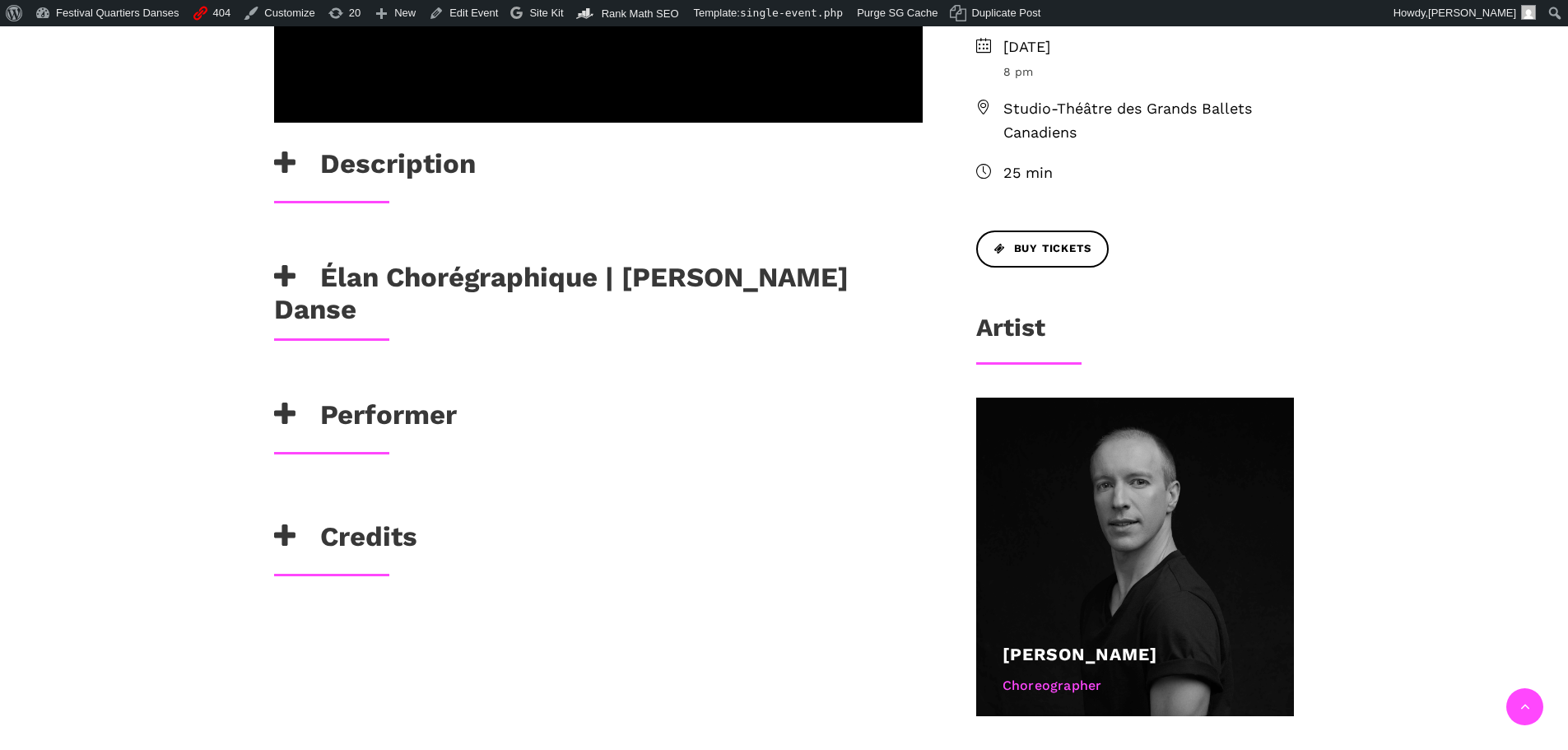
scroll to position [741, 0]
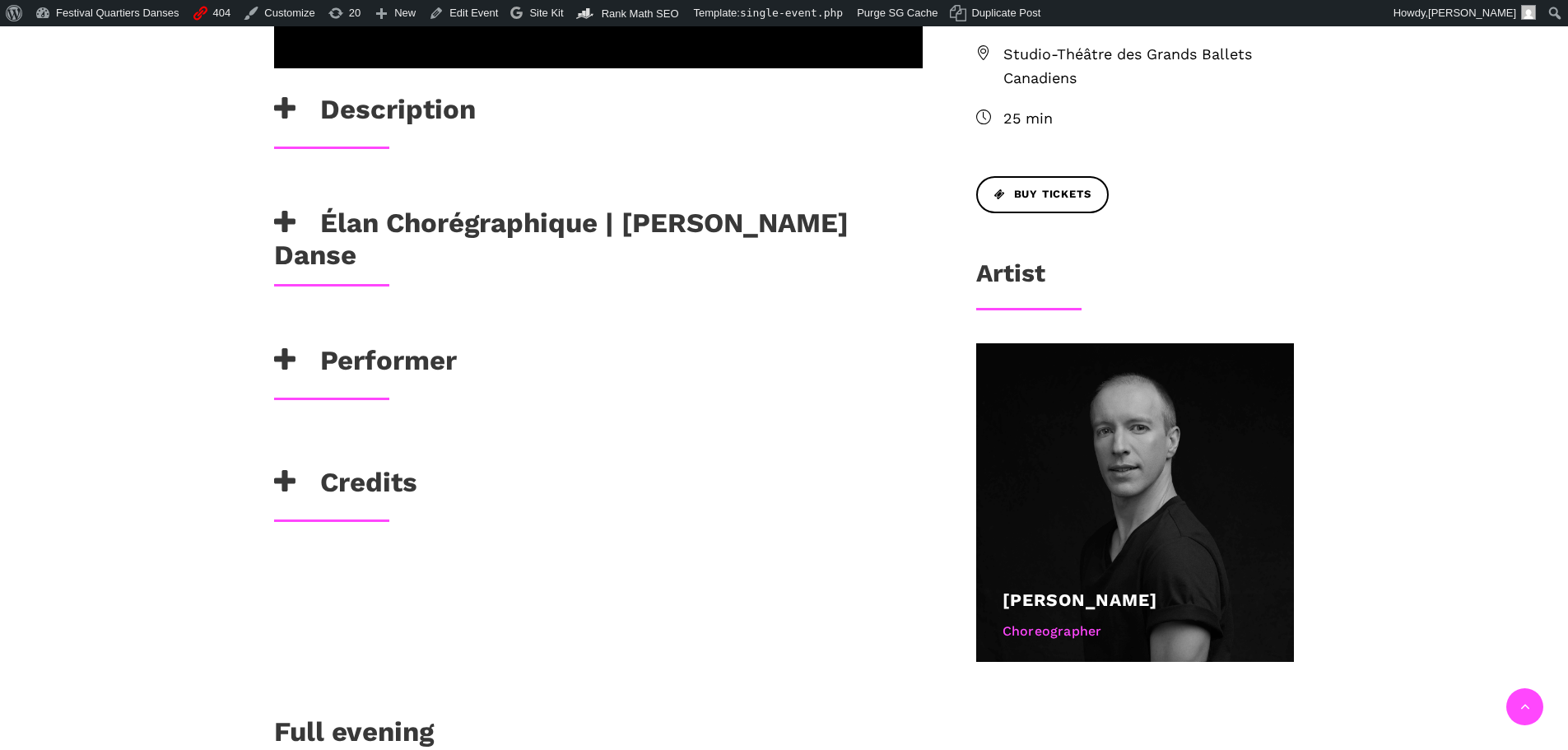
click at [622, 206] on h3 "Élan Chorégraphique | [PERSON_NAME] Danse" at bounding box center [598, 238] width 649 height 65
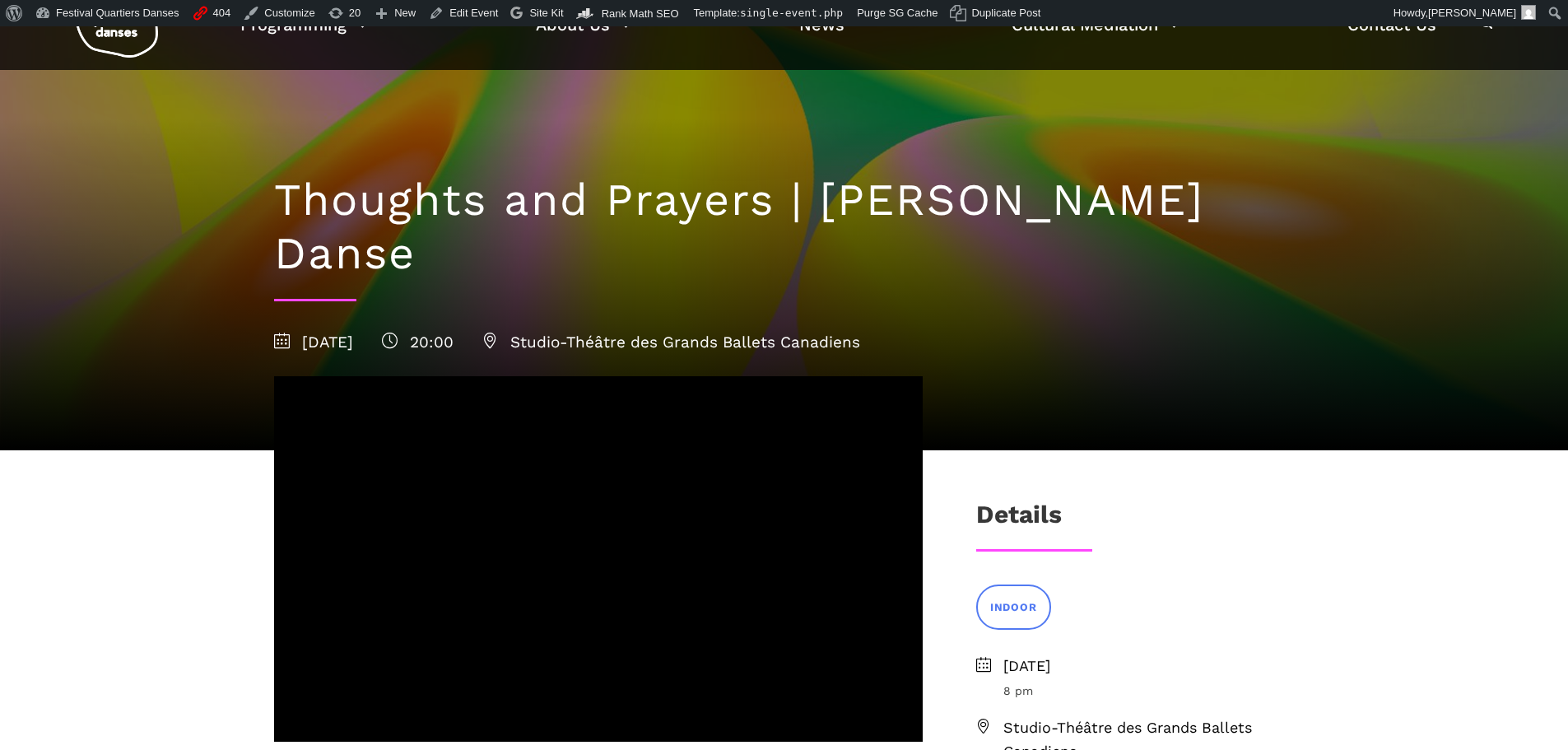
scroll to position [0, 0]
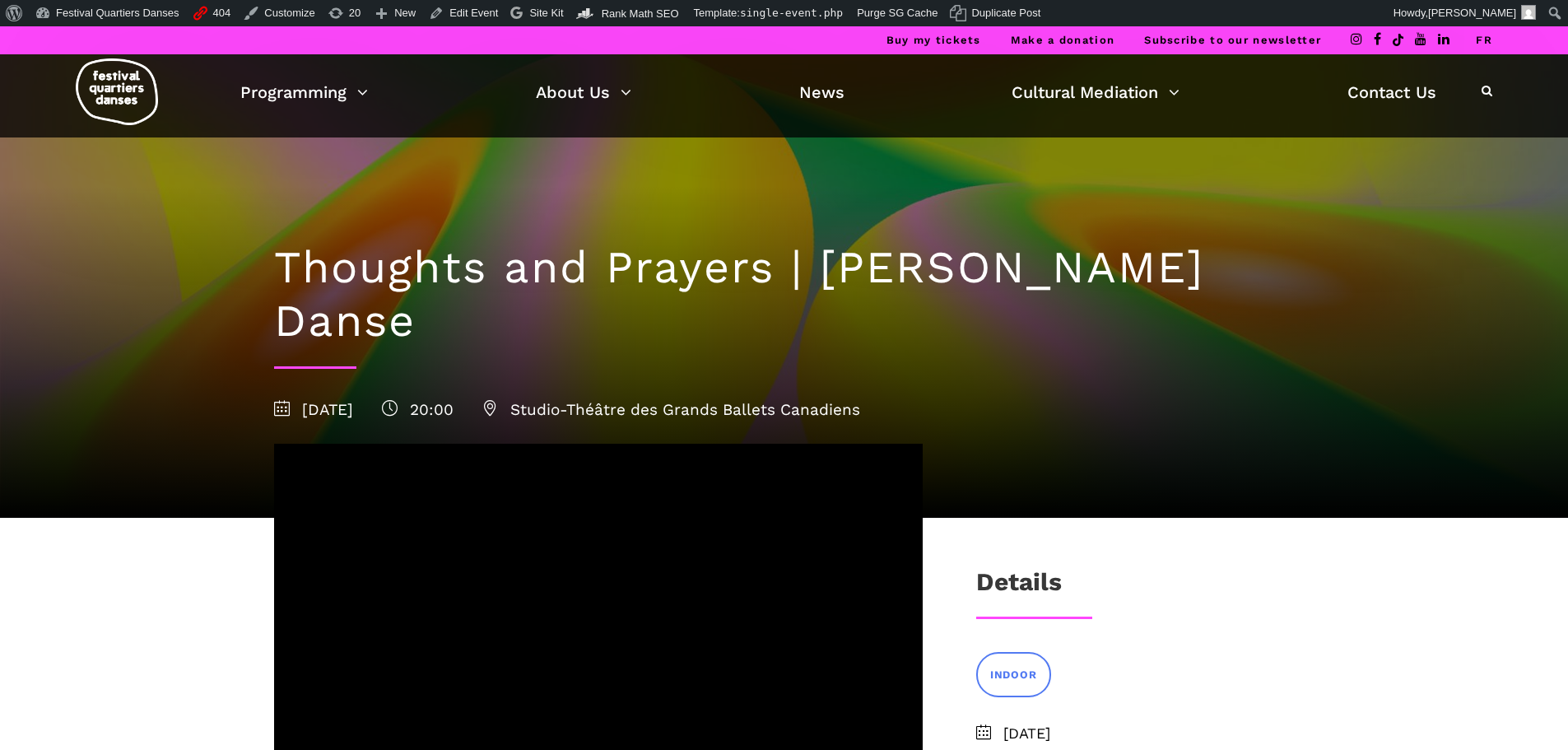
click at [1484, 46] on link "FR" at bounding box center [1484, 40] width 16 height 12
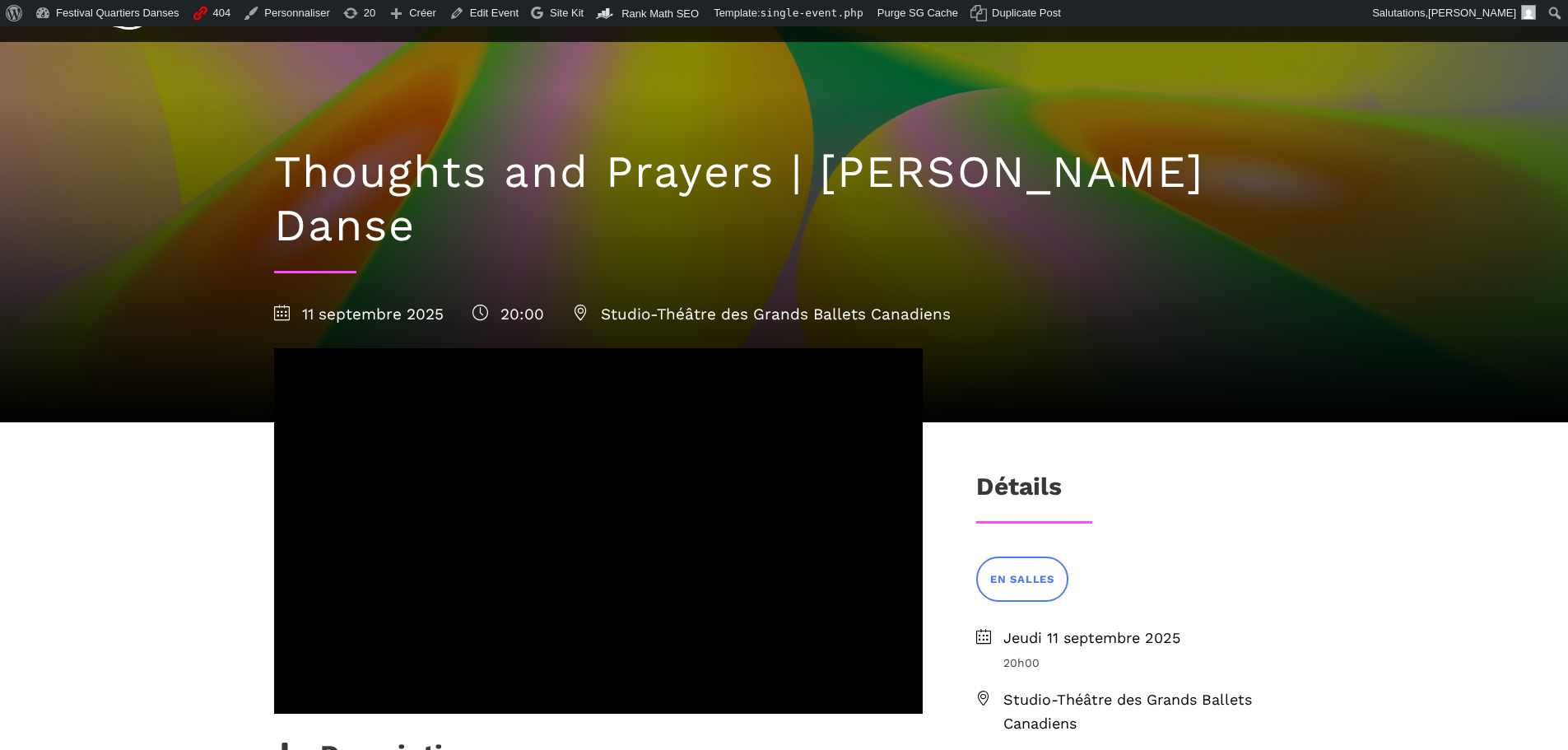
scroll to position [494, 0]
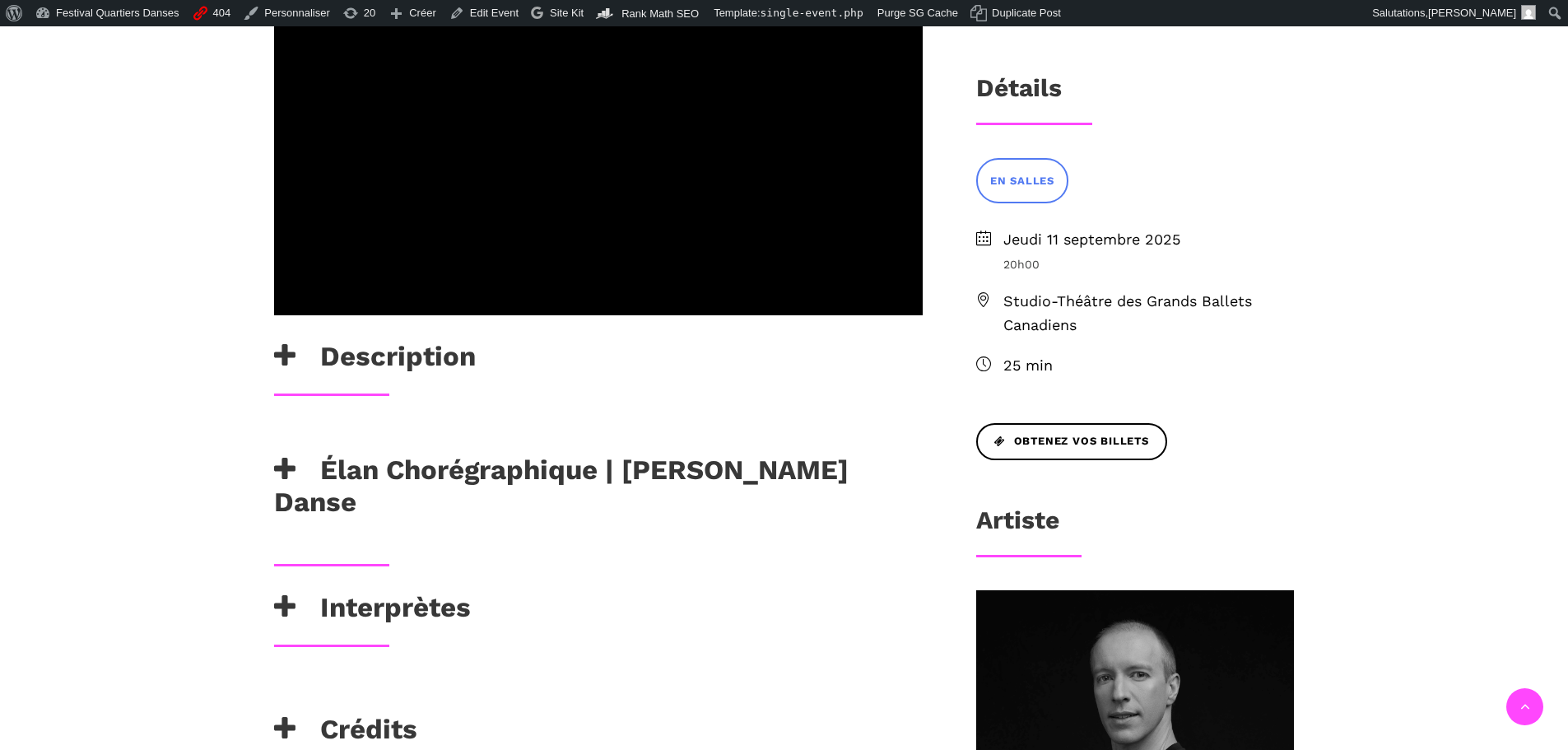
click at [578, 454] on h3 "Élan Chorégraphique | [PERSON_NAME] Danse" at bounding box center [598, 486] width 649 height 65
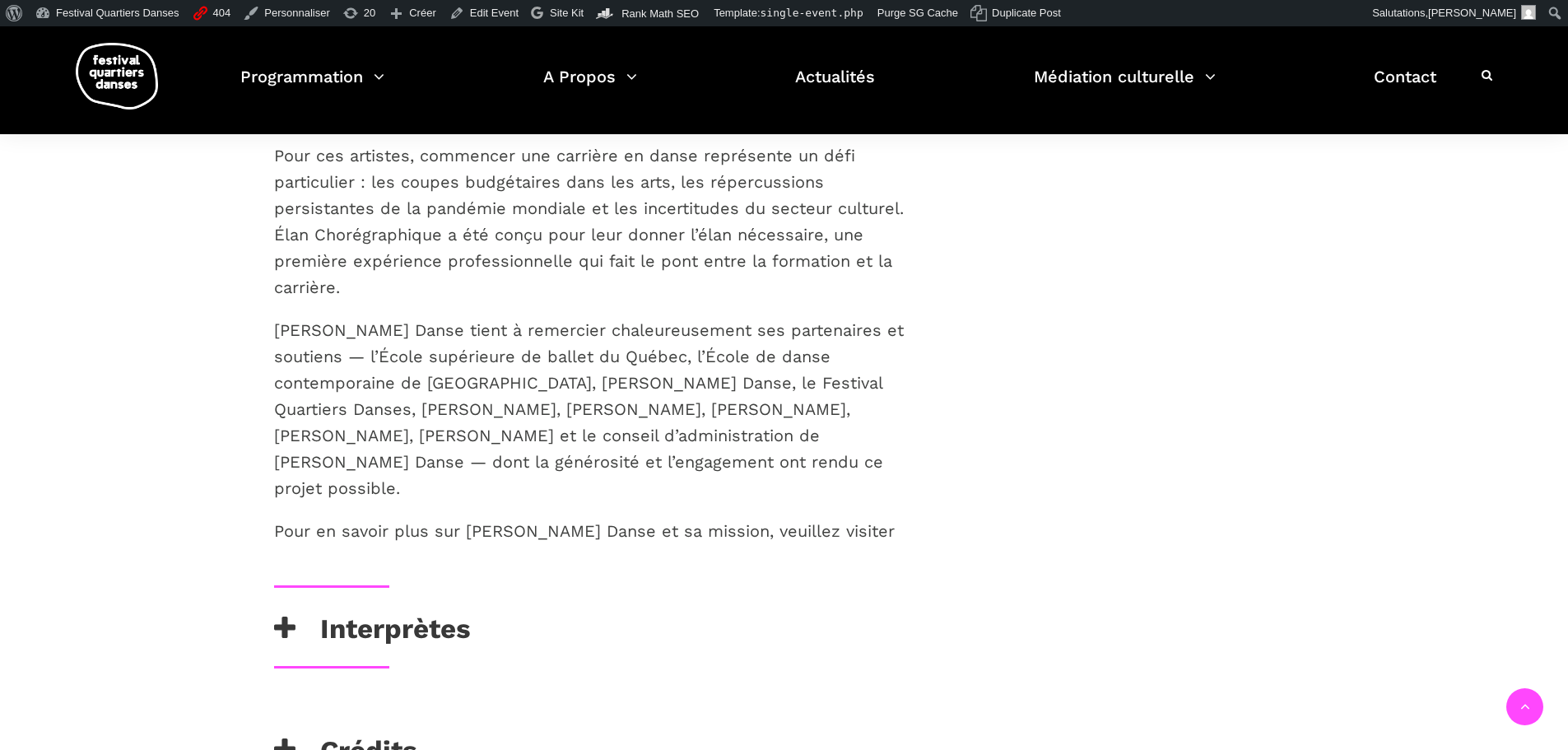
scroll to position [1317, 0]
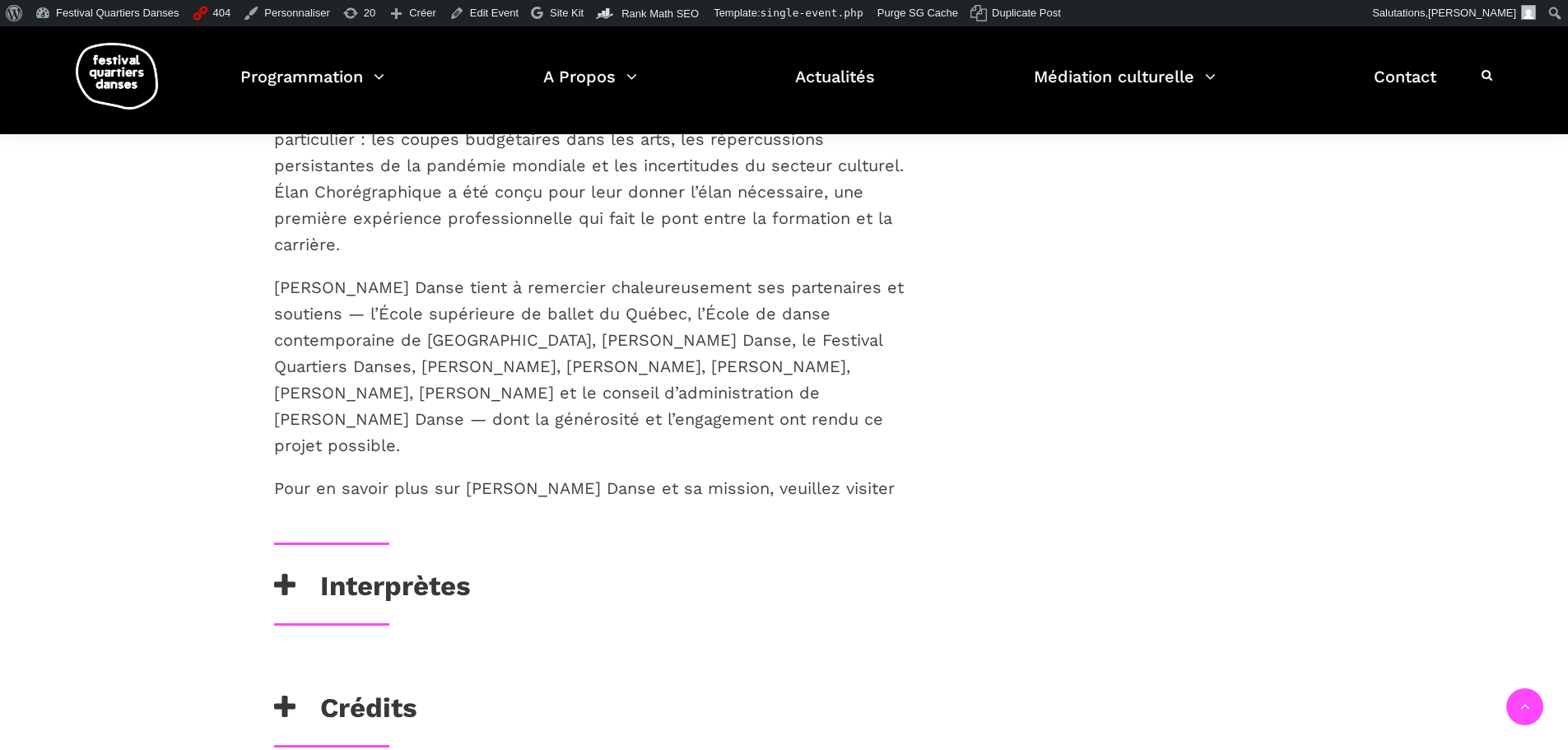
click at [767, 475] on p "Pour en savoir plus sur [PERSON_NAME] Danse et sa mission, veuillez visiter [DO…" at bounding box center [598, 488] width 649 height 27
click at [765, 475] on p "Pour en savoir plus sur [PERSON_NAME] Danse et sa mission, veuillez visiter [DO…" at bounding box center [598, 488] width 649 height 27
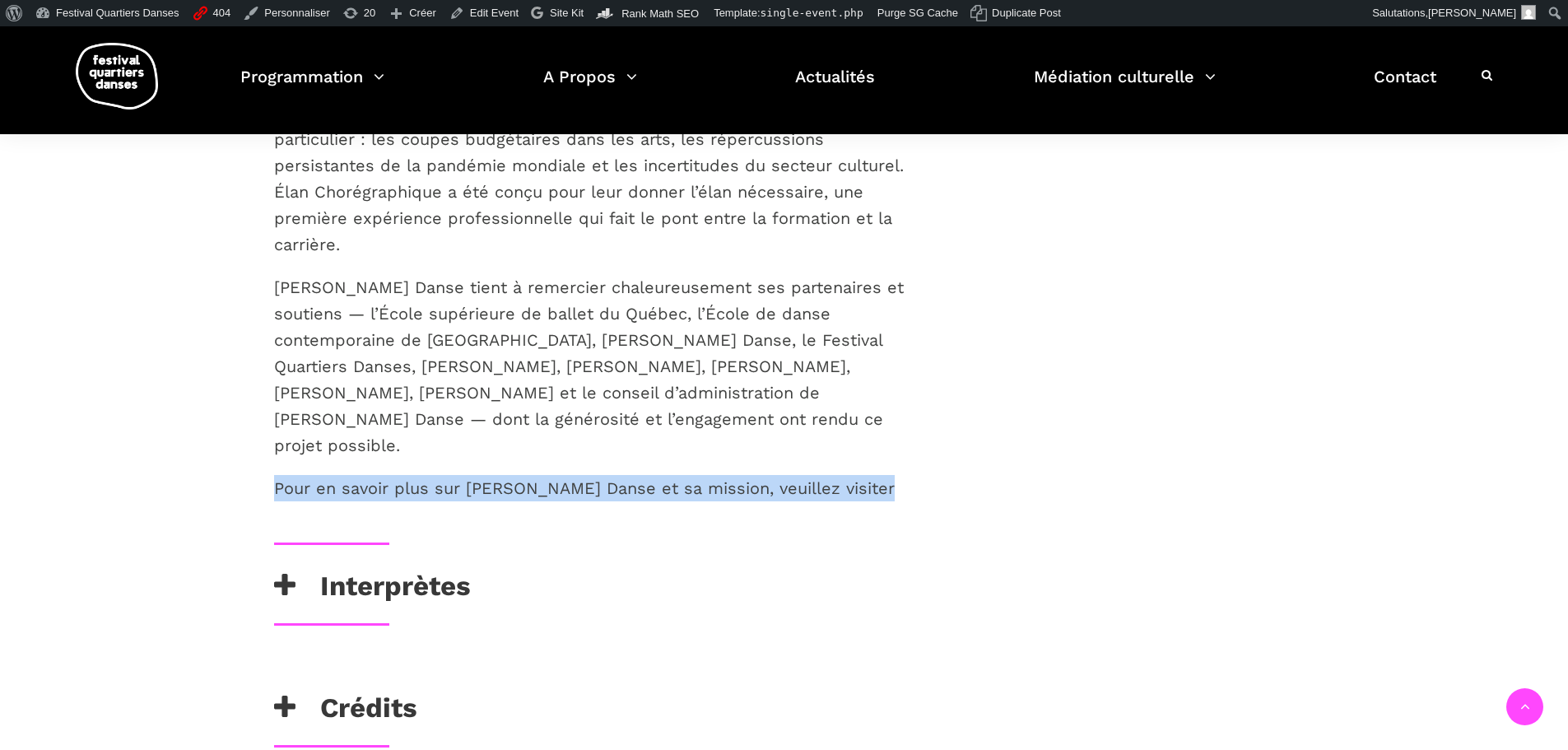
click at [765, 475] on p "Pour en savoir plus sur [PERSON_NAME] Danse et sa mission, veuillez visiter [DO…" at bounding box center [598, 488] width 649 height 27
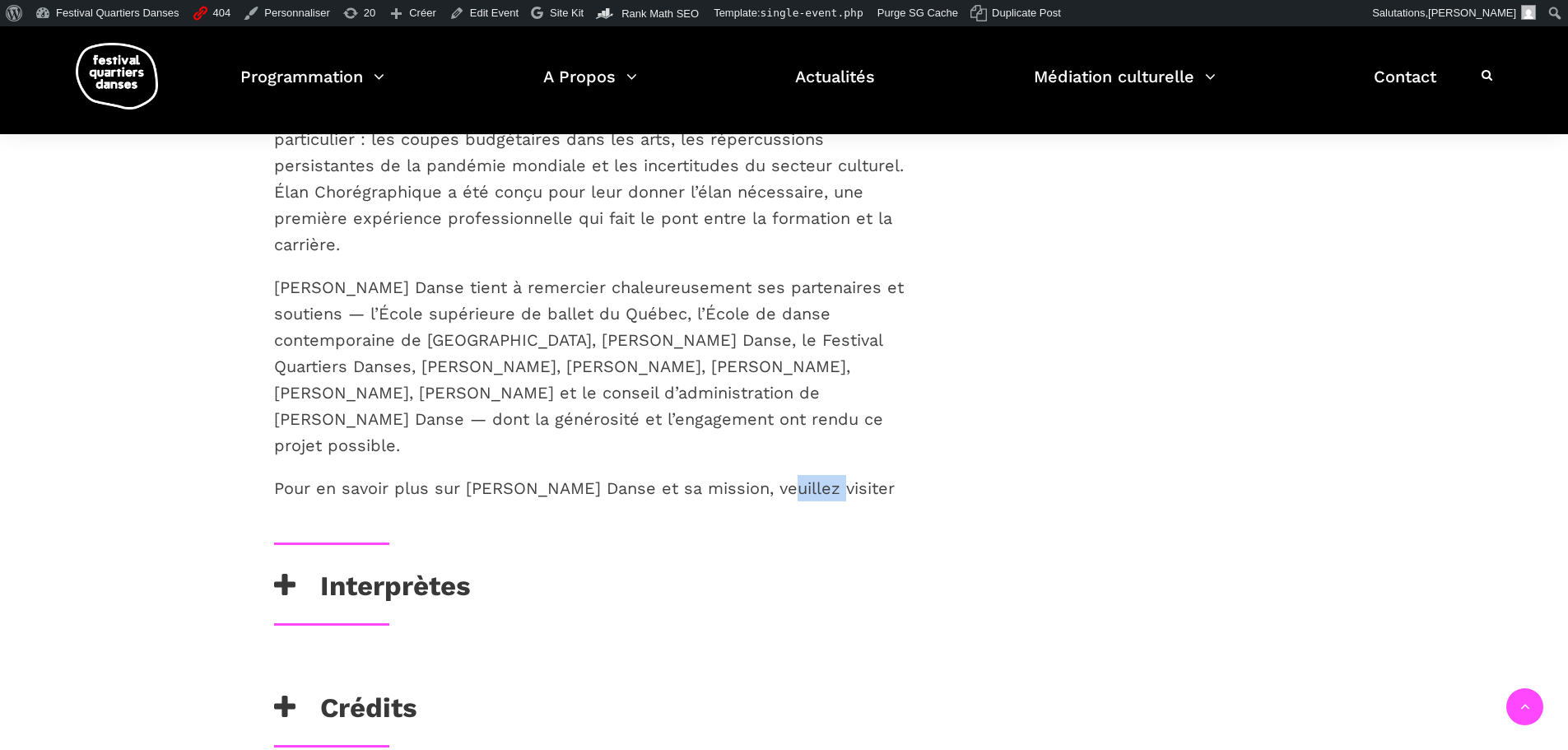
click at [765, 475] on p "Pour en savoir plus sur [PERSON_NAME] Danse et sa mission, veuillez visiter [DO…" at bounding box center [598, 488] width 649 height 27
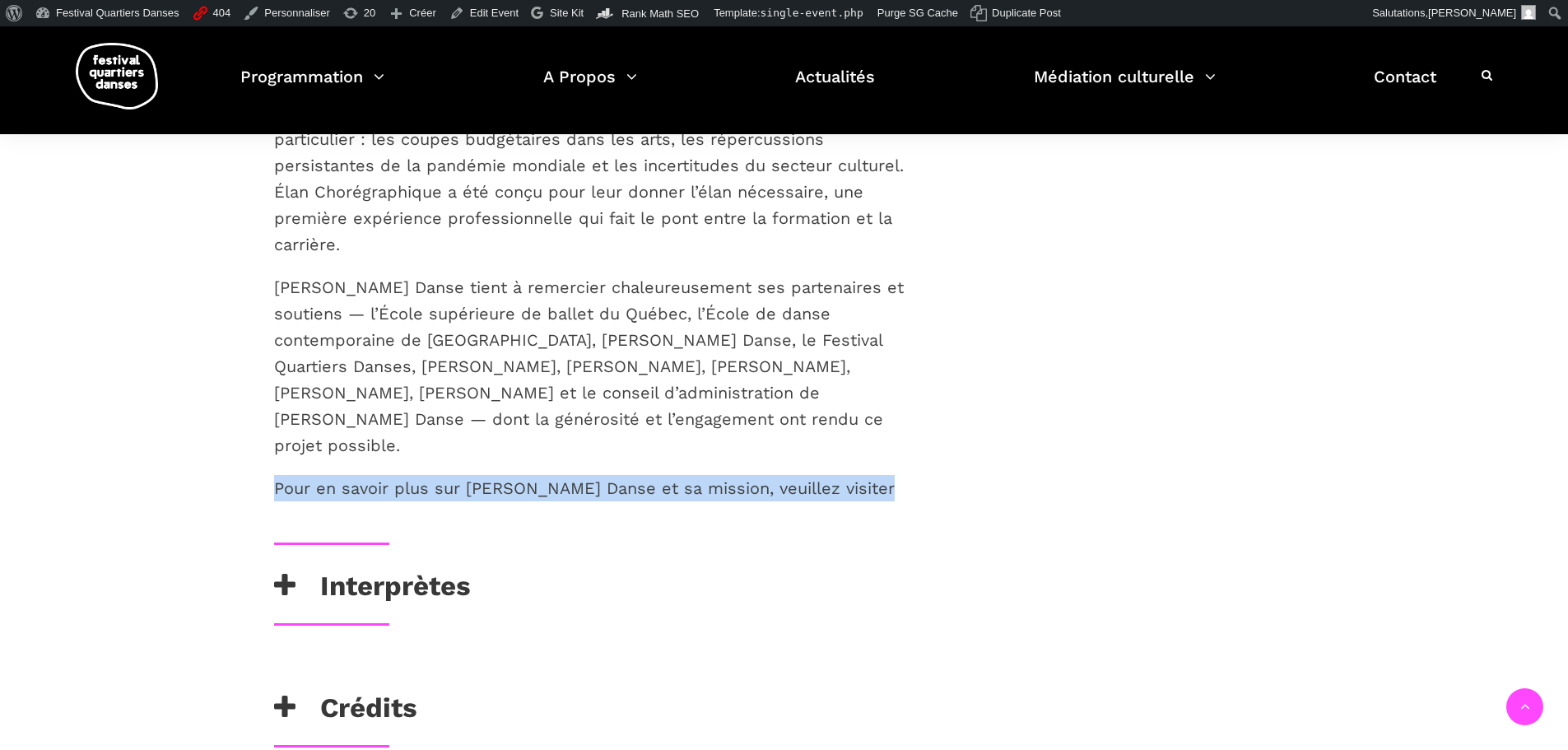
click at [765, 475] on p "Pour en savoir plus sur [PERSON_NAME] Danse et sa mission, veuillez visiter [DO…" at bounding box center [598, 488] width 649 height 27
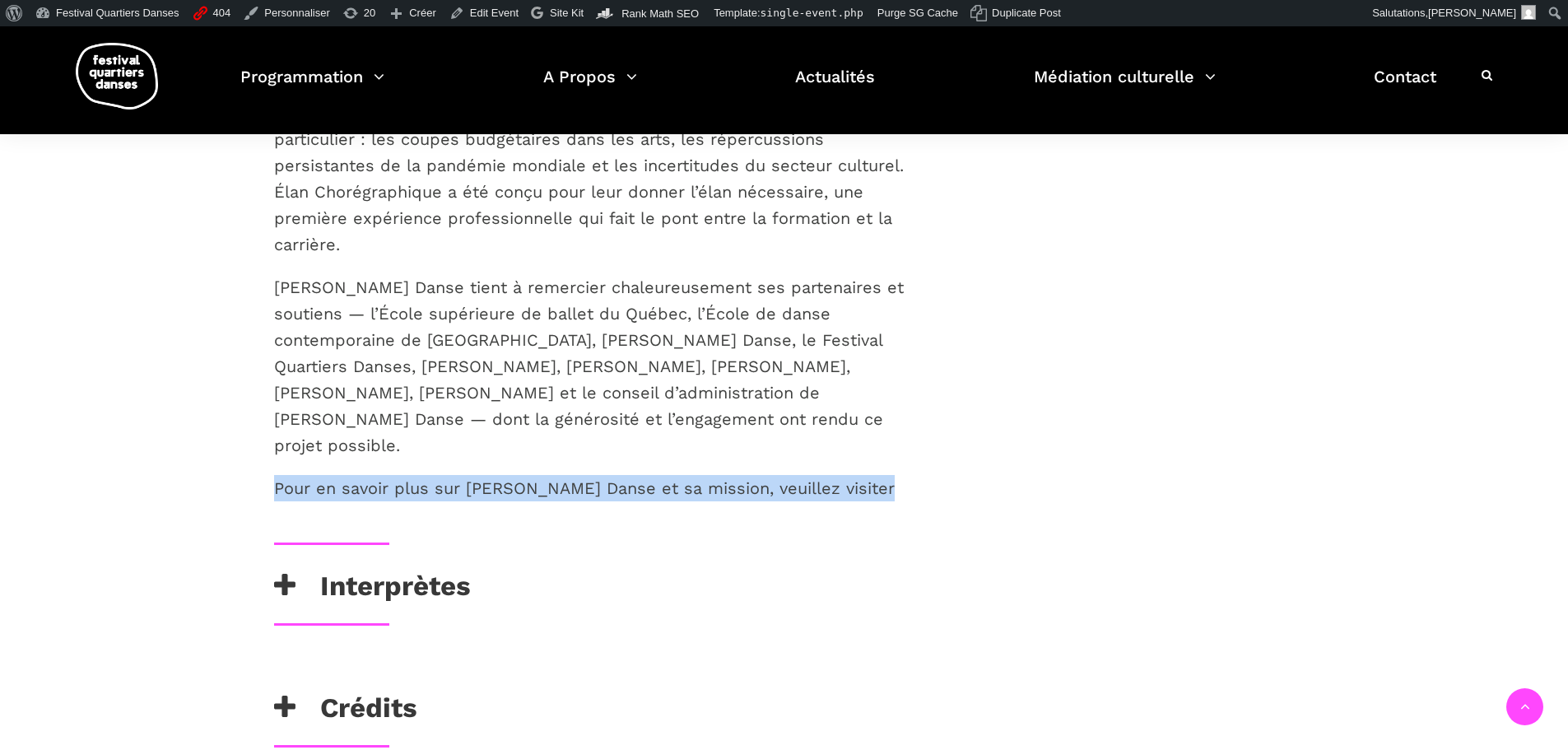
click at [765, 475] on p "Pour en savoir plus sur [PERSON_NAME] Danse et sa mission, veuillez visiter [DO…" at bounding box center [598, 488] width 649 height 27
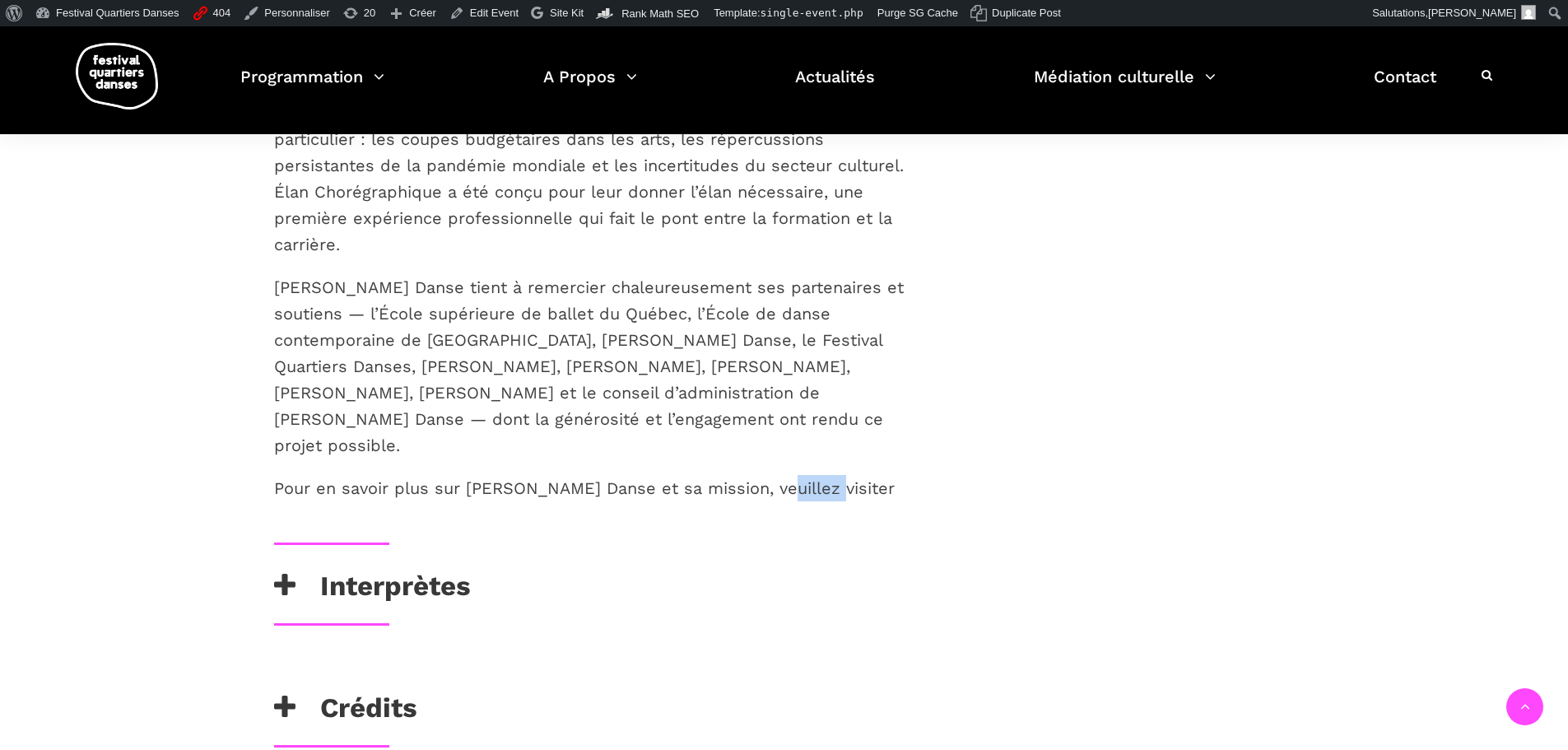
click at [765, 475] on p "Pour en savoir plus sur [PERSON_NAME] Danse et sa mission, veuillez visiter [DO…" at bounding box center [598, 488] width 649 height 27
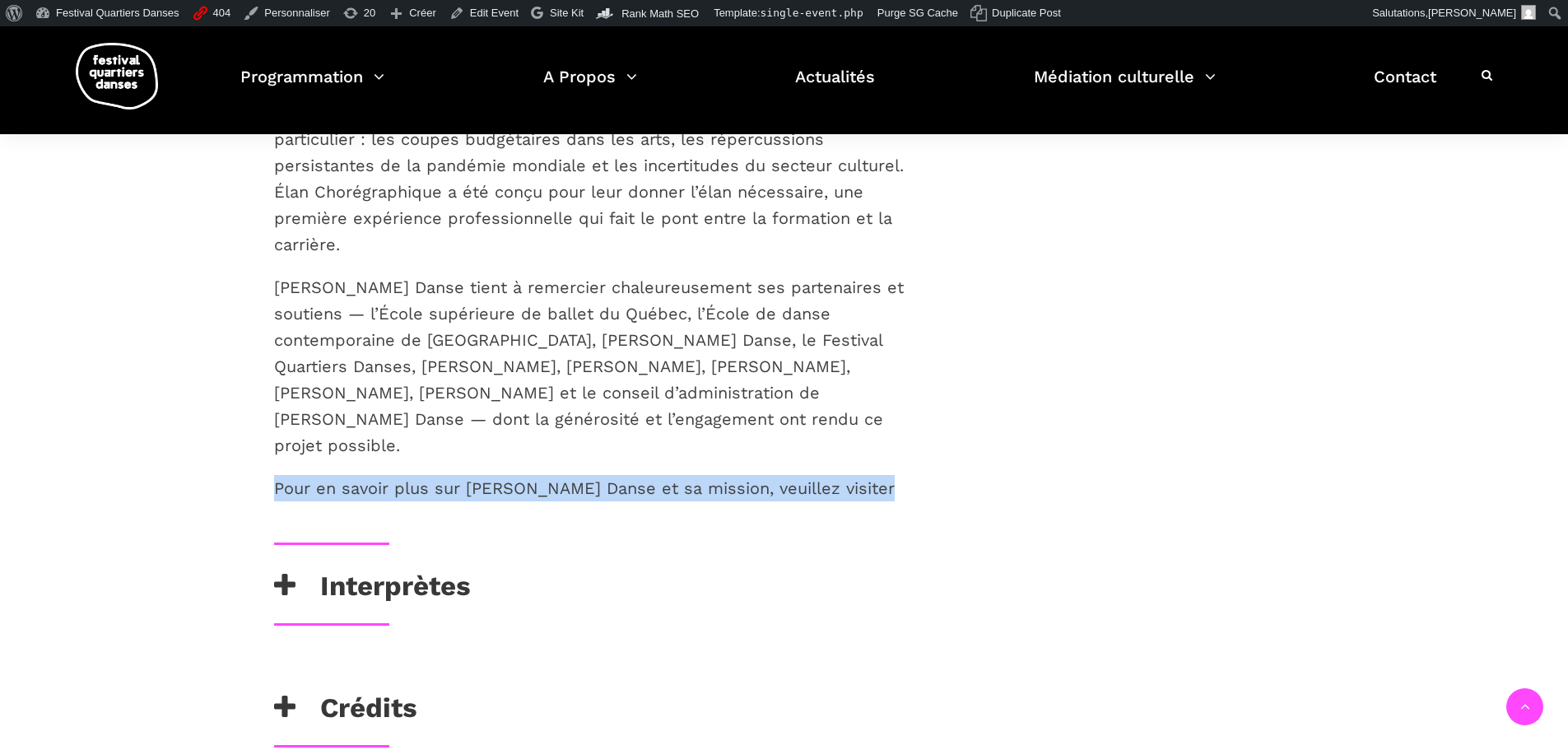
click at [765, 475] on p "Pour en savoir plus sur [PERSON_NAME] Danse et sa mission, veuillez visiter [DO…" at bounding box center [598, 488] width 649 height 27
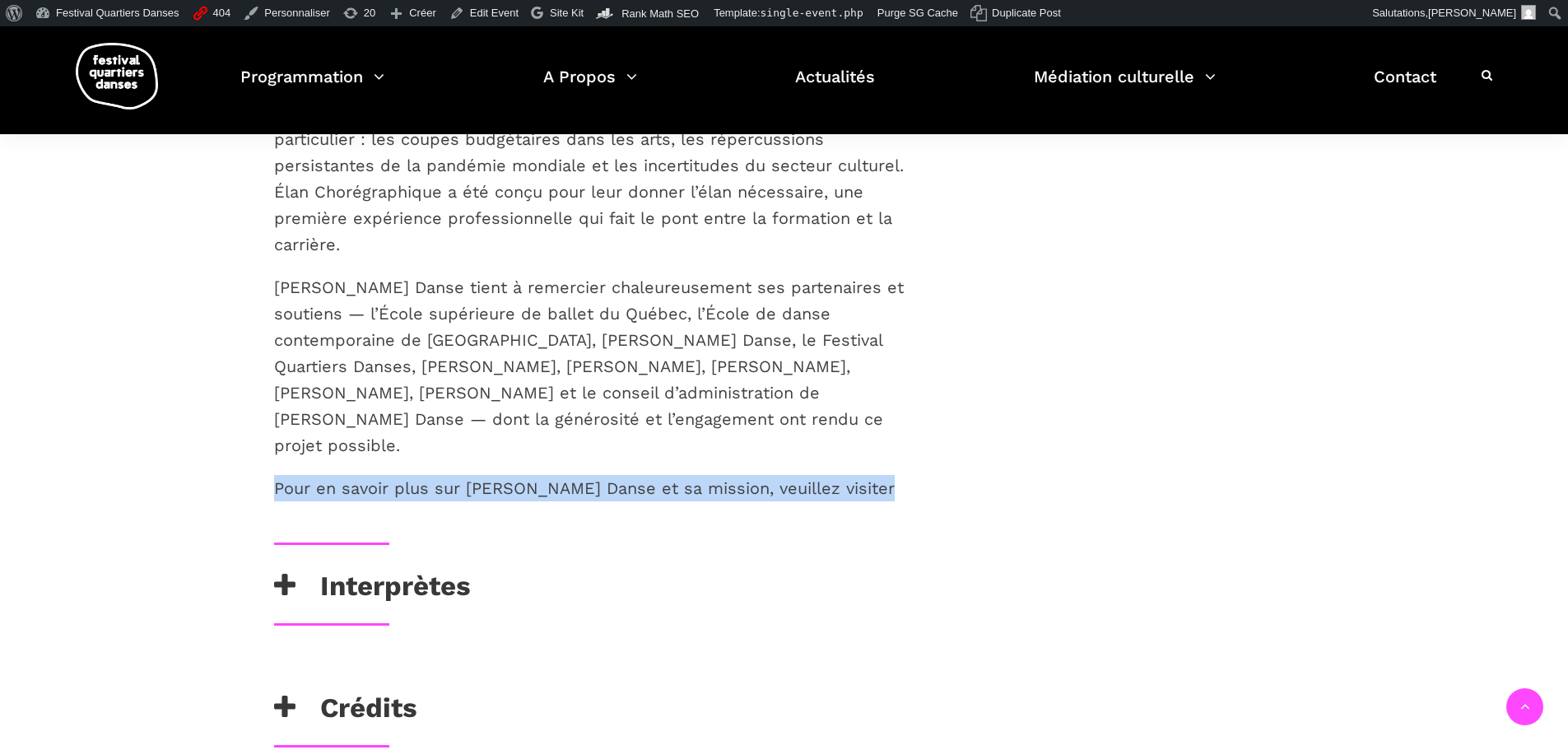
click at [765, 475] on p "Pour en savoir plus sur [PERSON_NAME] Danse et sa mission, veuillez visiter [DO…" at bounding box center [598, 488] width 649 height 27
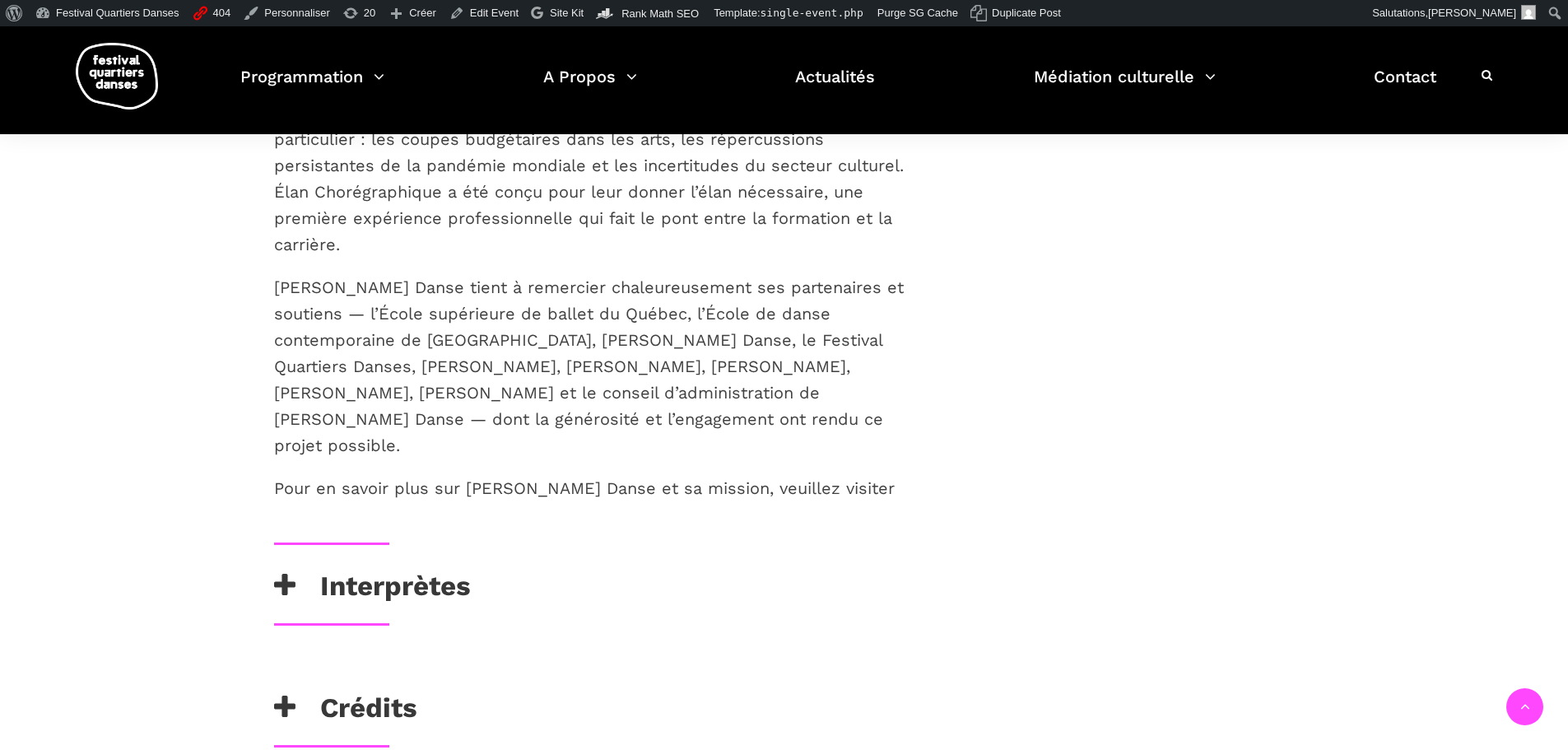
click at [736, 332] on p "[PERSON_NAME] Danse tient à remercier chaleureusement ses partenaires et soutie…" at bounding box center [598, 366] width 649 height 185
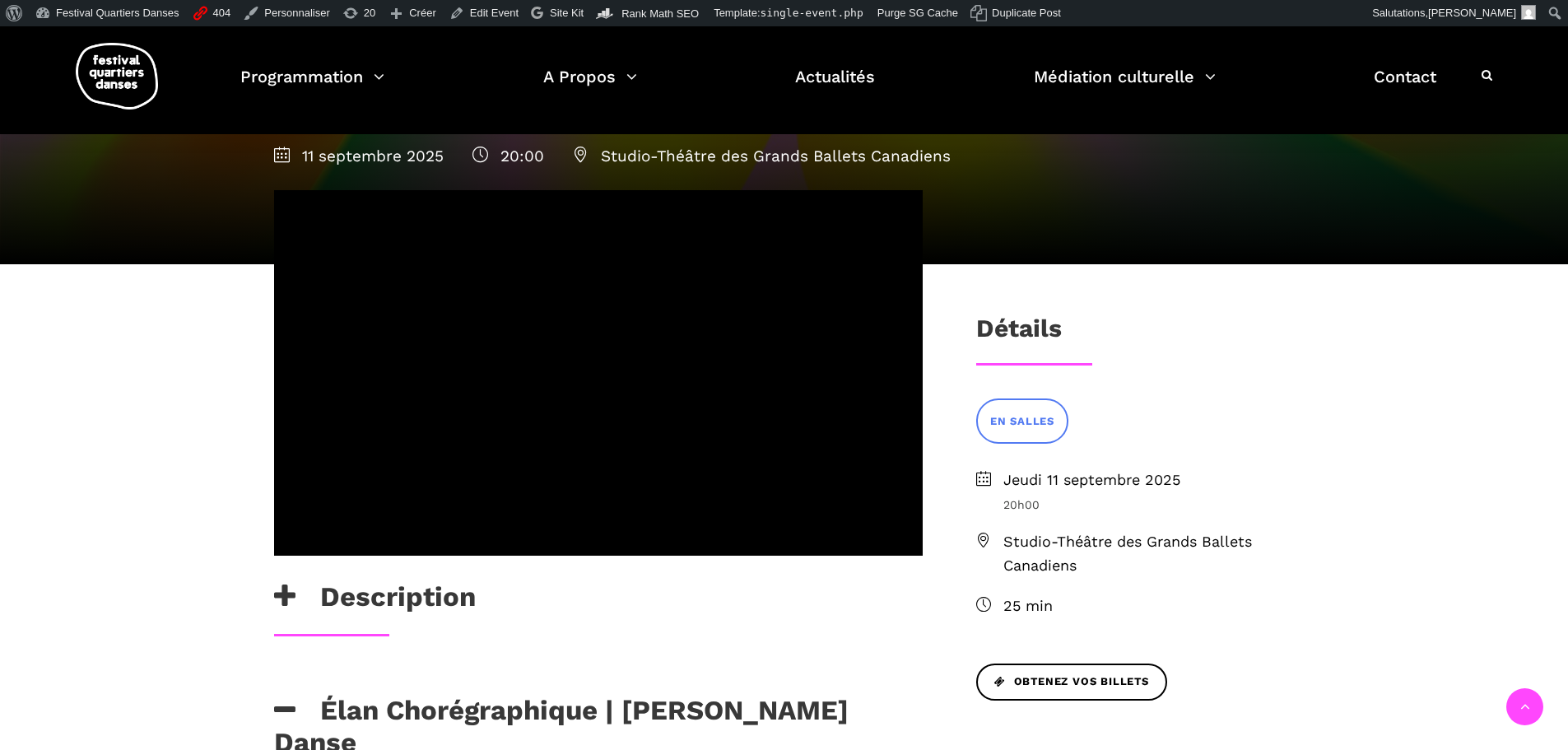
scroll to position [0, 0]
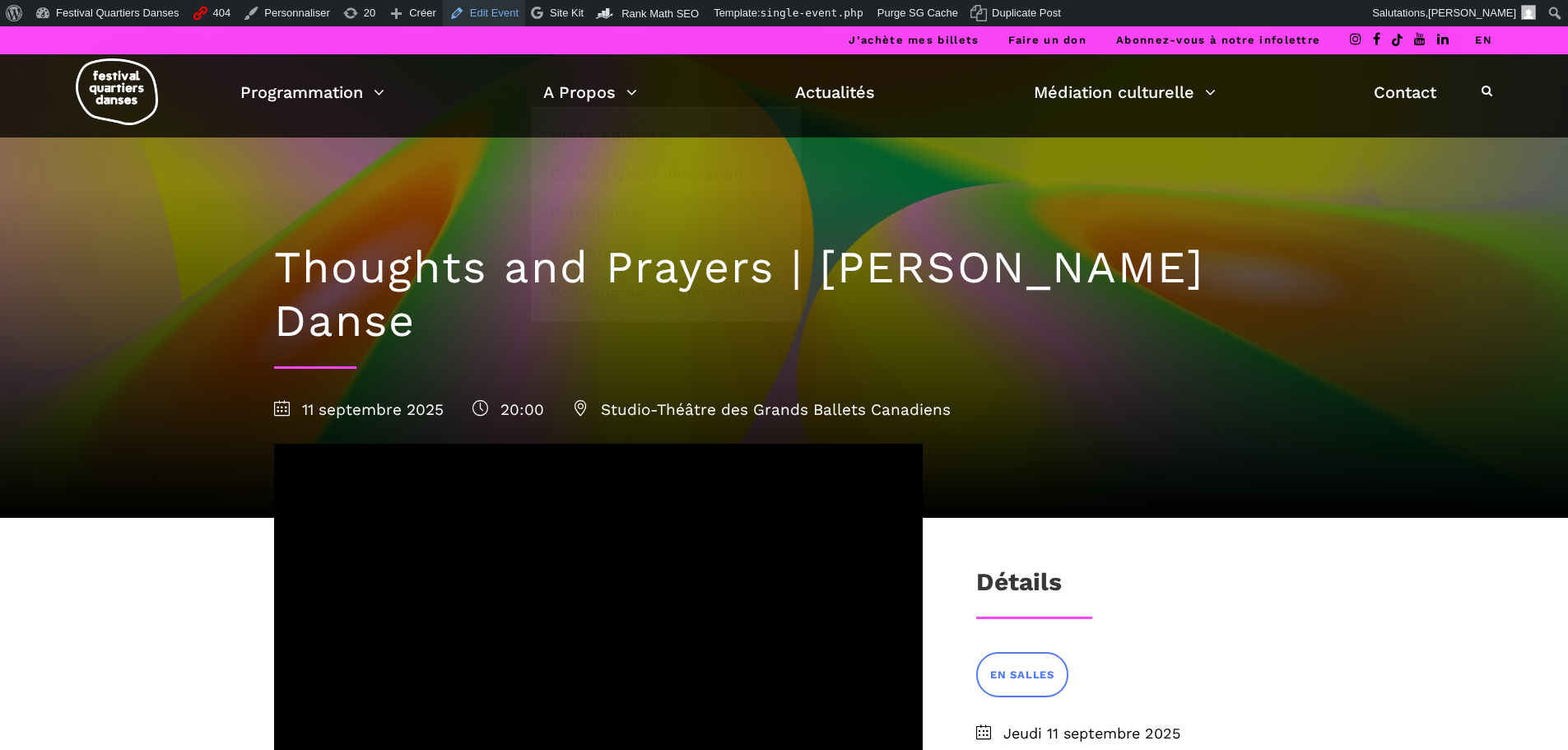
click at [455, 12] on link "Edit Event" at bounding box center [484, 13] width 82 height 27
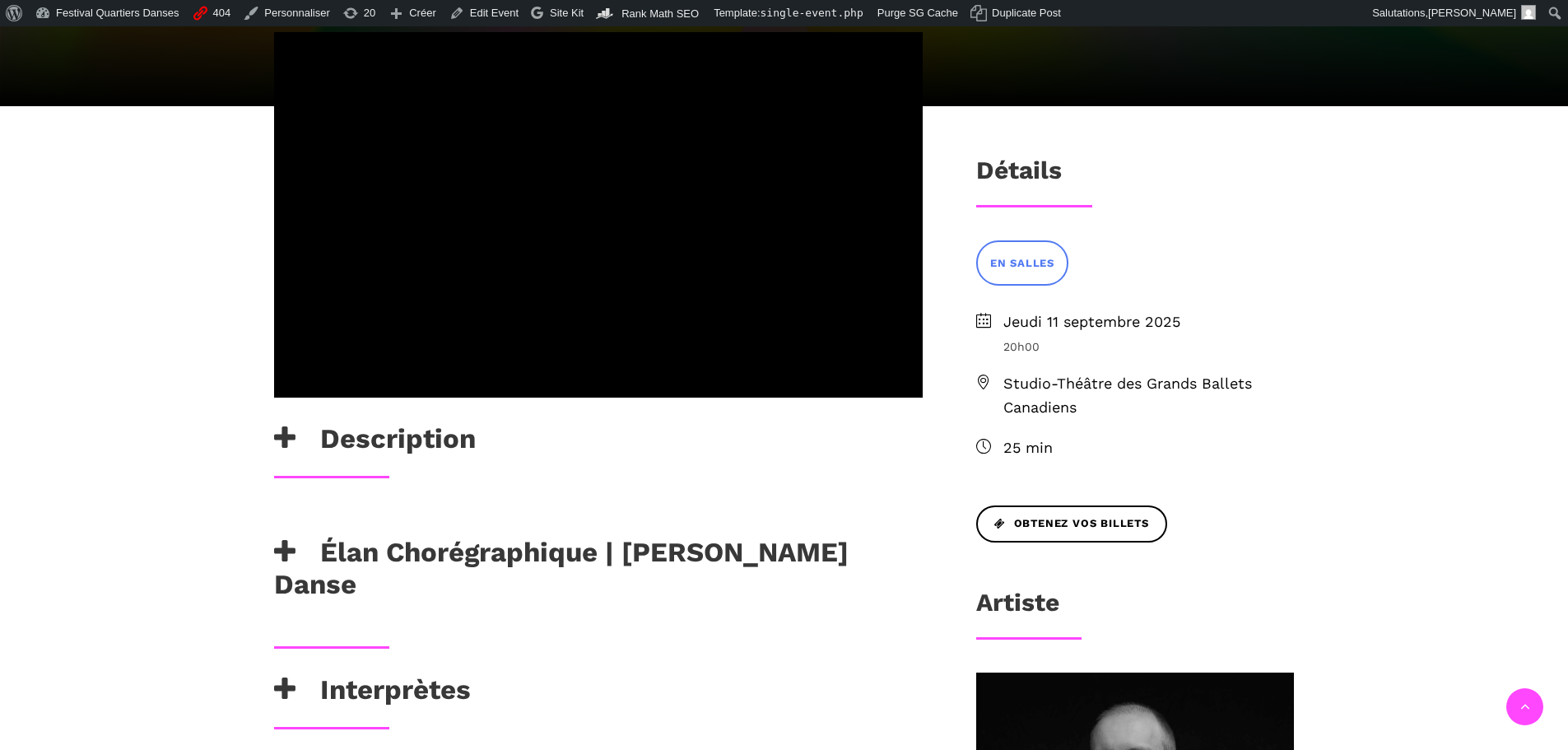
scroll to position [741, 0]
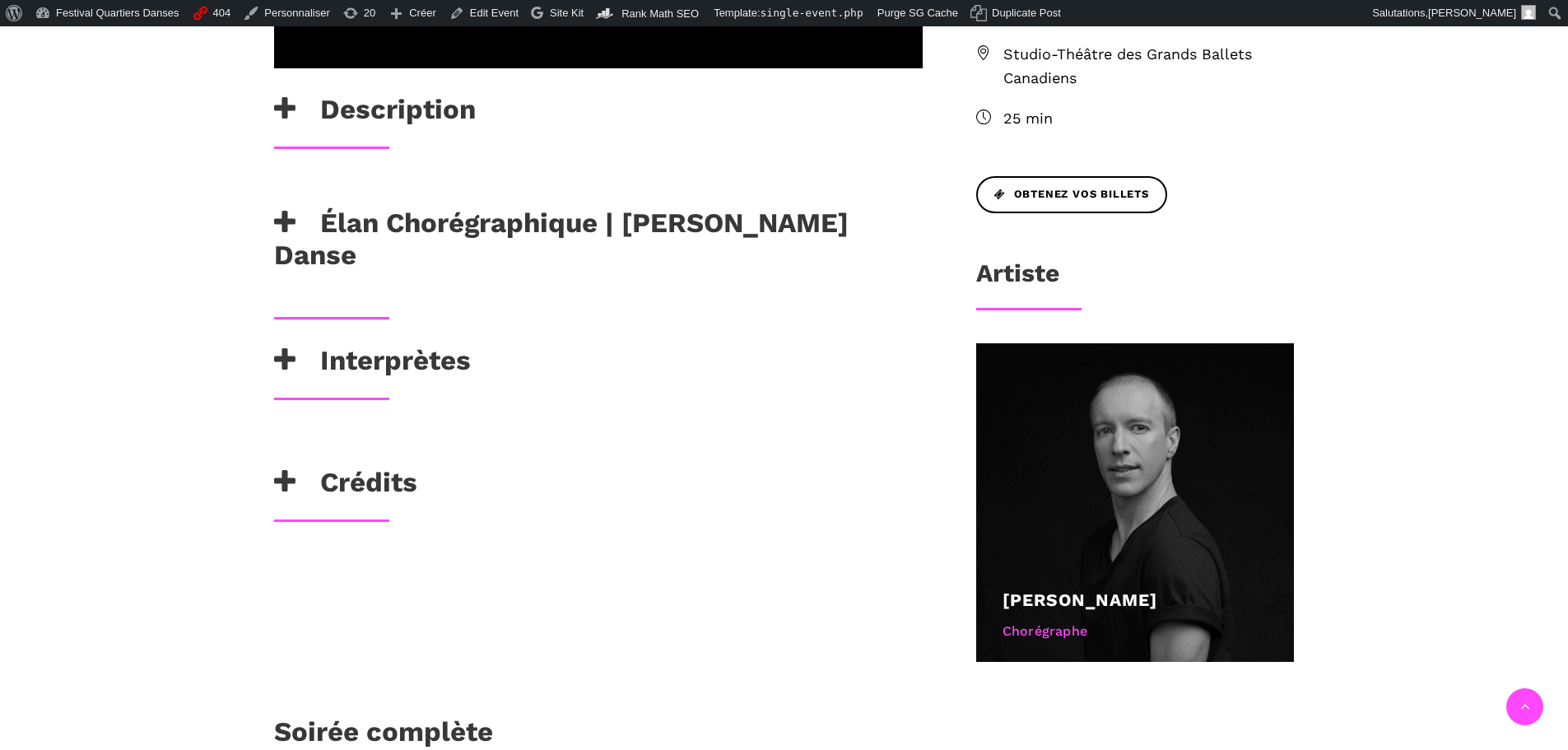
click at [620, 206] on h3 "Élan Chorégraphique | [PERSON_NAME] Danse" at bounding box center [598, 238] width 649 height 65
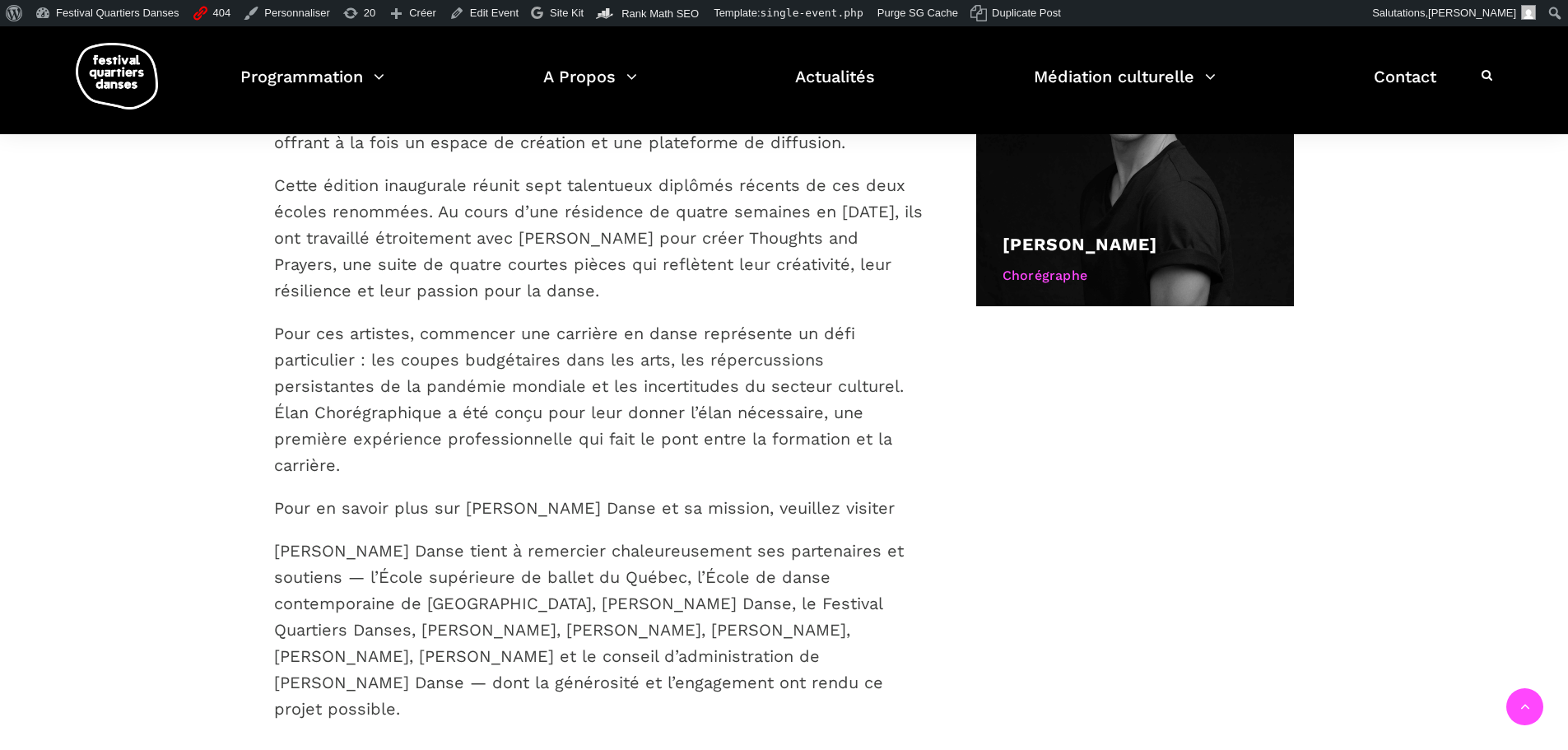
scroll to position [1071, 0]
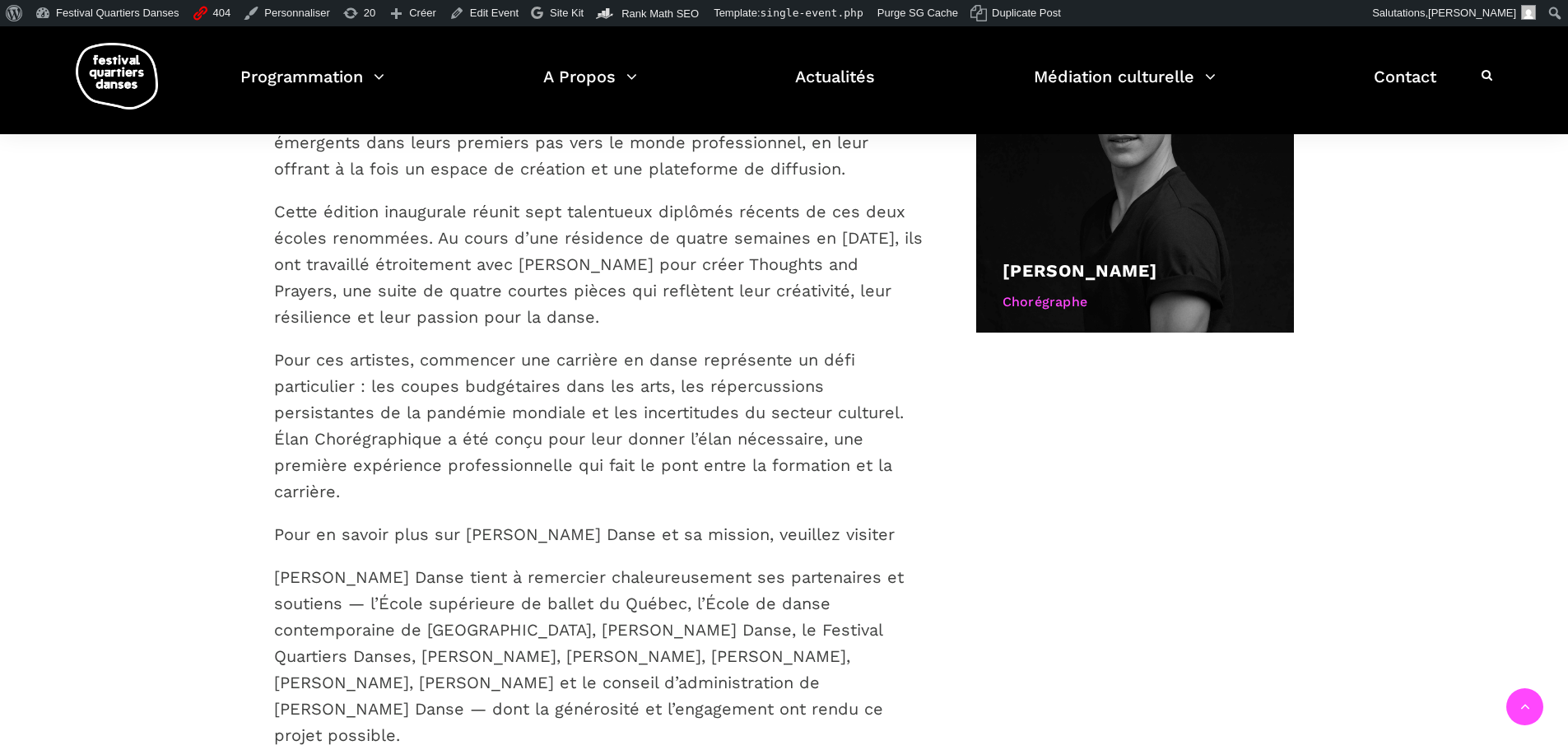
click at [813, 521] on p "Pour en savoir plus sur [PERSON_NAME] Danse et sa mission, veuillez visiter [DO…" at bounding box center [598, 535] width 649 height 27
click at [852, 521] on p "Pour en savoir plus sur [PERSON_NAME] Danse et sa mission, veuillez visiter [DO…" at bounding box center [598, 535] width 649 height 27
click at [880, 521] on p "Pour en savoir plus sur [PERSON_NAME] Danse et sa mission, veuillez visiter [DO…" at bounding box center [598, 535] width 649 height 27
click at [867, 521] on p "Pour en savoir plus sur [PERSON_NAME] Danse et sa mission, veuillez visiter [DO…" at bounding box center [598, 535] width 649 height 27
click at [839, 521] on p "Pour en savoir plus sur [PERSON_NAME] Danse et sa mission, veuillez visiter [DO…" at bounding box center [598, 535] width 649 height 27
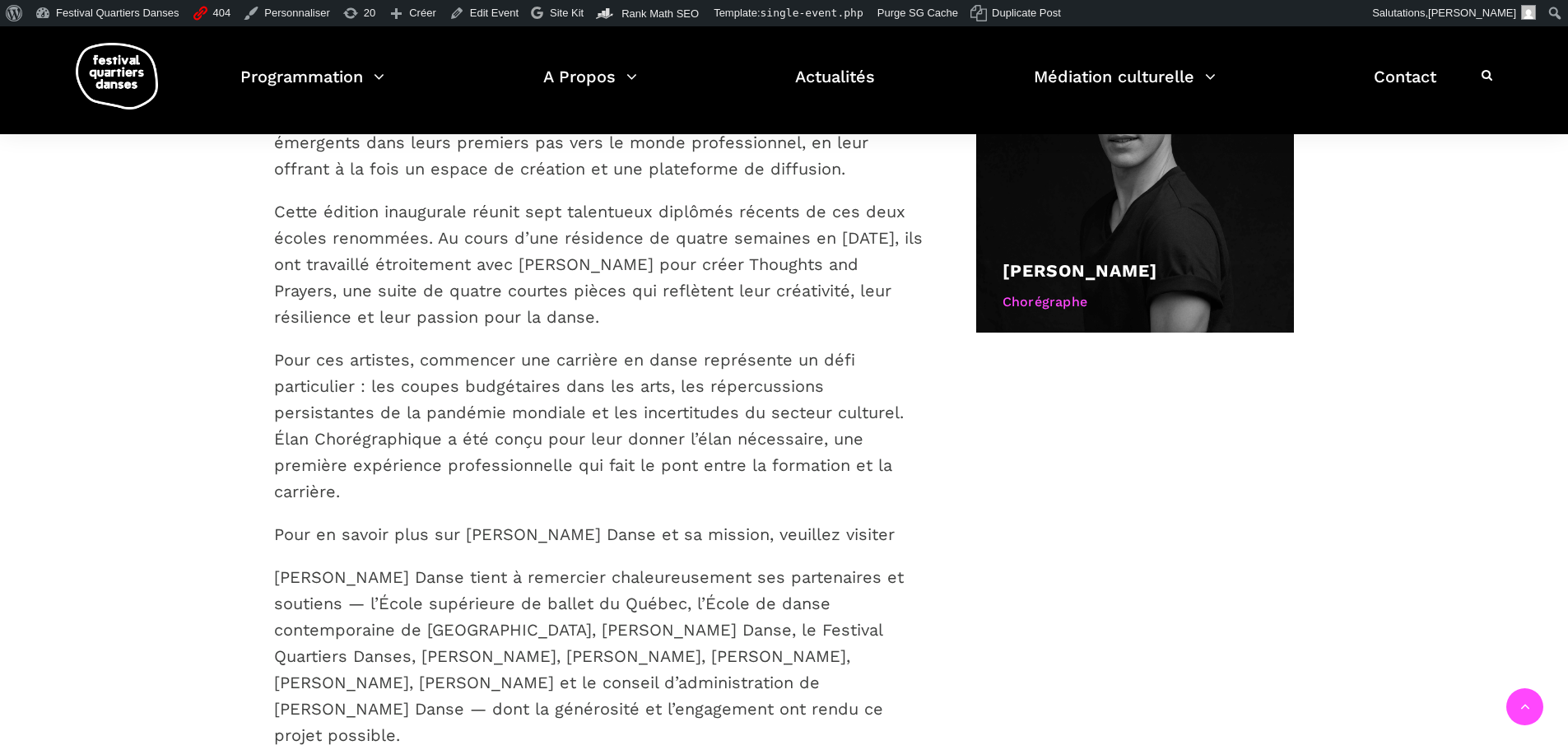
click at [823, 521] on p "Pour en savoir plus sur [PERSON_NAME] Danse et sa mission, veuillez visiter [DO…" at bounding box center [598, 535] width 649 height 27
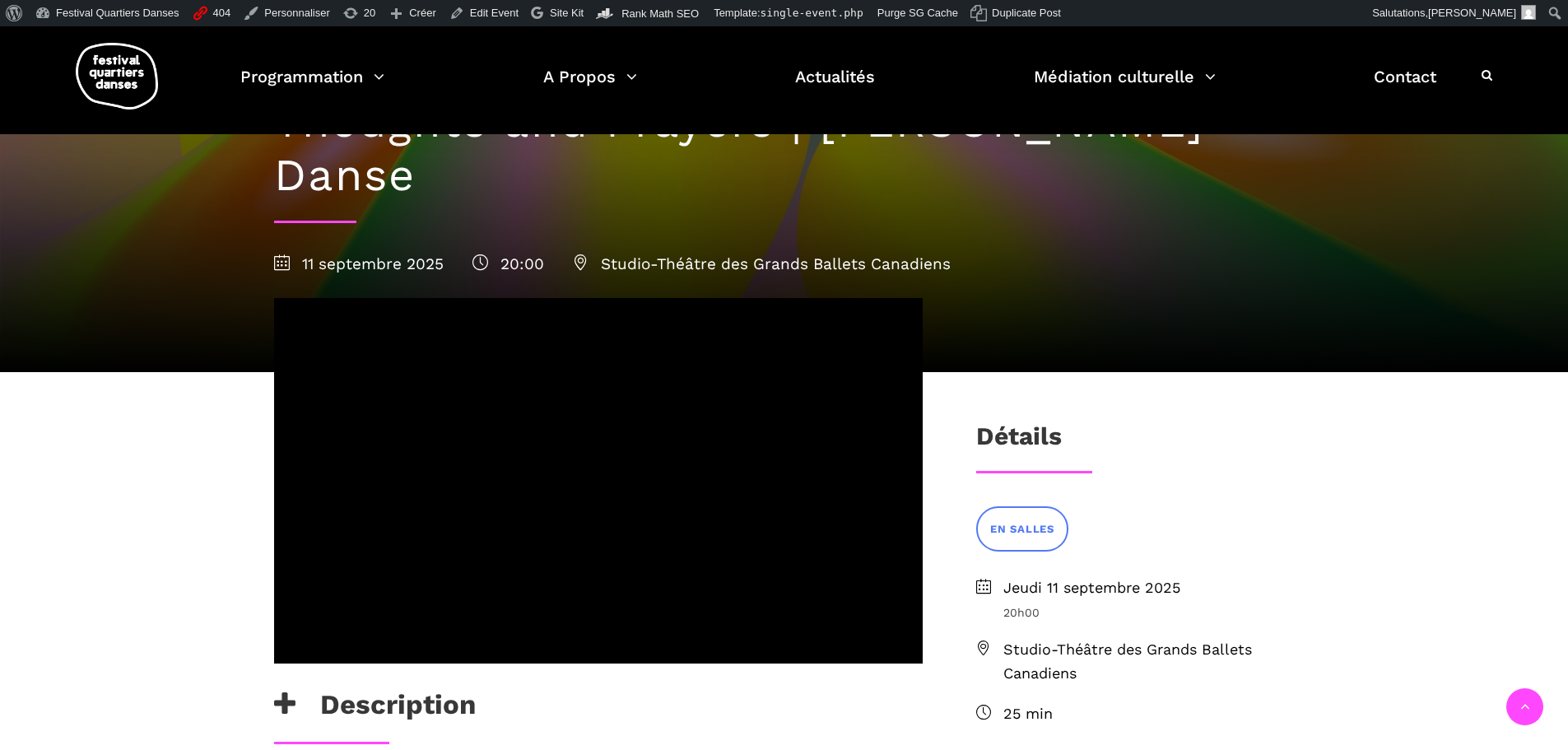
scroll to position [0, 0]
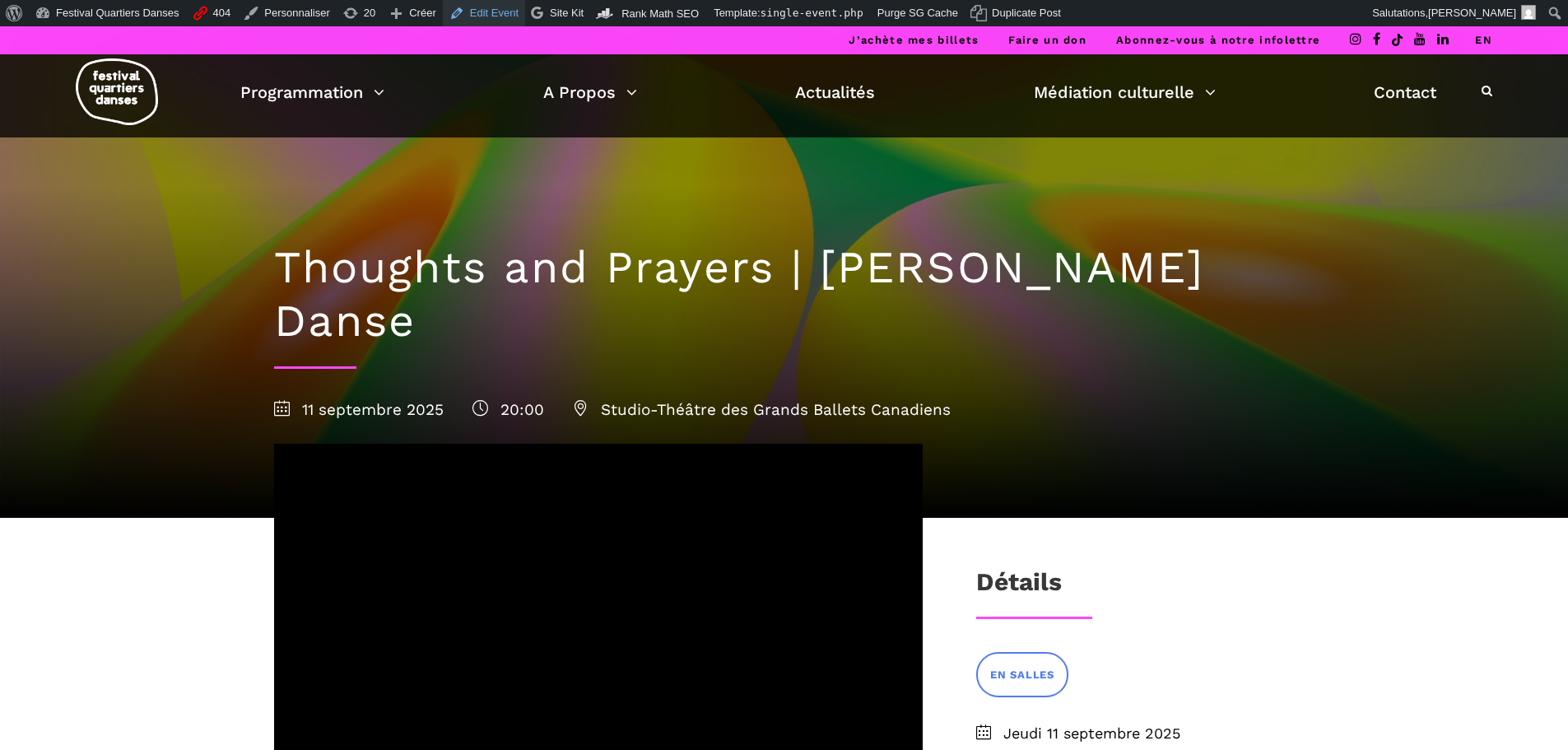
click at [478, 5] on link "Edit Event" at bounding box center [484, 13] width 82 height 27
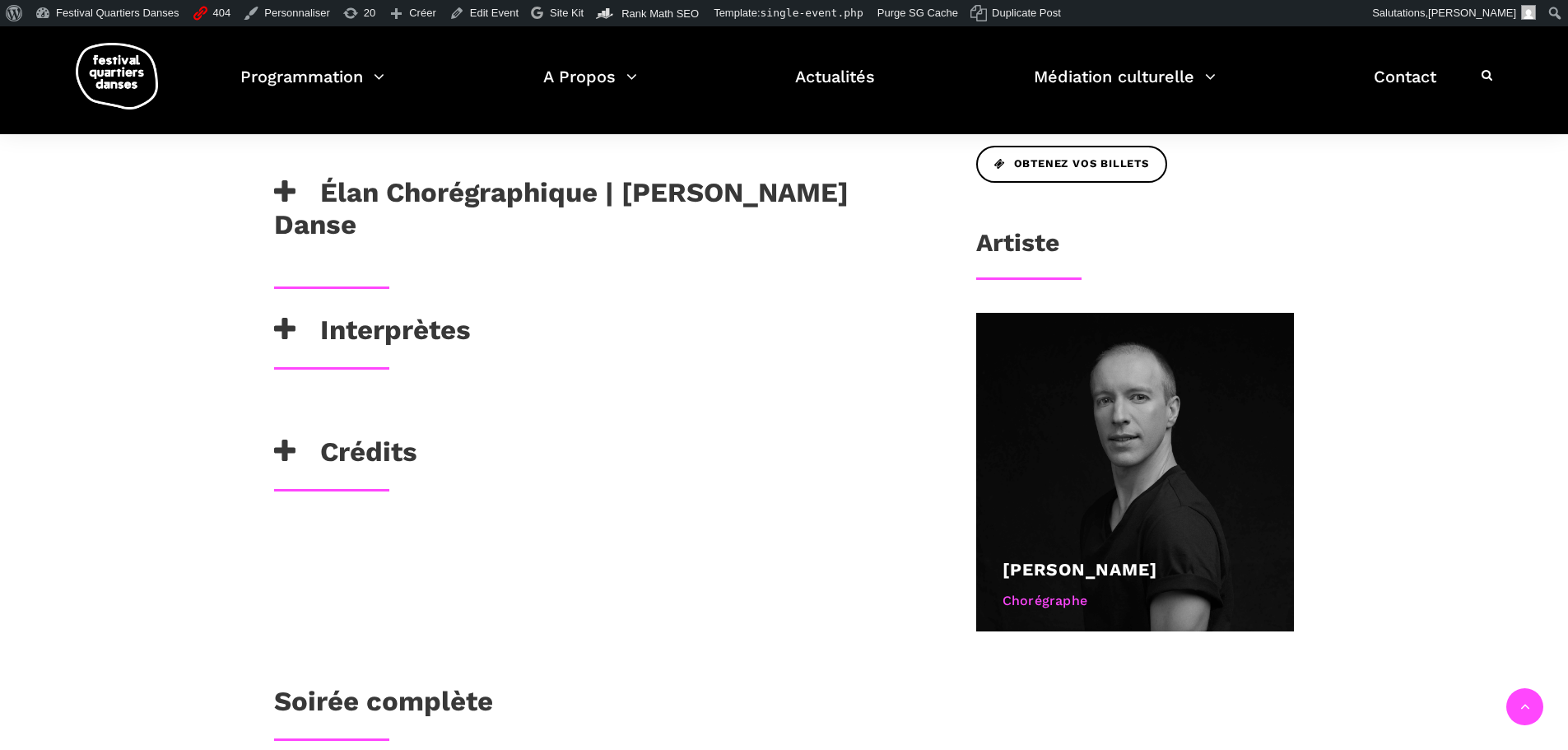
click at [553, 176] on h3 "Élan Chorégraphique | [PERSON_NAME] Danse" at bounding box center [598, 208] width 649 height 65
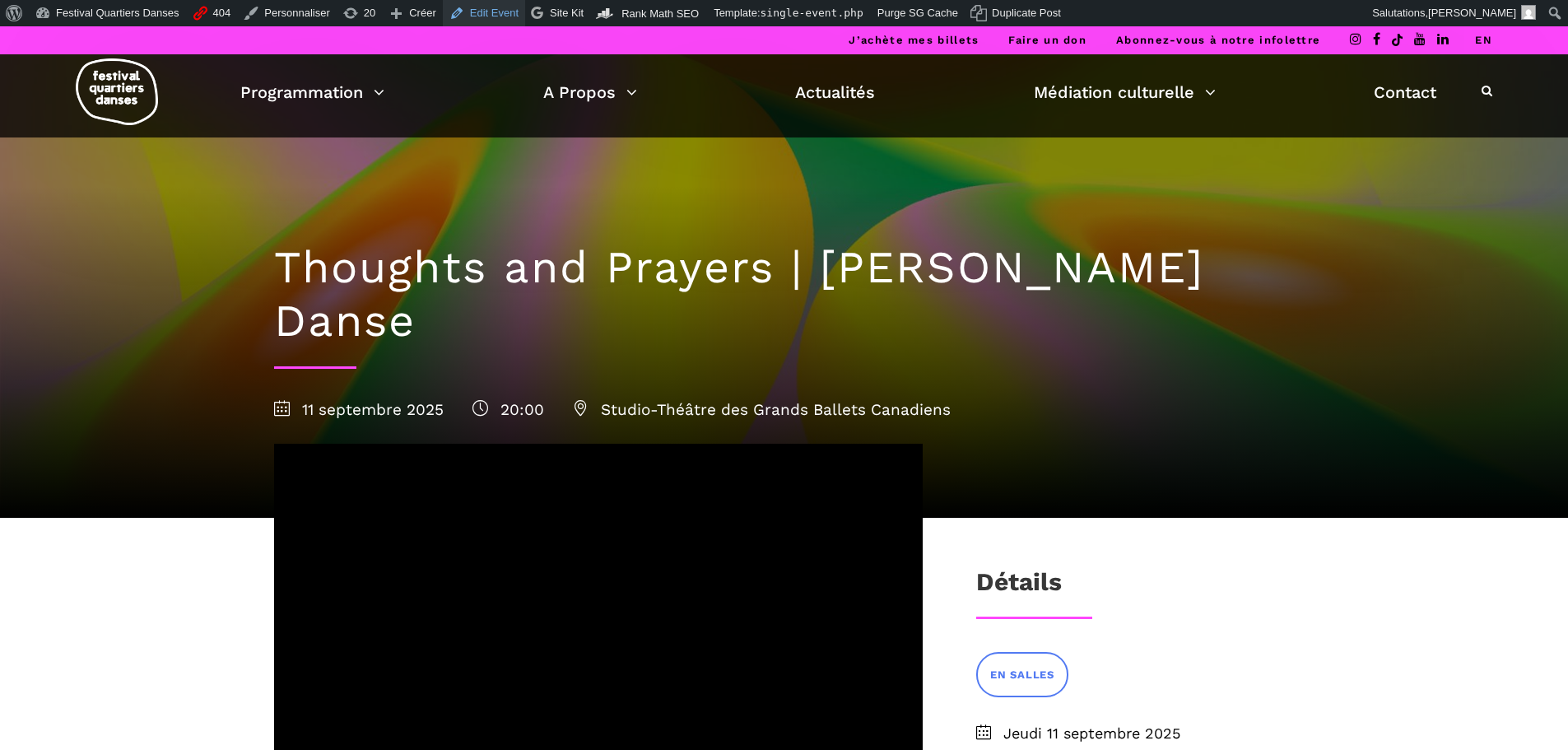
click at [460, 12] on link "Edit Event" at bounding box center [484, 13] width 82 height 27
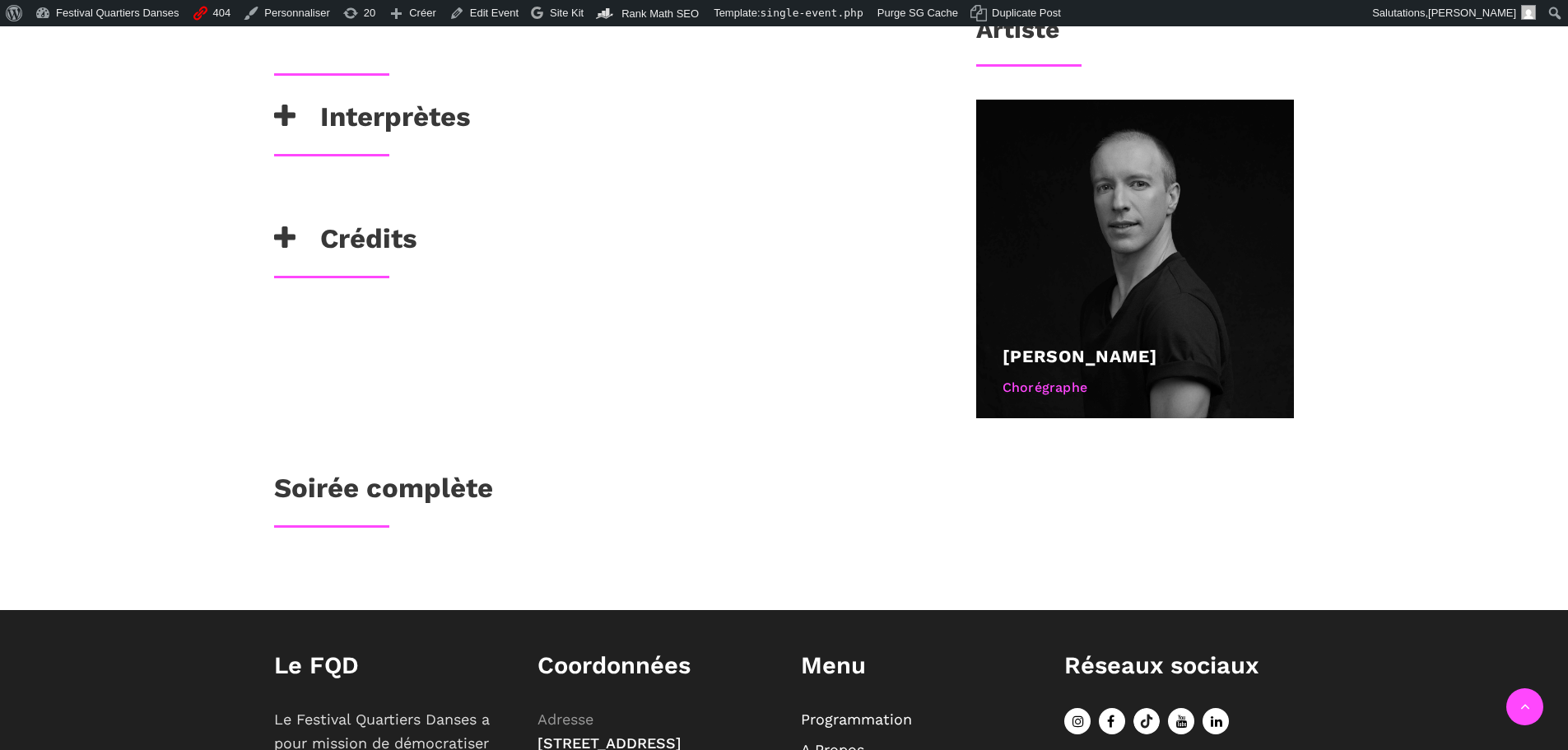
scroll to position [659, 0]
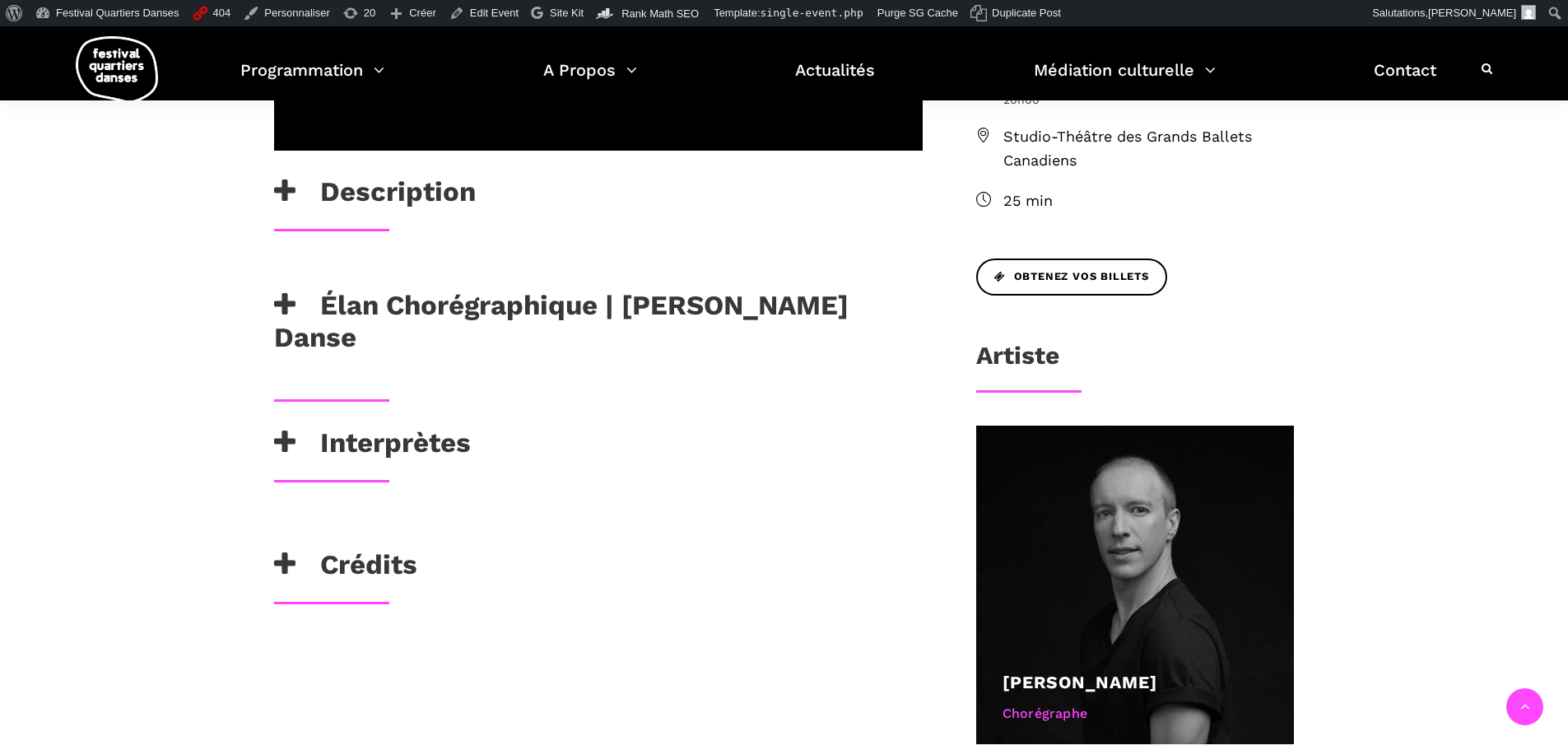
click at [667, 256] on div "Chorégraphe reconnu pour son style cinématographique mêlant danse urbaine, arts…" at bounding box center [598, 272] width 681 height 33
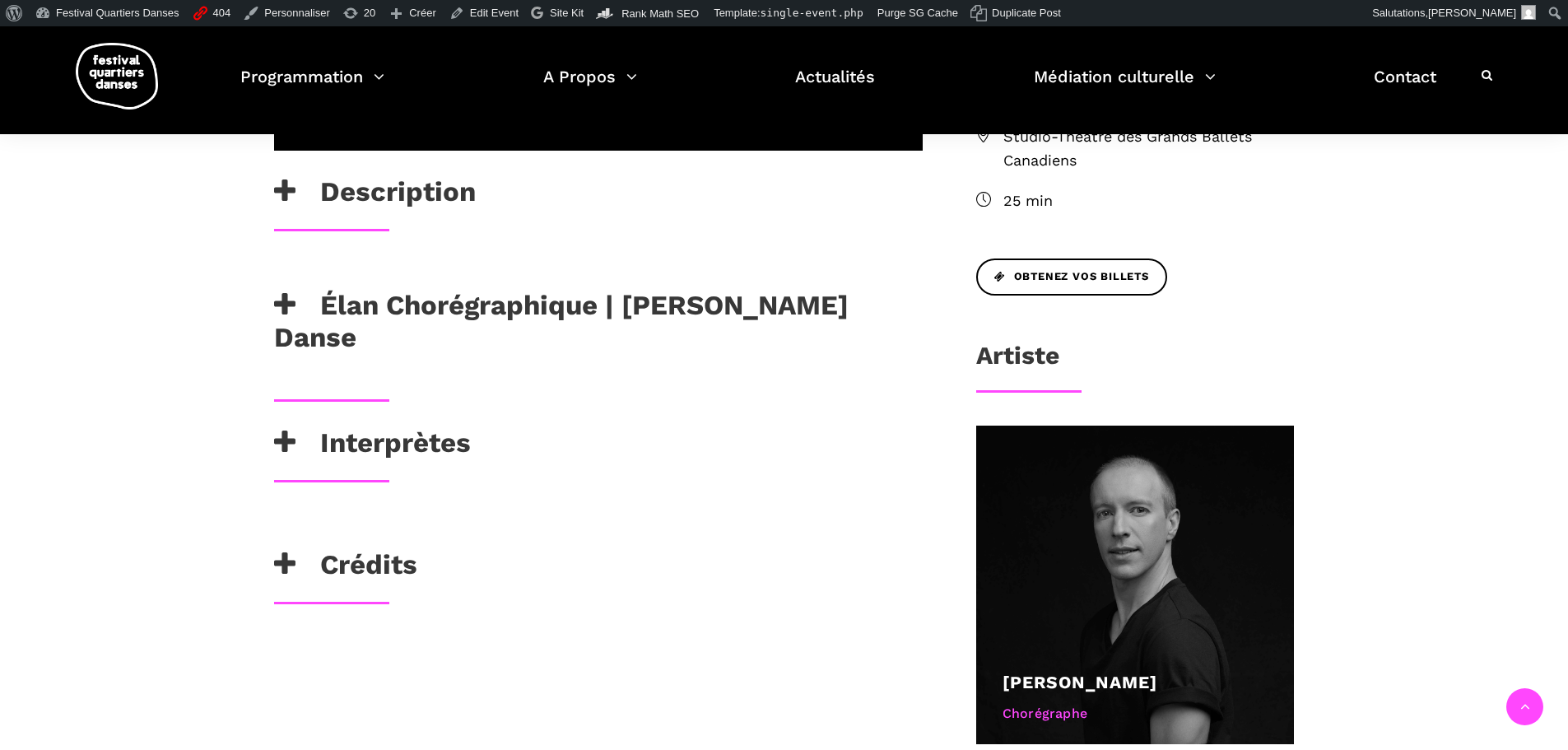
click at [680, 289] on h3 "Élan Chorégraphique | [PERSON_NAME] Danse" at bounding box center [598, 321] width 649 height 65
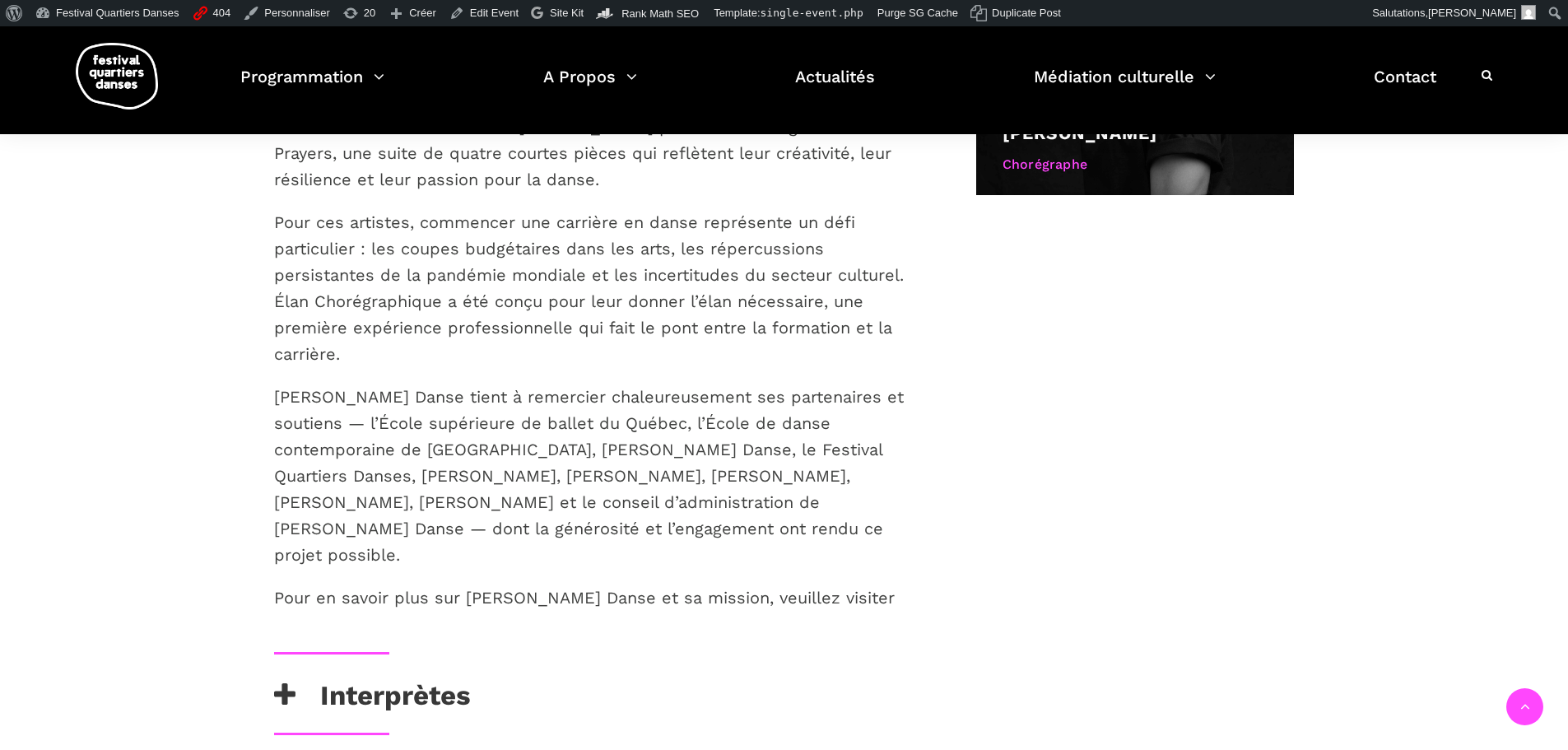
scroll to position [1071, 0]
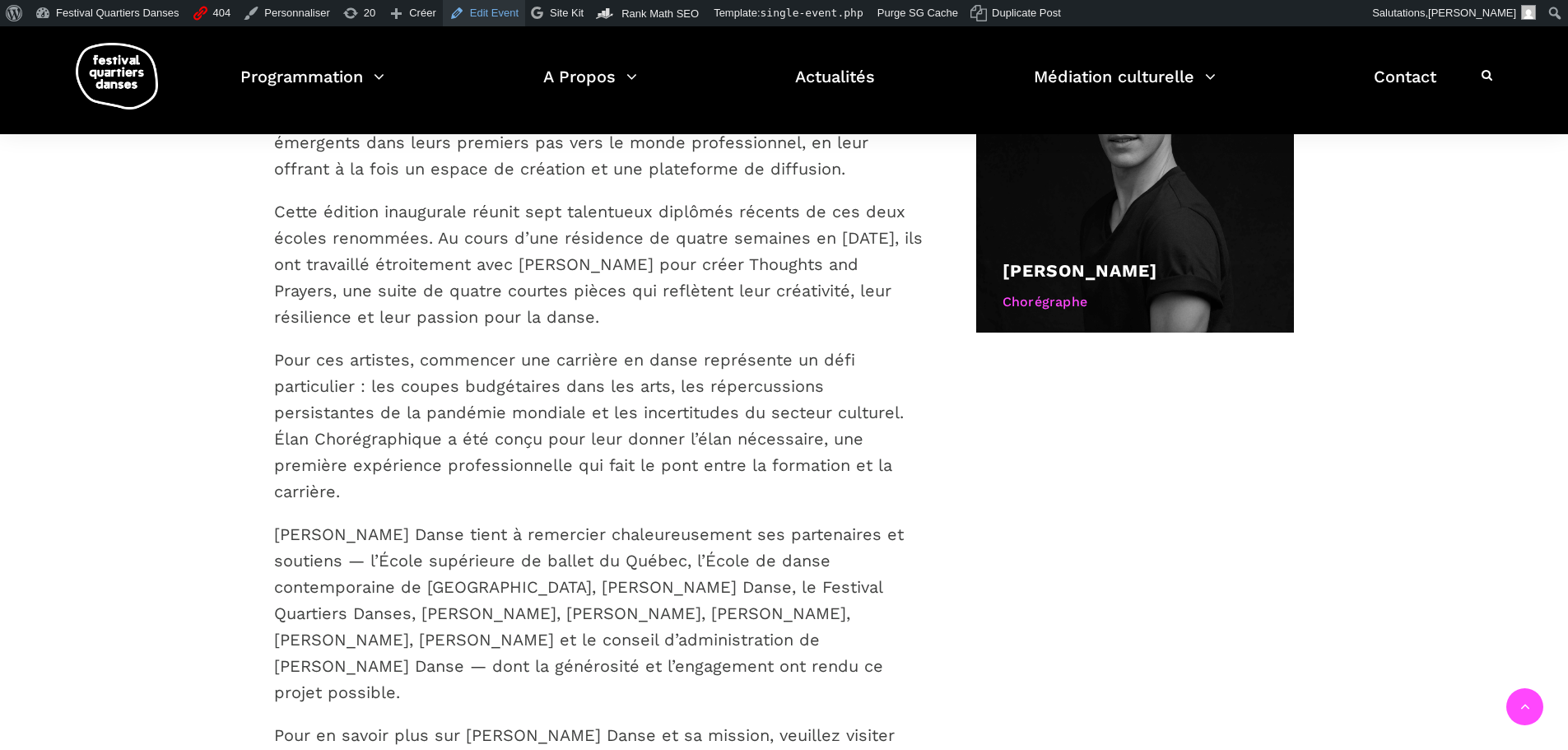
click at [474, 9] on link "Edit Event" at bounding box center [484, 13] width 82 height 27
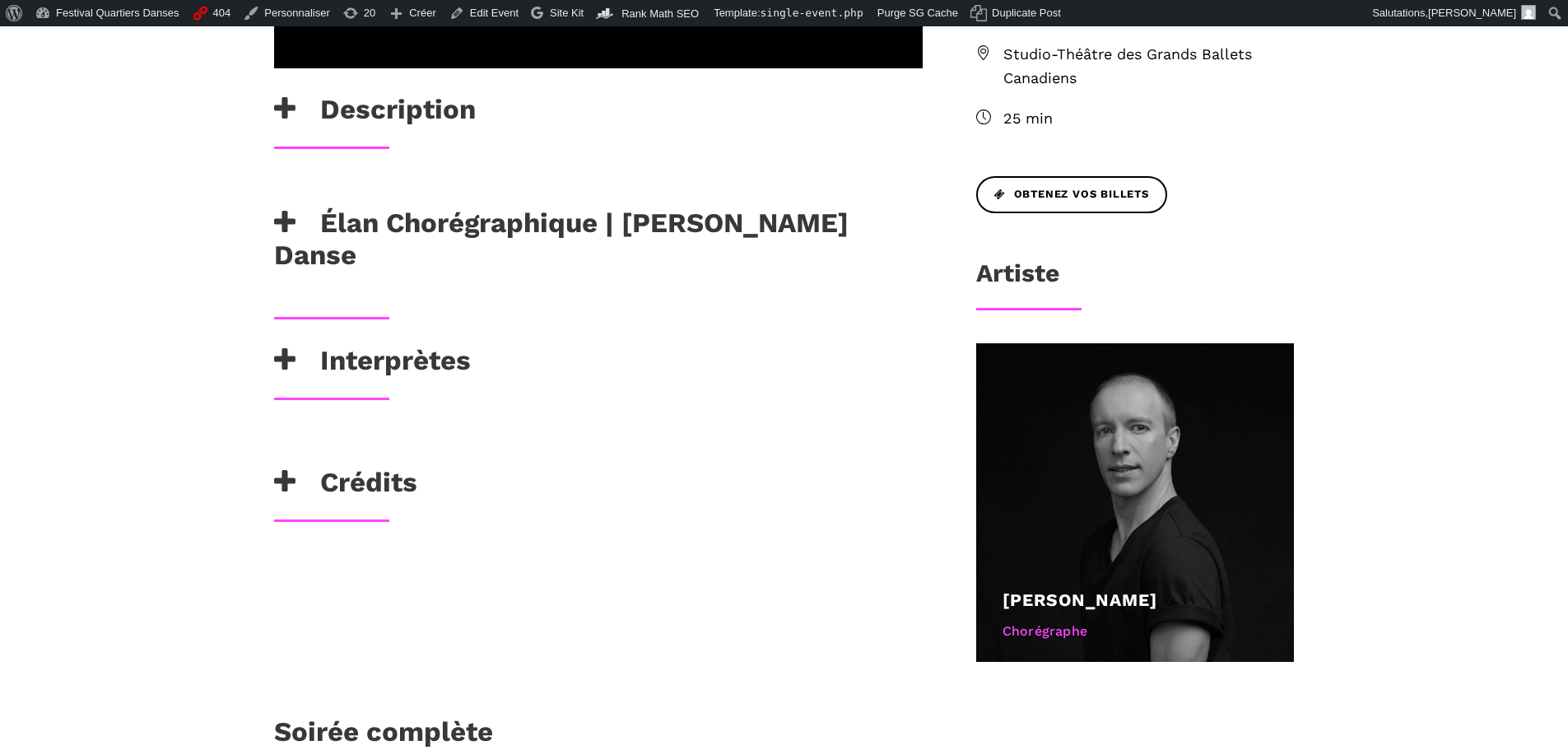
scroll to position [741, 0]
click at [533, 206] on h3 "Élan Chorégraphique | Skeels Danse" at bounding box center [598, 238] width 649 height 65
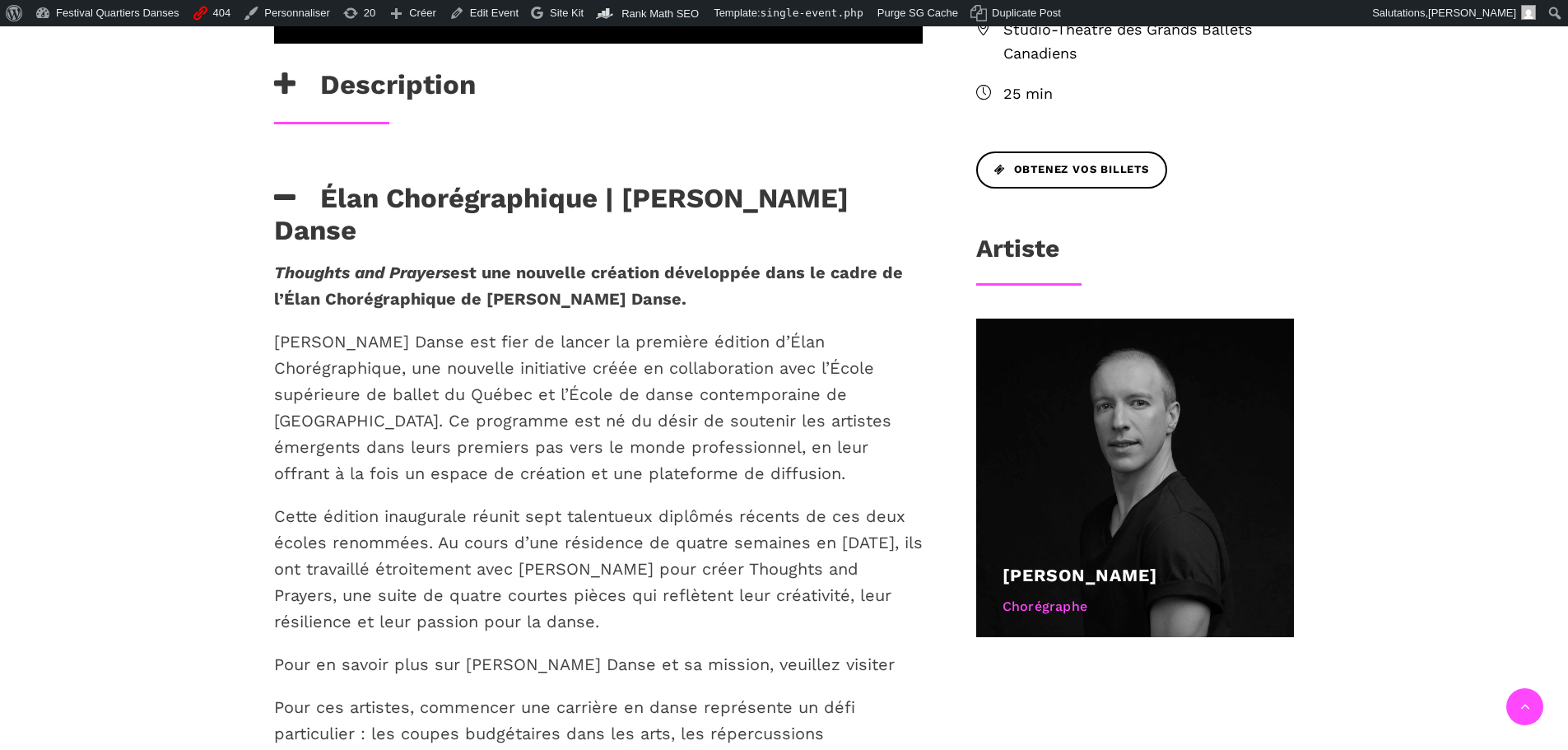
scroll to position [1071, 0]
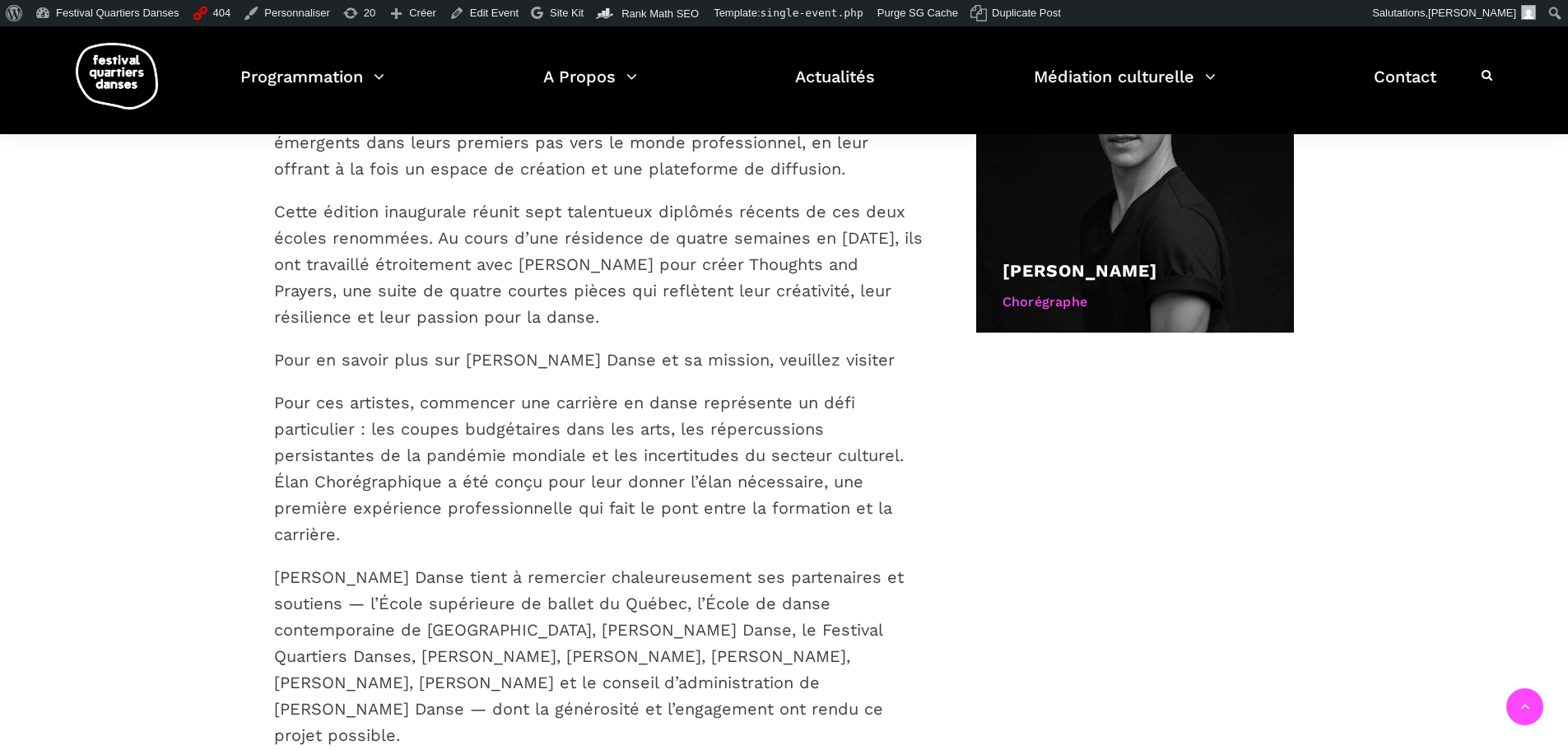
click at [861, 346] on p "Pour en savoir plus sur Skeels Danse et sa mission, veuillez visiter www.skeels…" at bounding box center [598, 360] width 649 height 27
drag, startPoint x: 818, startPoint y: 270, endPoint x: 714, endPoint y: 279, distance: 104.4
click at [798, 346] on p "Pour en savoir plus sur Skeels Danse et sa mission, veuillez visiter www.skeels…" at bounding box center [598, 360] width 649 height 27
click at [713, 346] on p "Pour en savoir plus sur Skeels Danse et sa mission, veuillez visiter www.skeels…" at bounding box center [598, 360] width 649 height 27
click at [864, 346] on p "Pour en savoir plus sur Skeels Danse et sa mission, veuillez visiter www.skeels…" at bounding box center [598, 360] width 649 height 27
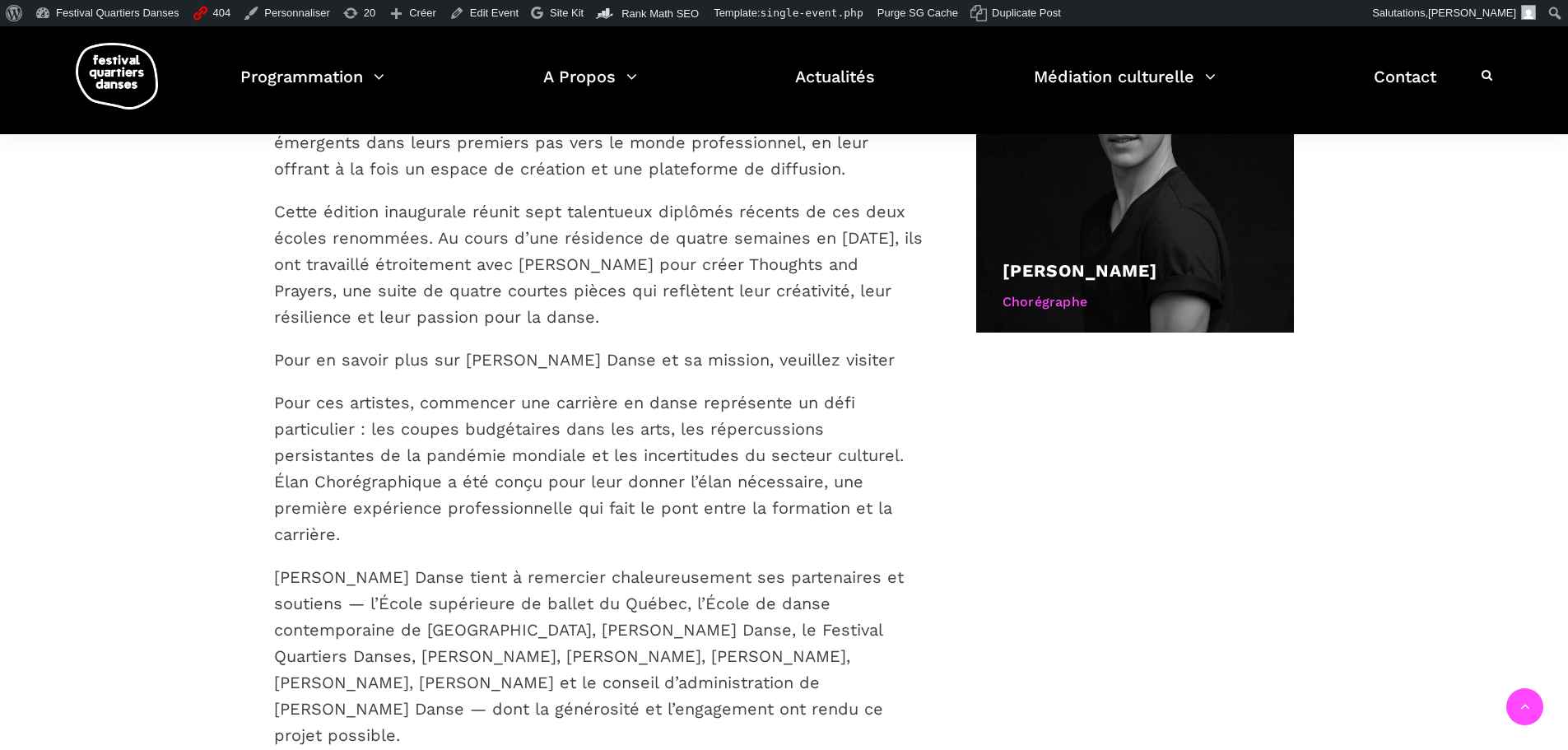
drag, startPoint x: 872, startPoint y: 269, endPoint x: 863, endPoint y: 203, distance: 66.6
click at [872, 265] on div "Thoughts and Prayers est une nouvelle création développée dans le cadre de l’Él…" at bounding box center [598, 351] width 649 height 794
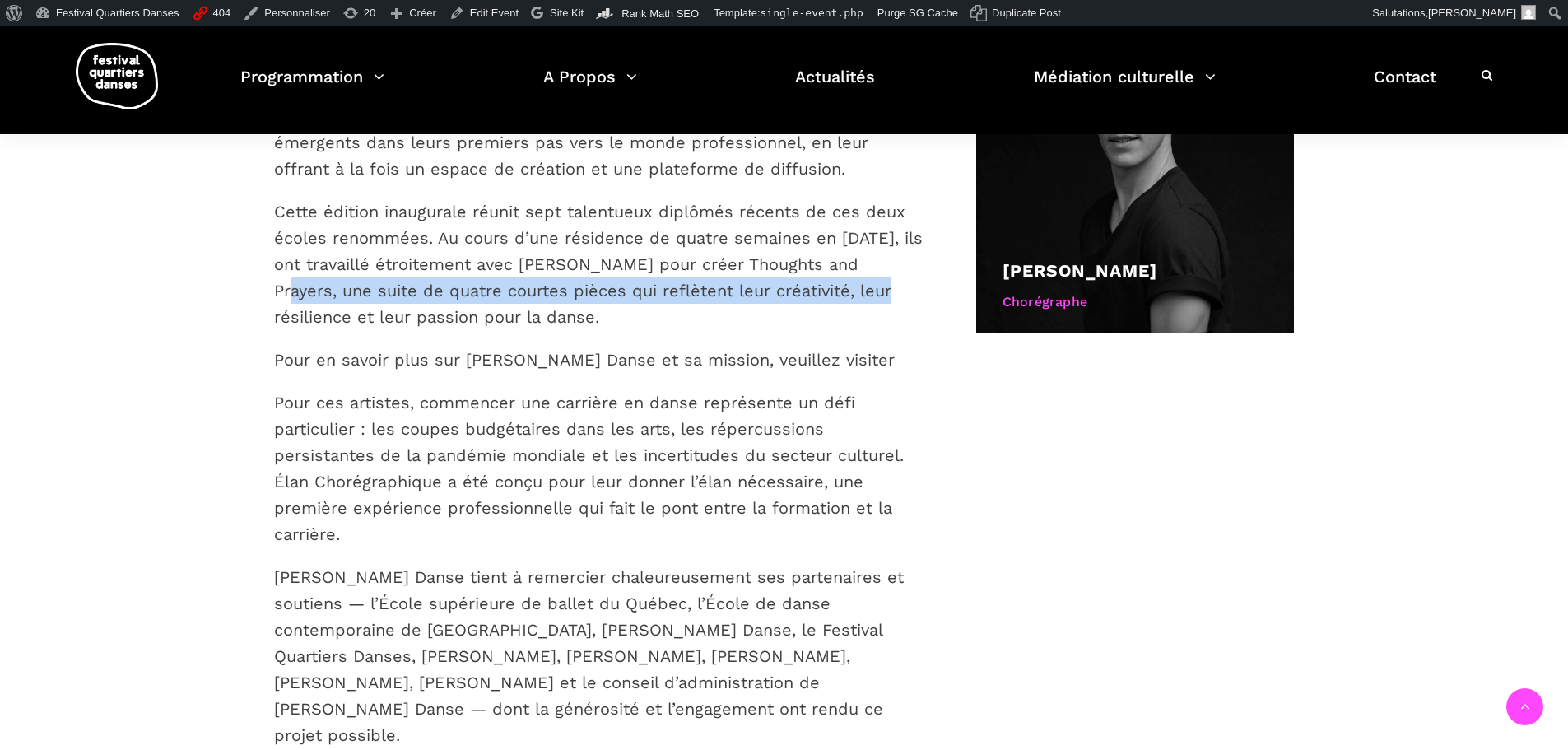
drag, startPoint x: 861, startPoint y: 199, endPoint x: 848, endPoint y: 198, distance: 13.0
click at [857, 198] on p "Cette édition inaugurale réunit sept talentueux diplômés récents de ces deux éc…" at bounding box center [598, 264] width 649 height 132
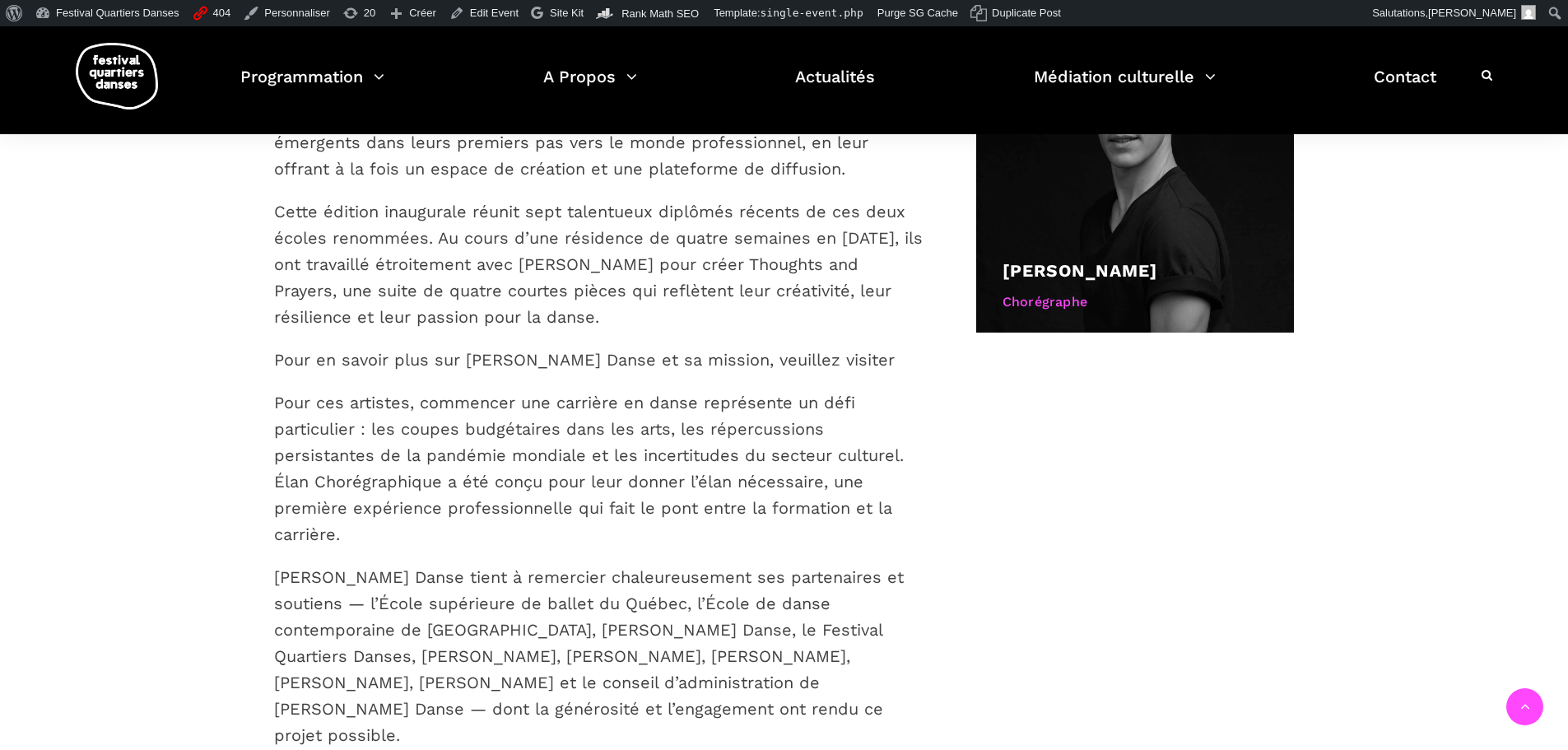
click at [764, 244] on p "Cette édition inaugurale réunit sept talentueux diplômés récents de ces deux éc…" at bounding box center [598, 264] width 649 height 132
click at [773, 278] on div "Thoughts and Prayers est une nouvelle création développée dans le cadre de l’Él…" at bounding box center [598, 351] width 649 height 794
click at [815, 297] on div "Thoughts and Prayers est une nouvelle création développée dans le cadre de l’Él…" at bounding box center [598, 351] width 649 height 794
click at [876, 296] on div "Thoughts and Prayers est une nouvelle création développée dans le cadre de l’Él…" at bounding box center [598, 351] width 649 height 794
drag, startPoint x: 892, startPoint y: 265, endPoint x: 870, endPoint y: 223, distance: 47.4
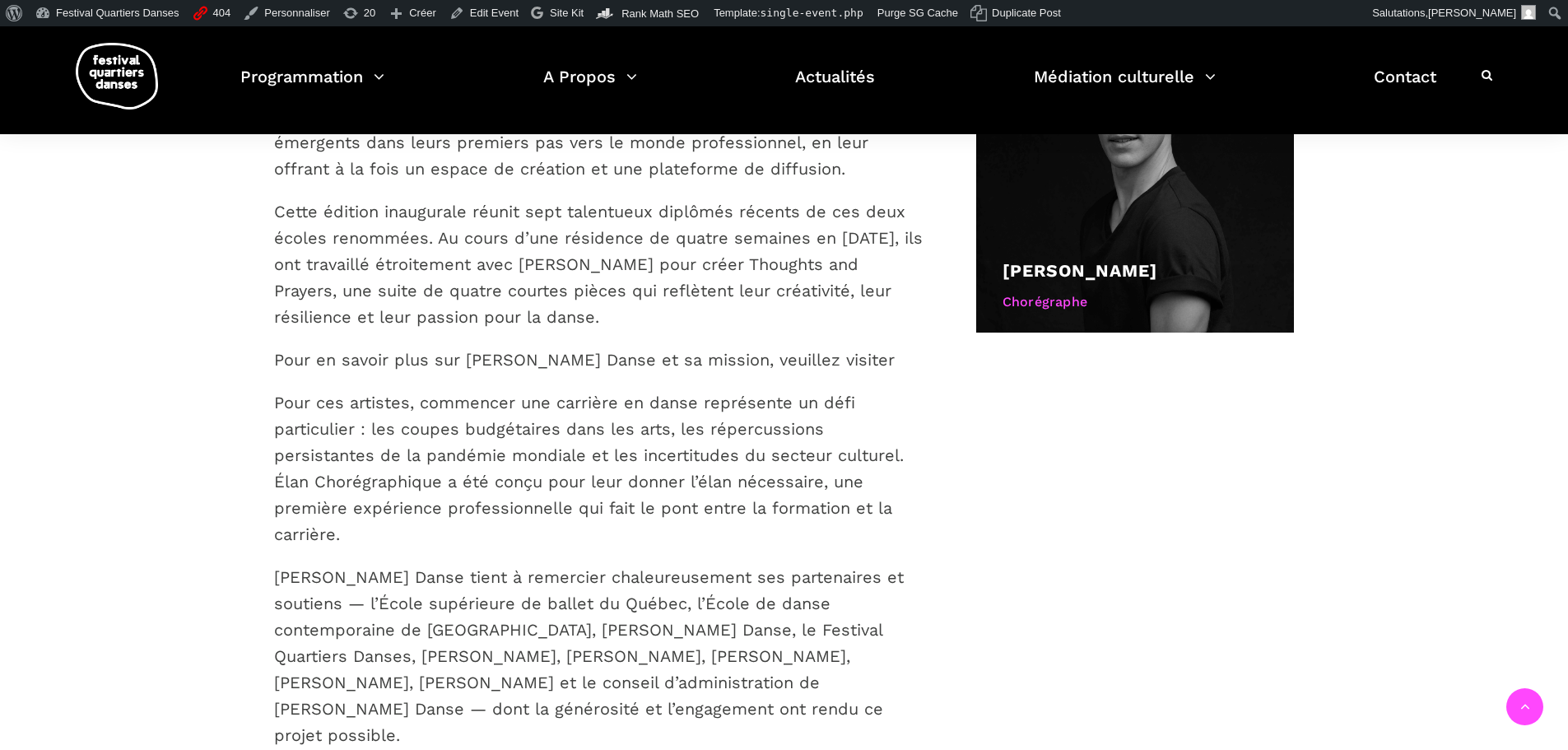
click at [885, 238] on div "Thoughts and Prayers est une nouvelle création développée dans le cadre de l’Él…" at bounding box center [598, 351] width 649 height 794
click at [838, 231] on p "Cette édition inaugurale réunit sept talentueux diplômés récents de ces deux éc…" at bounding box center [598, 264] width 649 height 132
drag, startPoint x: 773, startPoint y: 266, endPoint x: 773, endPoint y: 283, distance: 17.0
click at [773, 280] on div "Thoughts and Prayers est une nouvelle création développée dans le cadre de l’Él…" at bounding box center [598, 351] width 649 height 794
click at [876, 266] on div "Thoughts and Prayers est une nouvelle création développée dans le cadre de l’Él…" at bounding box center [598, 351] width 649 height 794
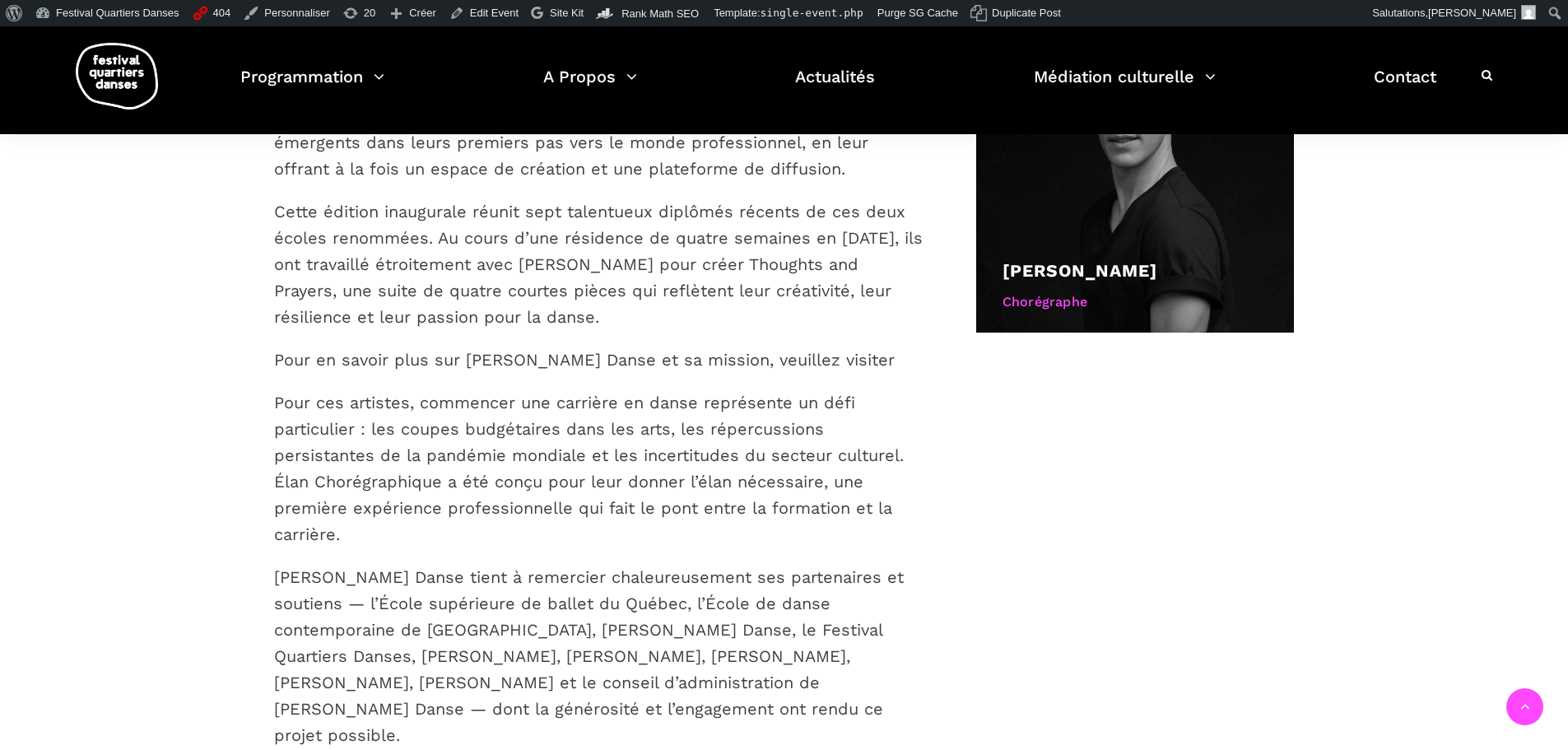
drag, startPoint x: 821, startPoint y: 239, endPoint x: 782, endPoint y: 269, distance: 49.2
click at [802, 258] on div "Thoughts and Prayers est une nouvelle création développée dans le cadre de l’Él…" at bounding box center [598, 351] width 649 height 794
click at [798, 389] on p "Pour ces artistes, commencer une carrière en danse représente un défi particuli…" at bounding box center [598, 468] width 649 height 158
click at [837, 311] on div "Thoughts and Prayers est une nouvelle création développée dans le cadre de l’Él…" at bounding box center [598, 351] width 649 height 794
drag, startPoint x: 857, startPoint y: 279, endPoint x: 832, endPoint y: 246, distance: 41.4
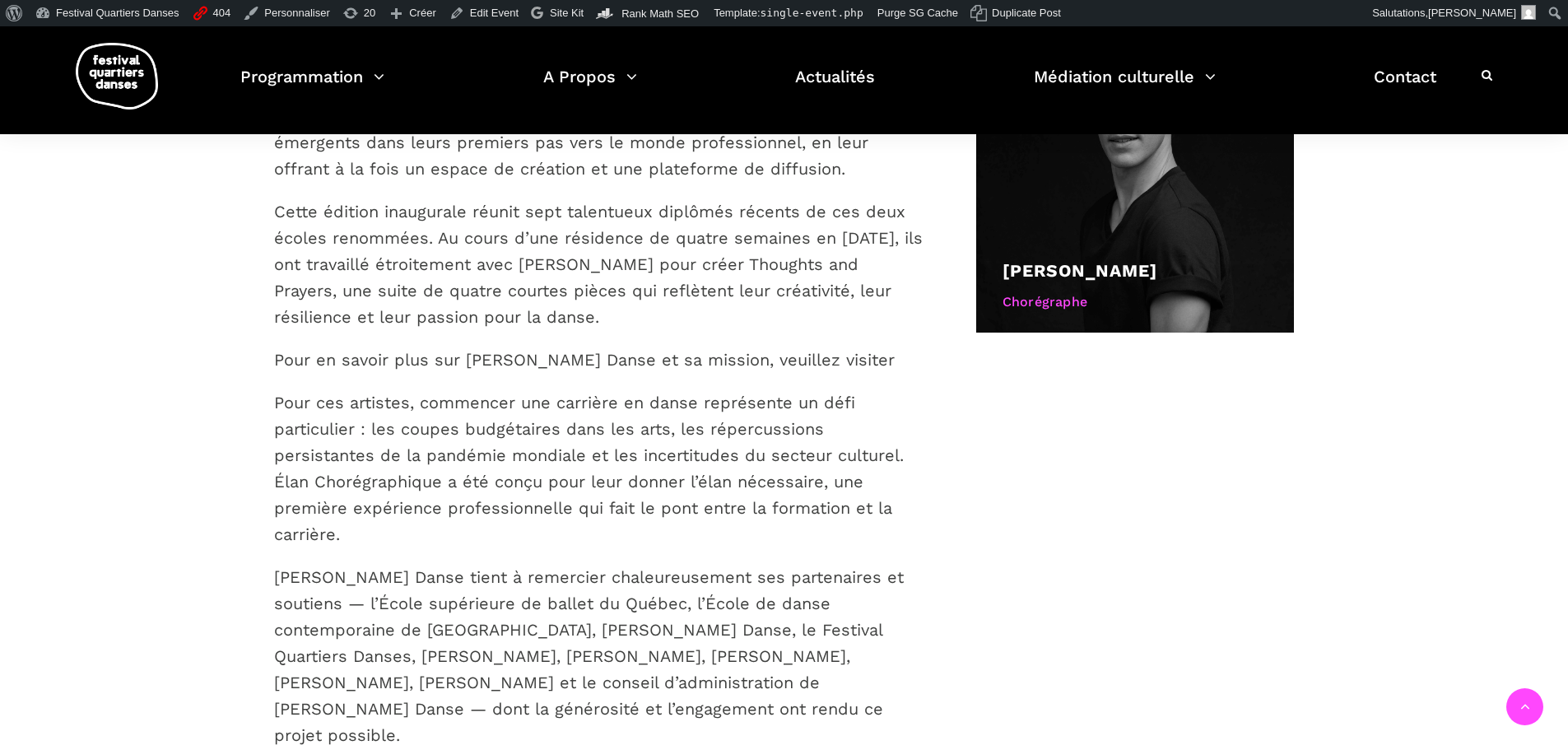
click at [857, 346] on p "Pour en savoir plus sur Skeels Danse et sa mission, veuillez visiter www.skeels…" at bounding box center [598, 360] width 649 height 27
drag, startPoint x: 832, startPoint y: 246, endPoint x: 809, endPoint y: 245, distance: 23.0
click at [829, 246] on p "Cette édition inaugurale réunit sept talentueux diplômés récents de ces deux éc…" at bounding box center [598, 264] width 649 height 132
click at [808, 245] on p "Cette édition inaugurale réunit sept talentueux diplômés récents de ces deux éc…" at bounding box center [598, 264] width 649 height 132
click at [473, 5] on link "Edit Event" at bounding box center [484, 13] width 82 height 27
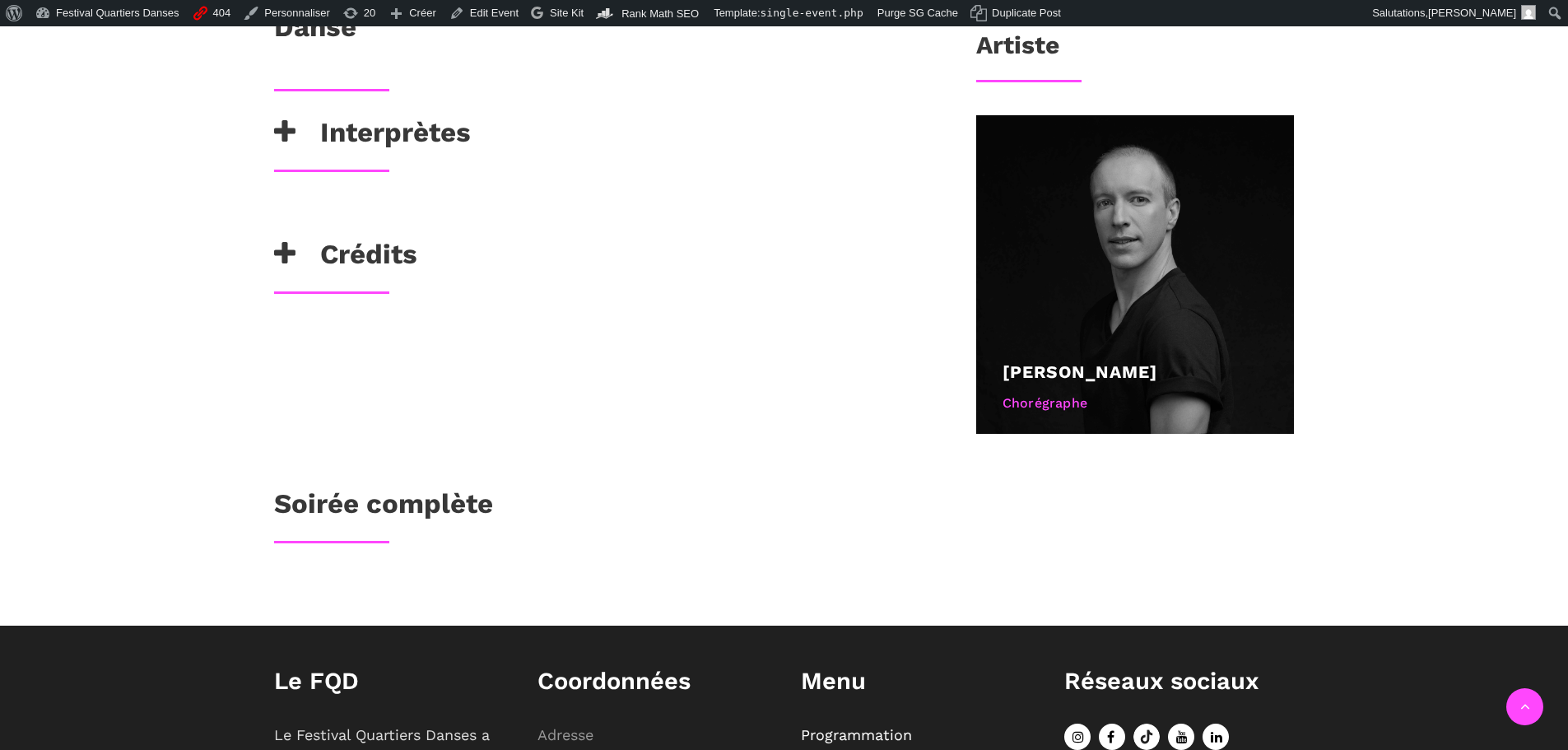
scroll to position [823, 0]
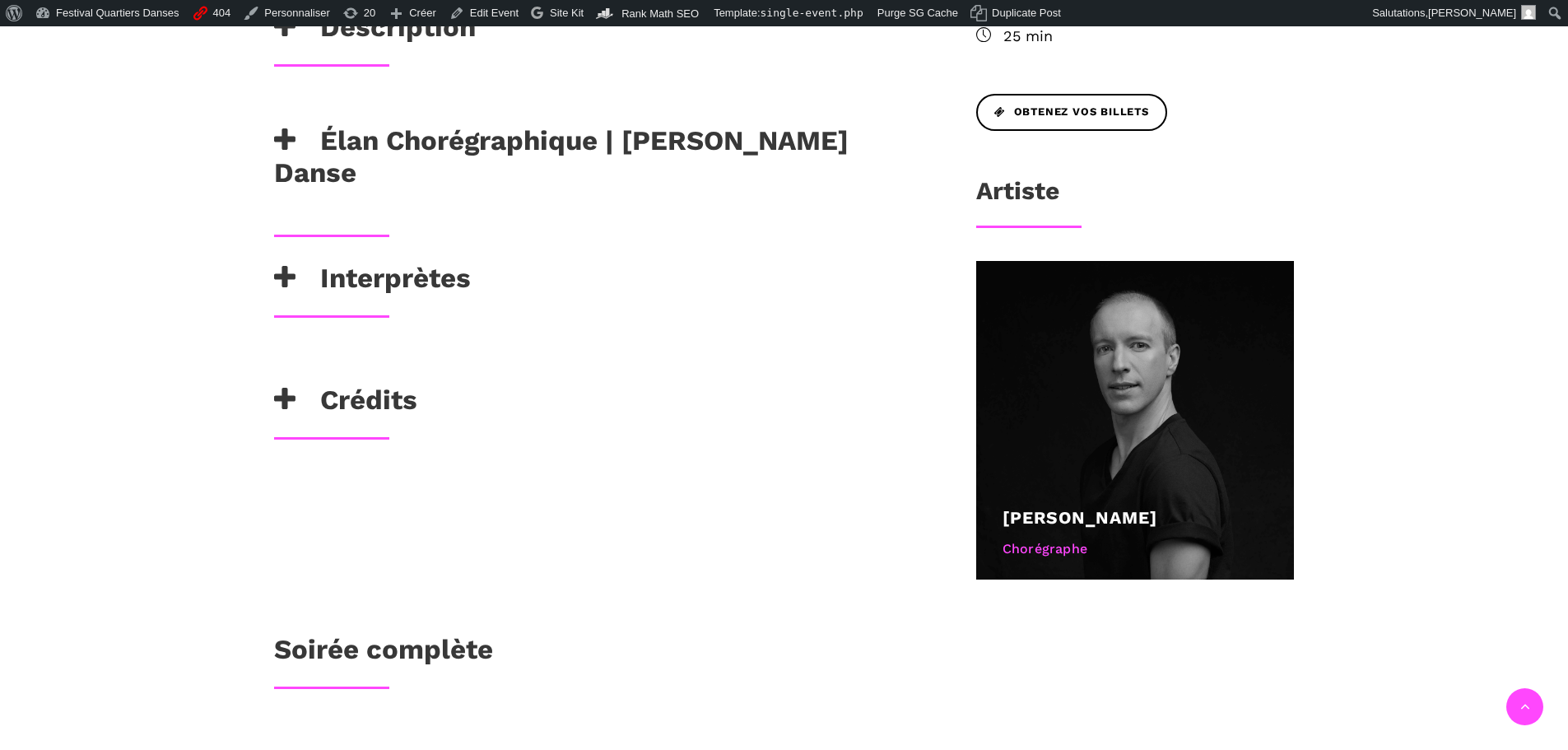
click at [584, 124] on h3 "Élan Chorégraphique | [PERSON_NAME] Danse" at bounding box center [598, 156] width 649 height 65
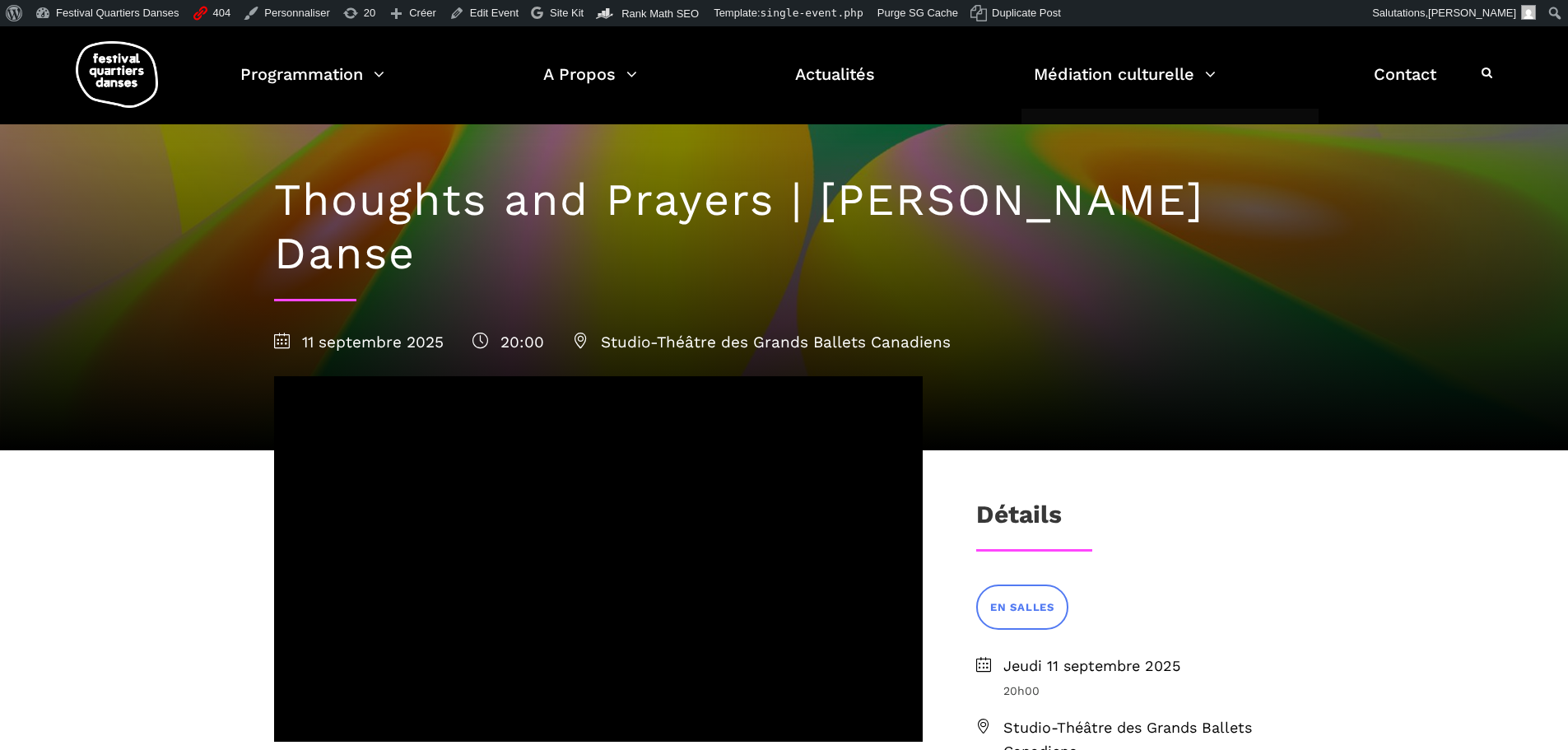
scroll to position [0, 0]
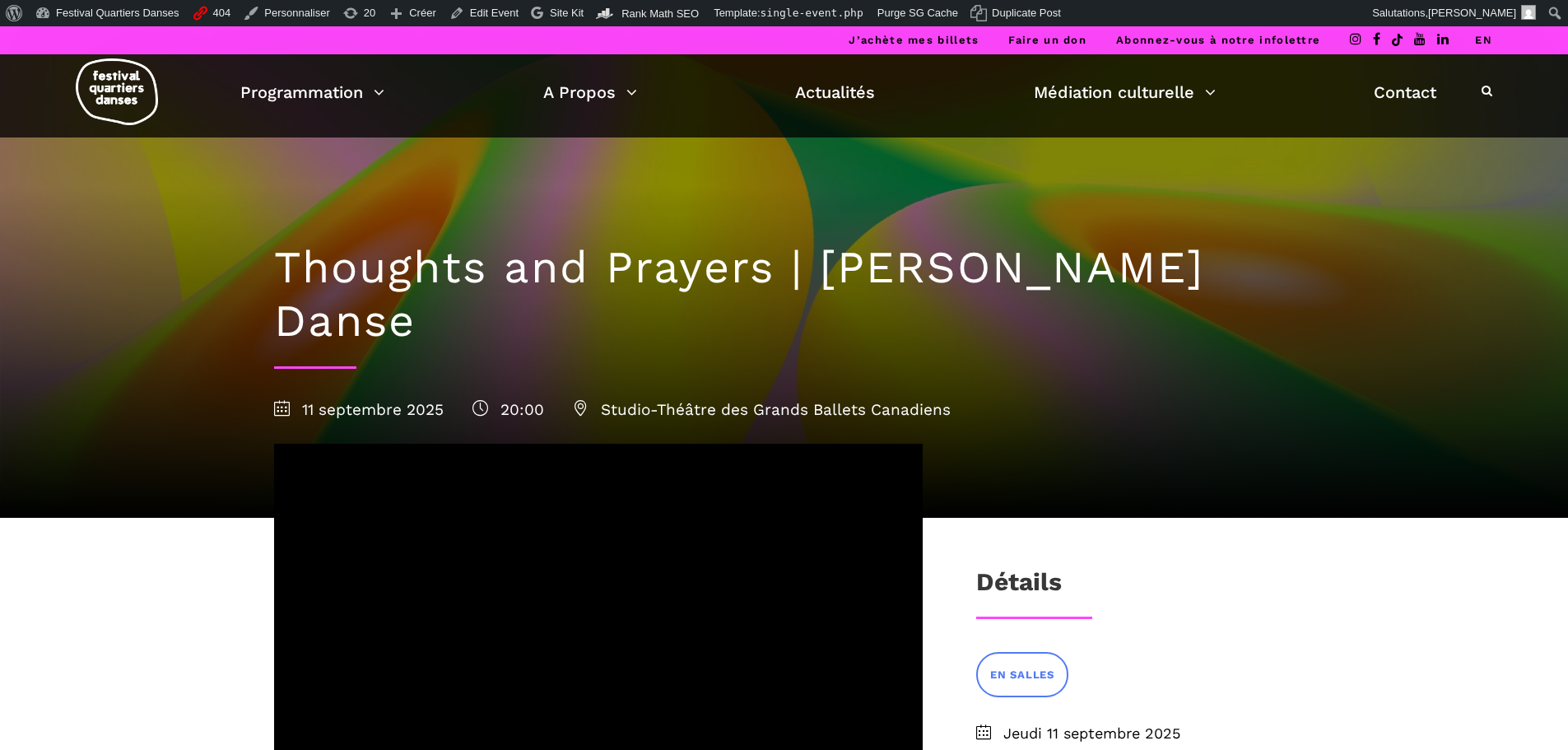
click at [1483, 41] on link "EN" at bounding box center [1483, 40] width 17 height 12
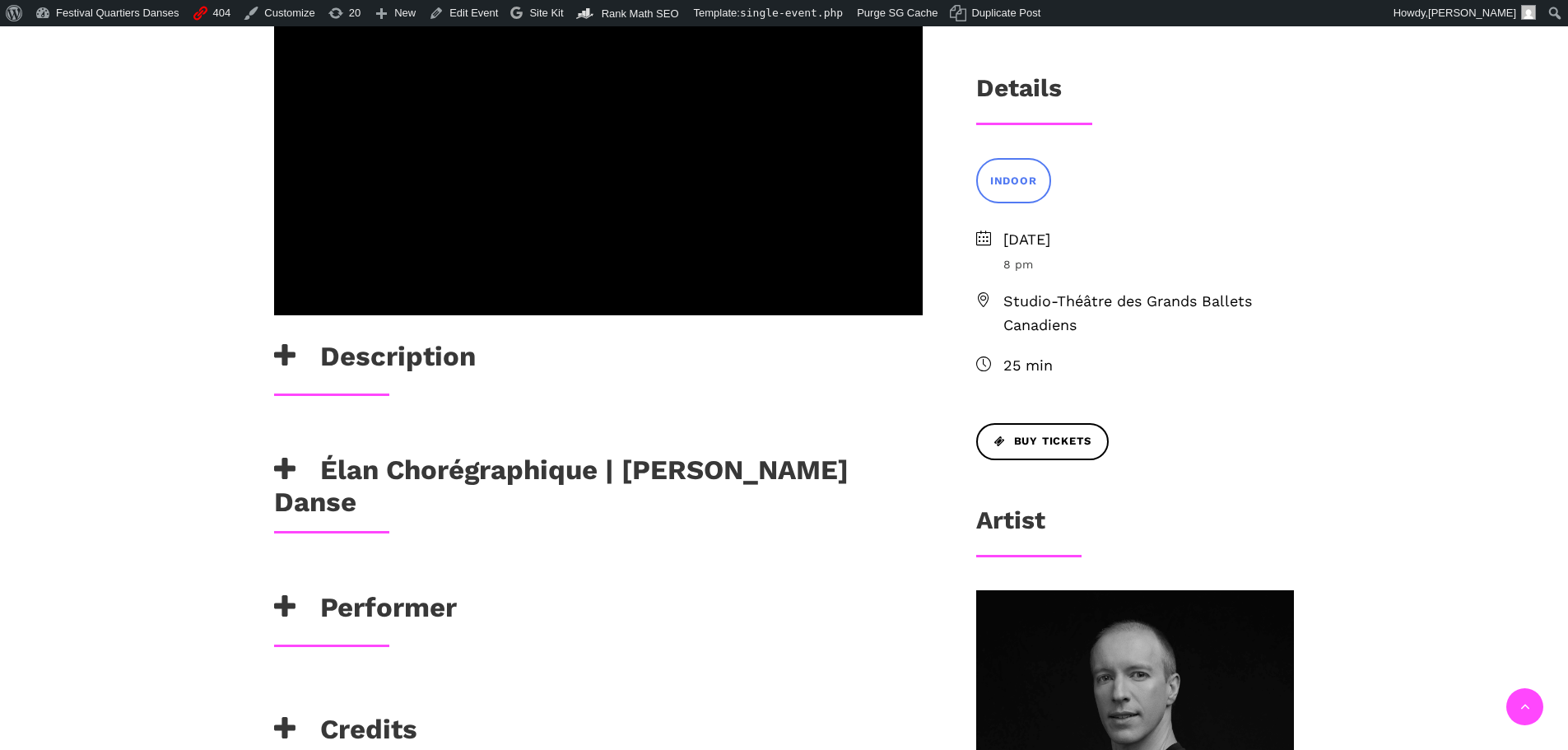
scroll to position [576, 0]
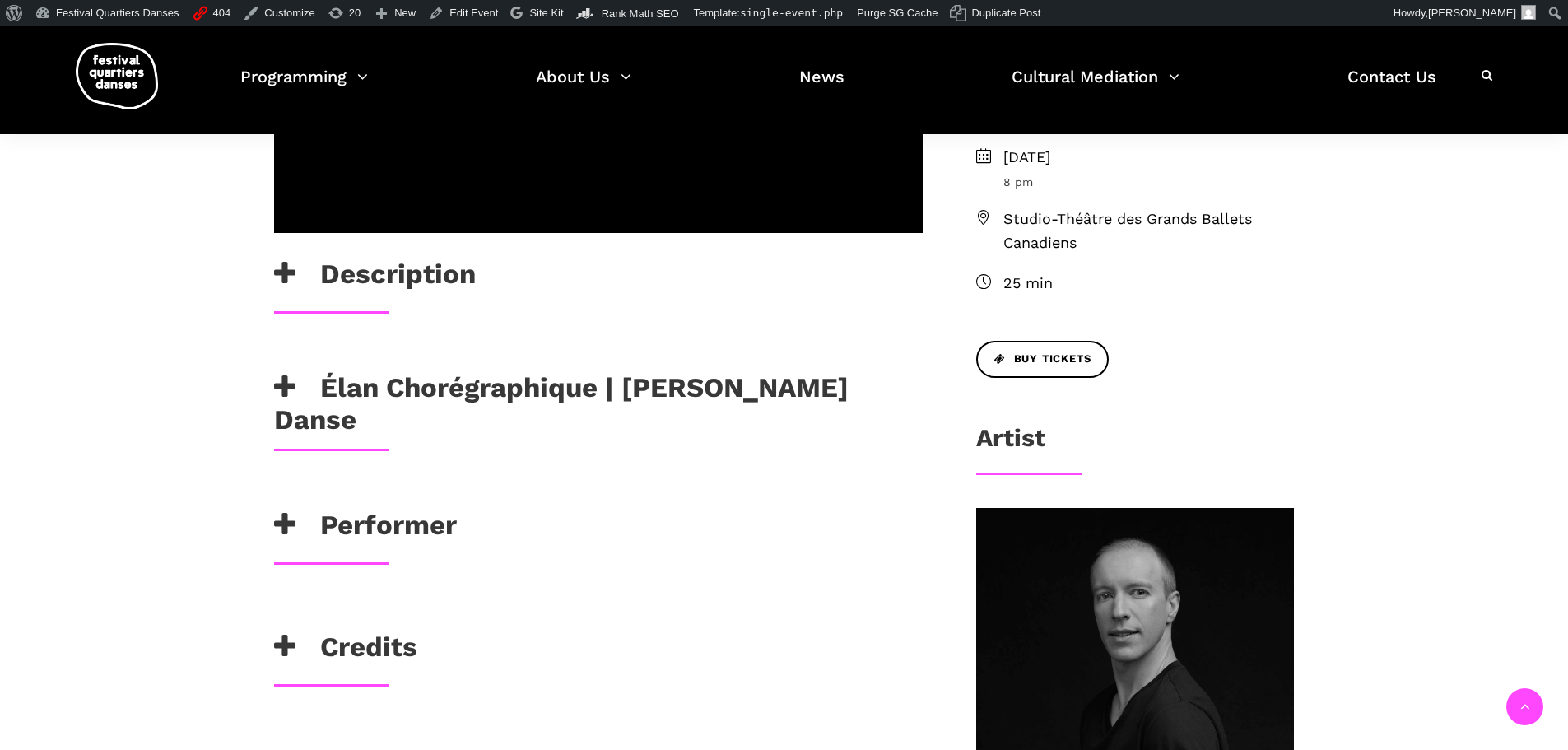
click at [746, 371] on h3 "Élan Chorégraphique | [PERSON_NAME] Danse" at bounding box center [598, 404] width 649 height 65
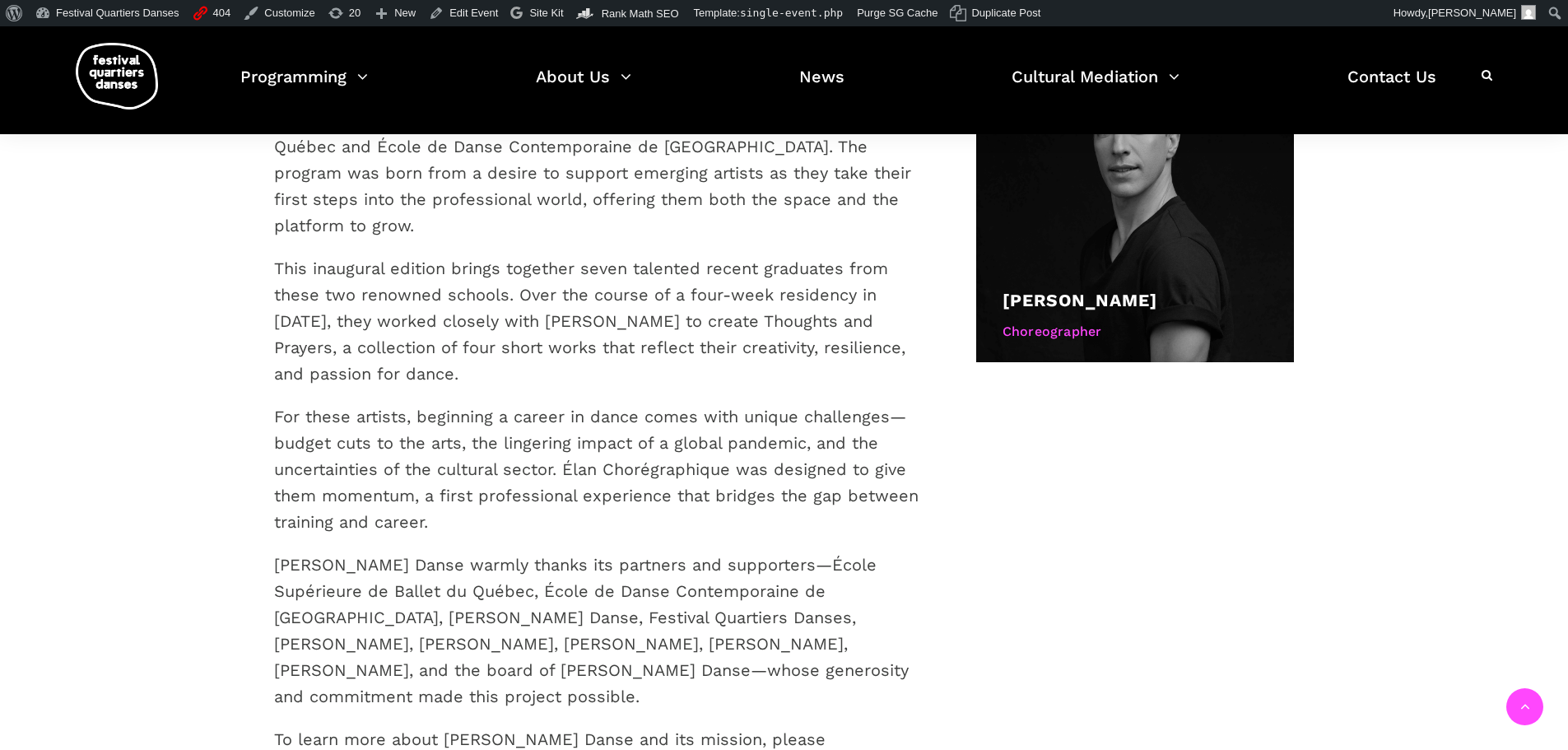
scroll to position [1071, 0]
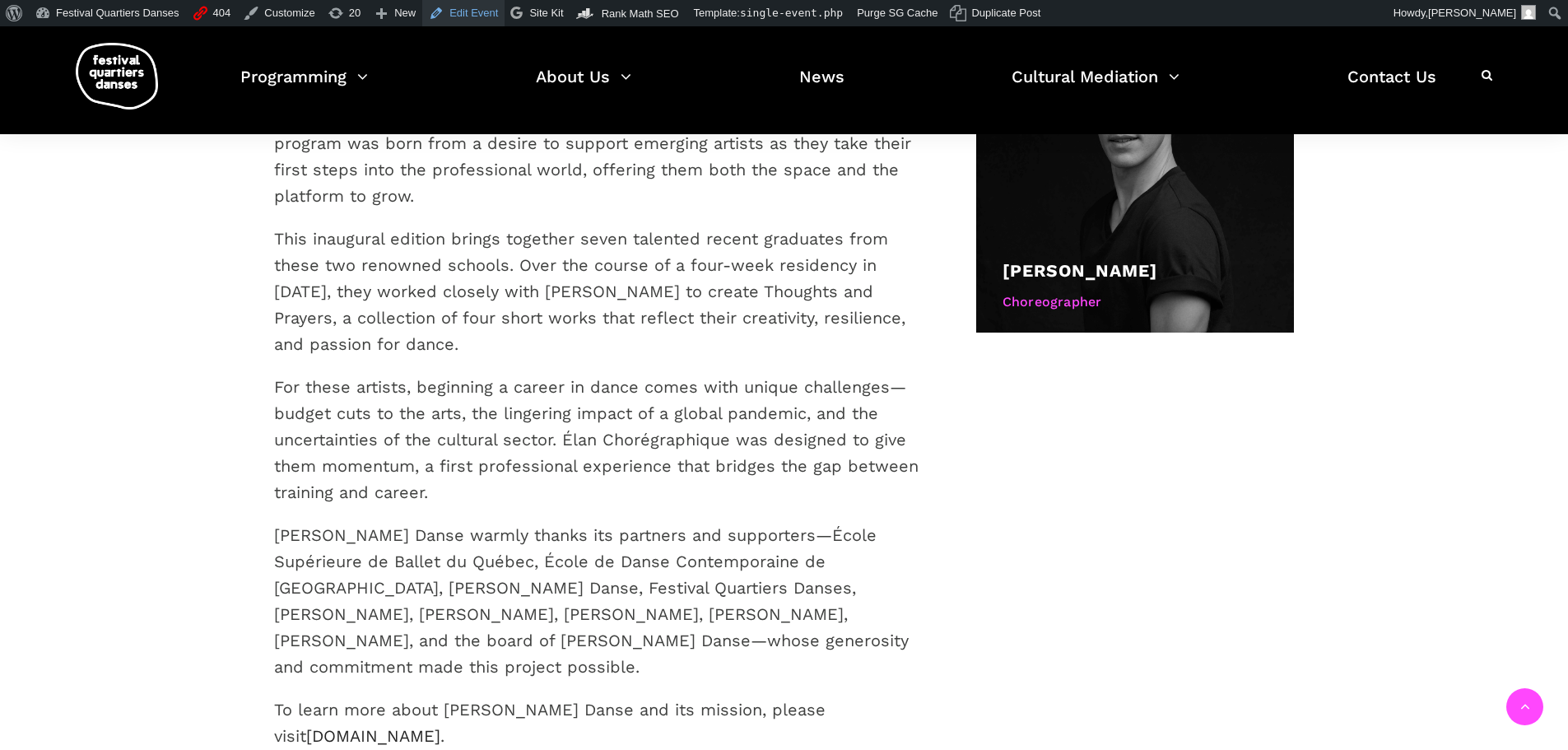
click at [471, 12] on link "Edit Event" at bounding box center [463, 13] width 82 height 27
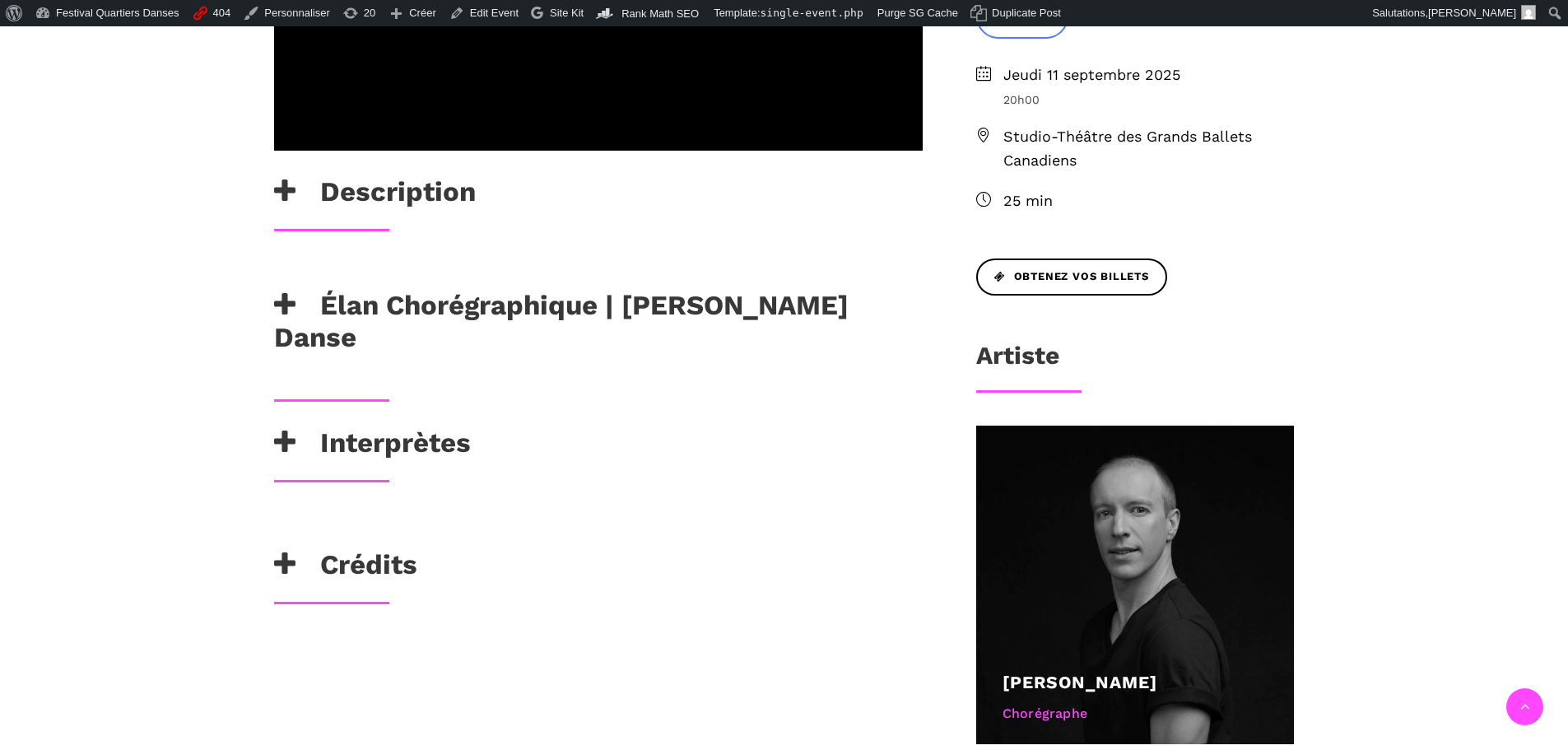
scroll to position [1029, 0]
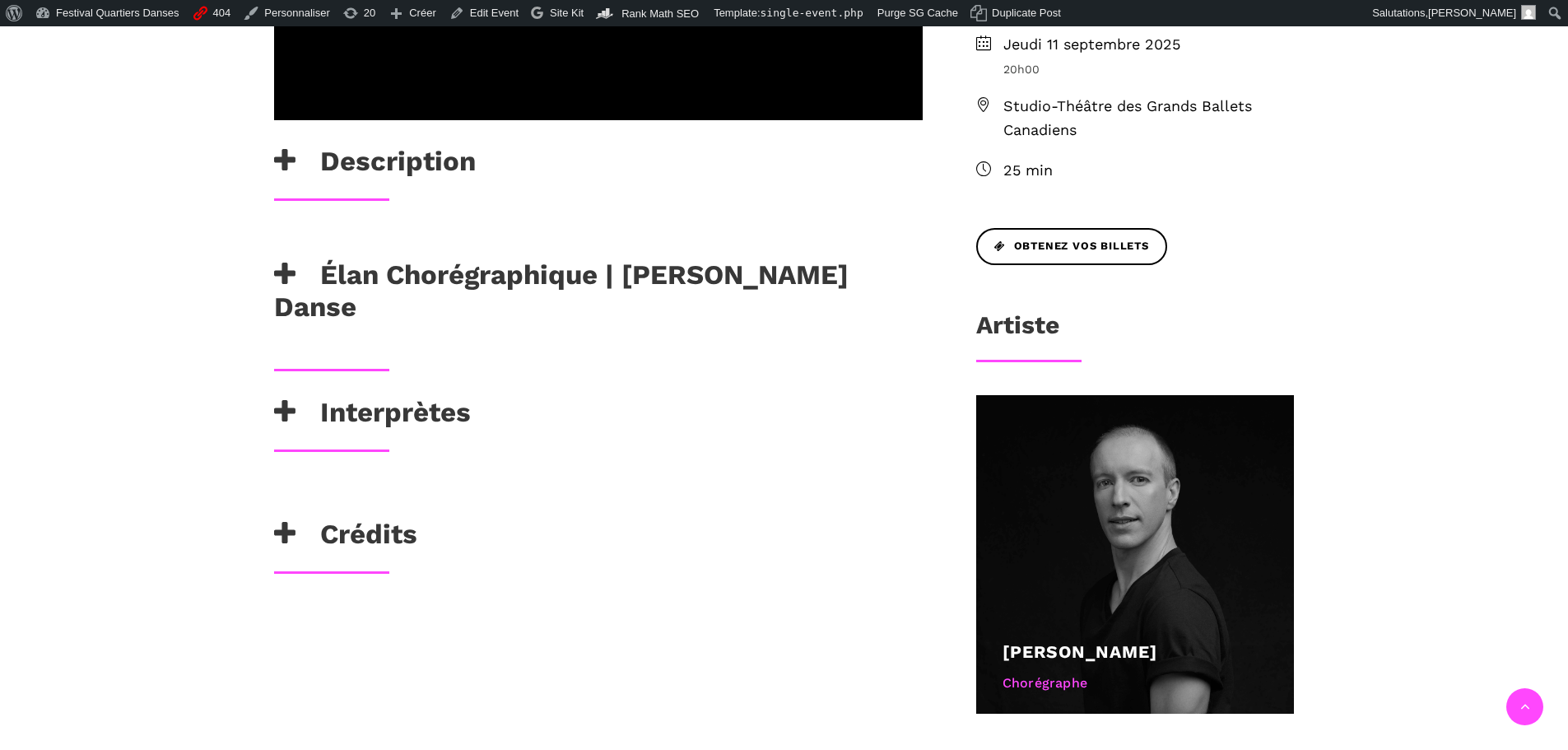
click at [640, 259] on h3 "Élan Chorégraphique | [PERSON_NAME] Danse" at bounding box center [598, 291] width 649 height 65
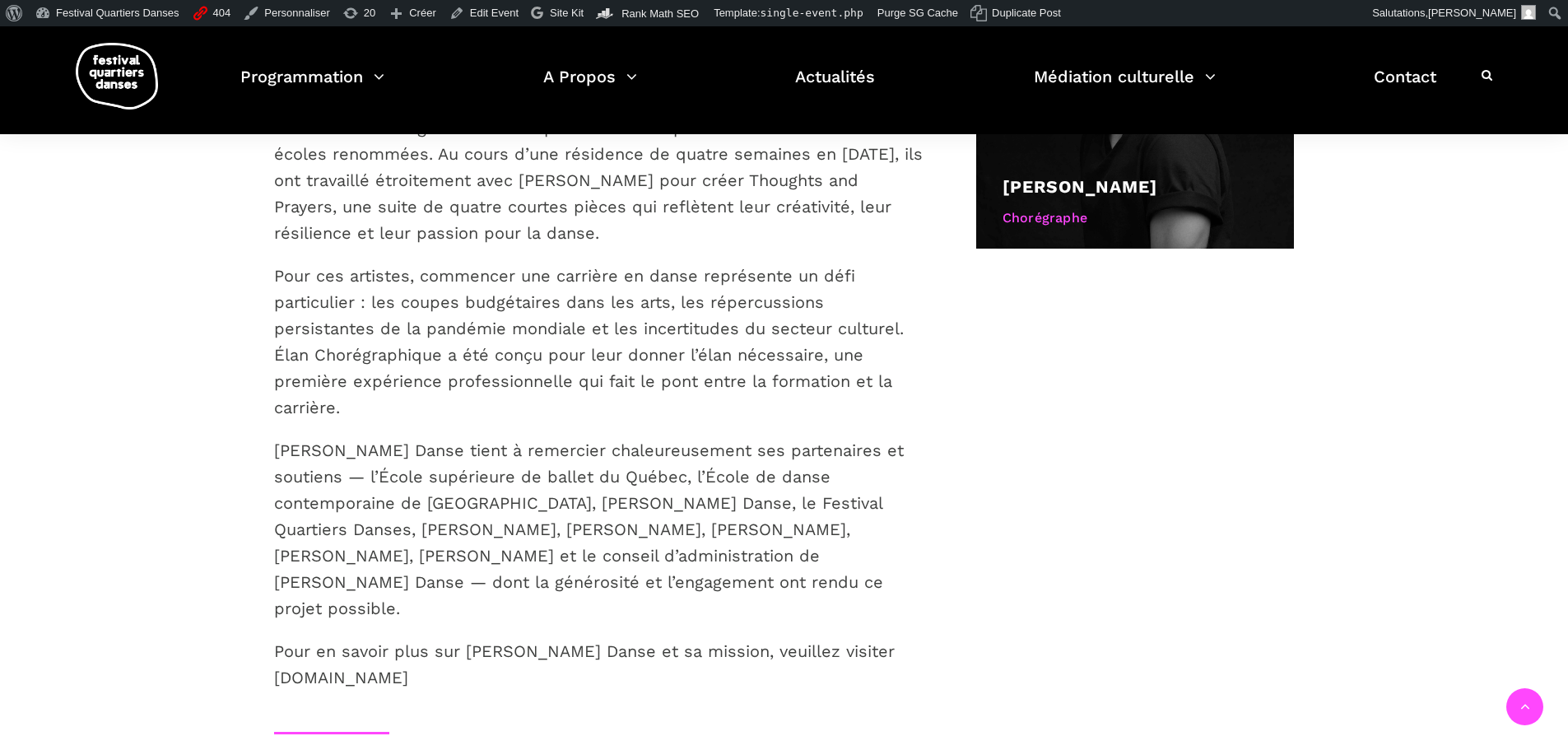
scroll to position [1183, 0]
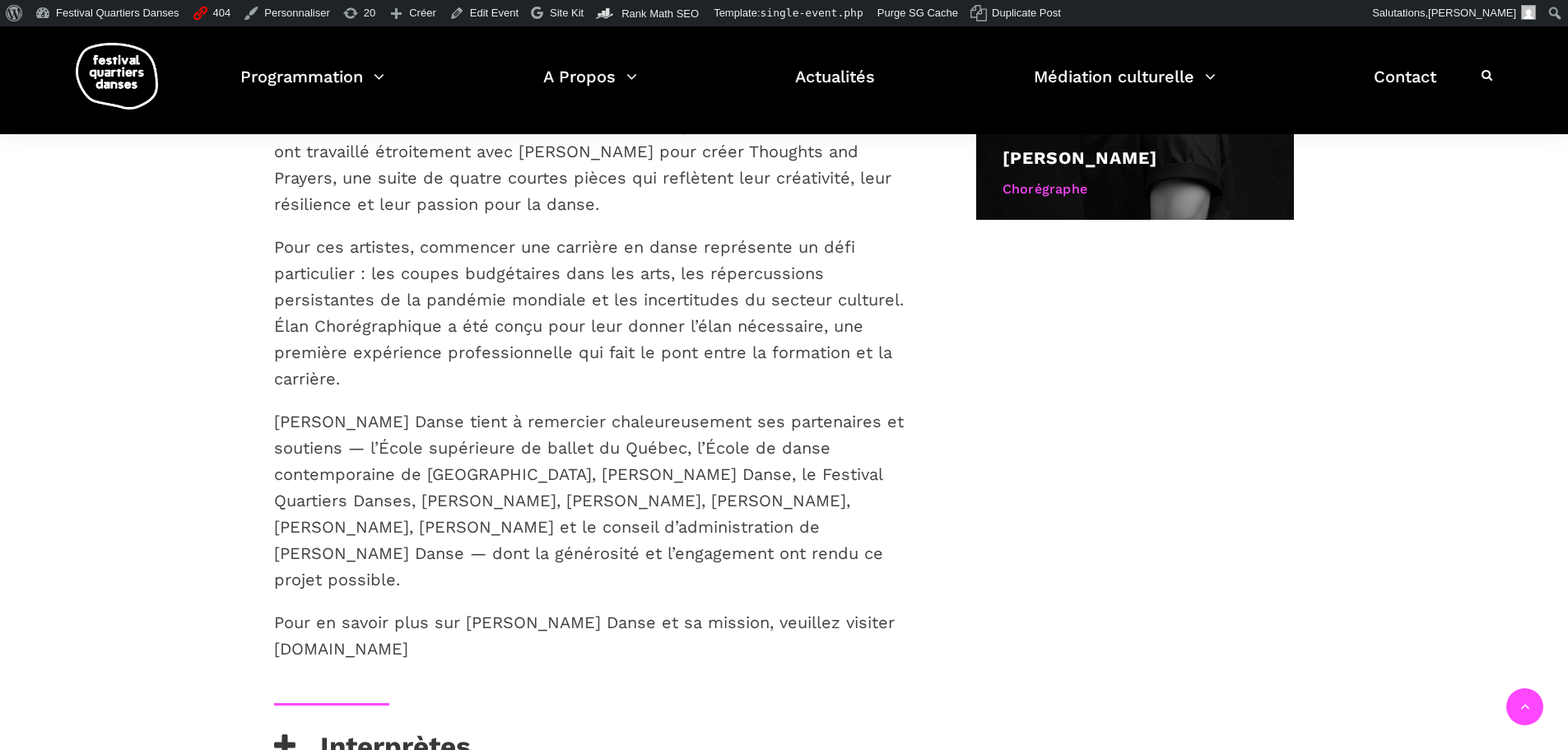
click at [428, 609] on p "Pour en savoir plus sur Skeels Danse et sa mission, veuillez visiter www.skeels…" at bounding box center [598, 635] width 649 height 53
drag, startPoint x: 463, startPoint y: 546, endPoint x: 279, endPoint y: 548, distance: 184.0
click at [279, 609] on p "Pour en savoir plus sur Skeels Danse et sa mission, veuillez visiter www.skeels…" at bounding box center [598, 635] width 649 height 53
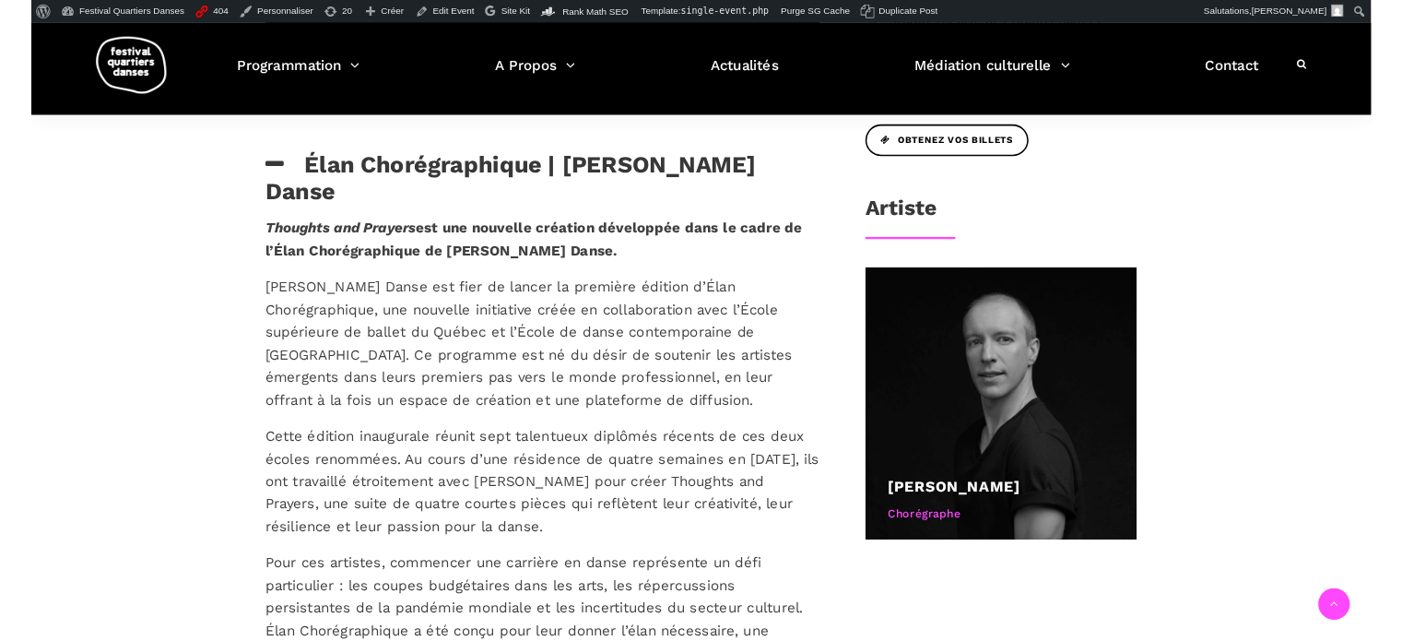
scroll to position [863, 0]
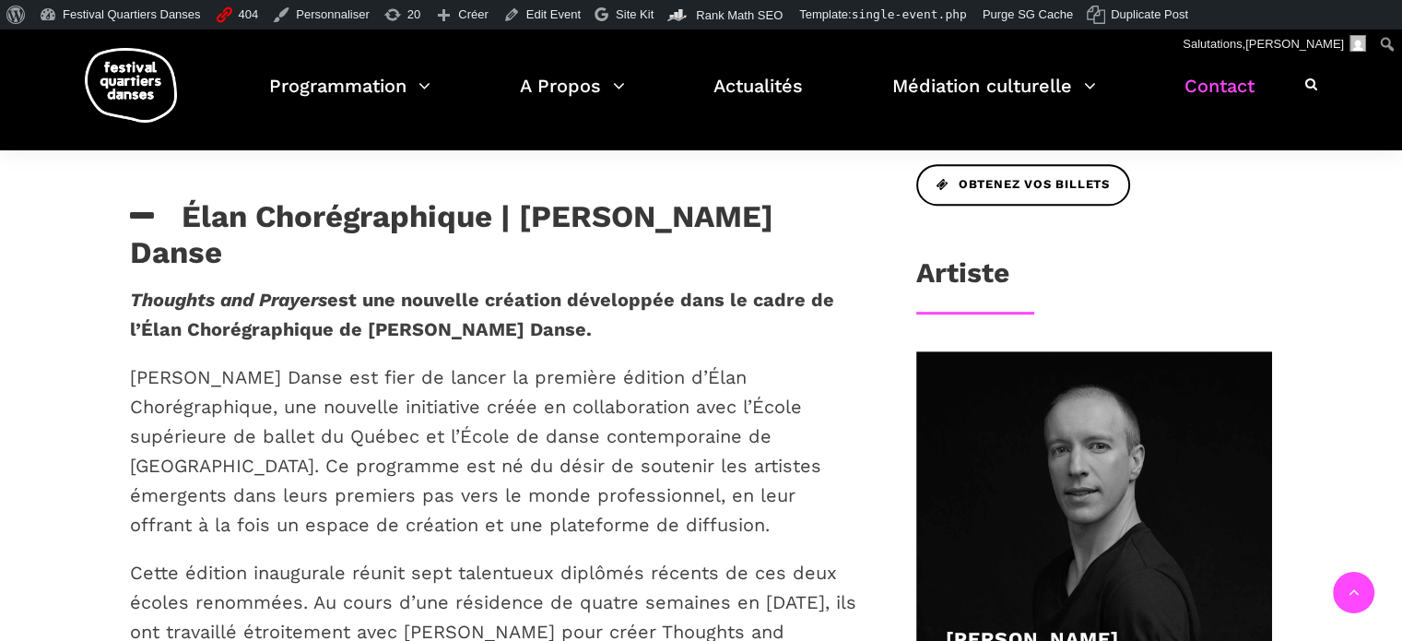
click at [1231, 105] on link "Contact" at bounding box center [1220, 97] width 70 height 54
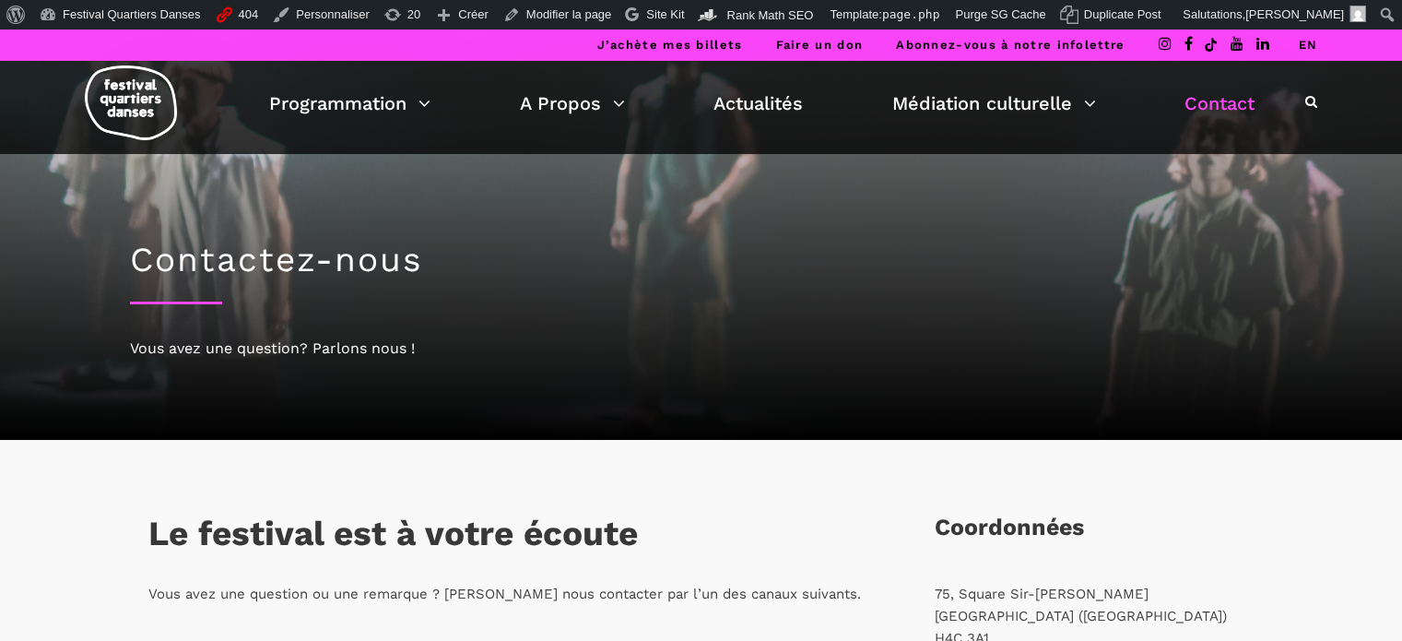
click at [453, 50] on div "J’achète mes billets Faire un don Abonnez-vous à notre infolettre EN" at bounding box center [701, 45] width 1402 height 31
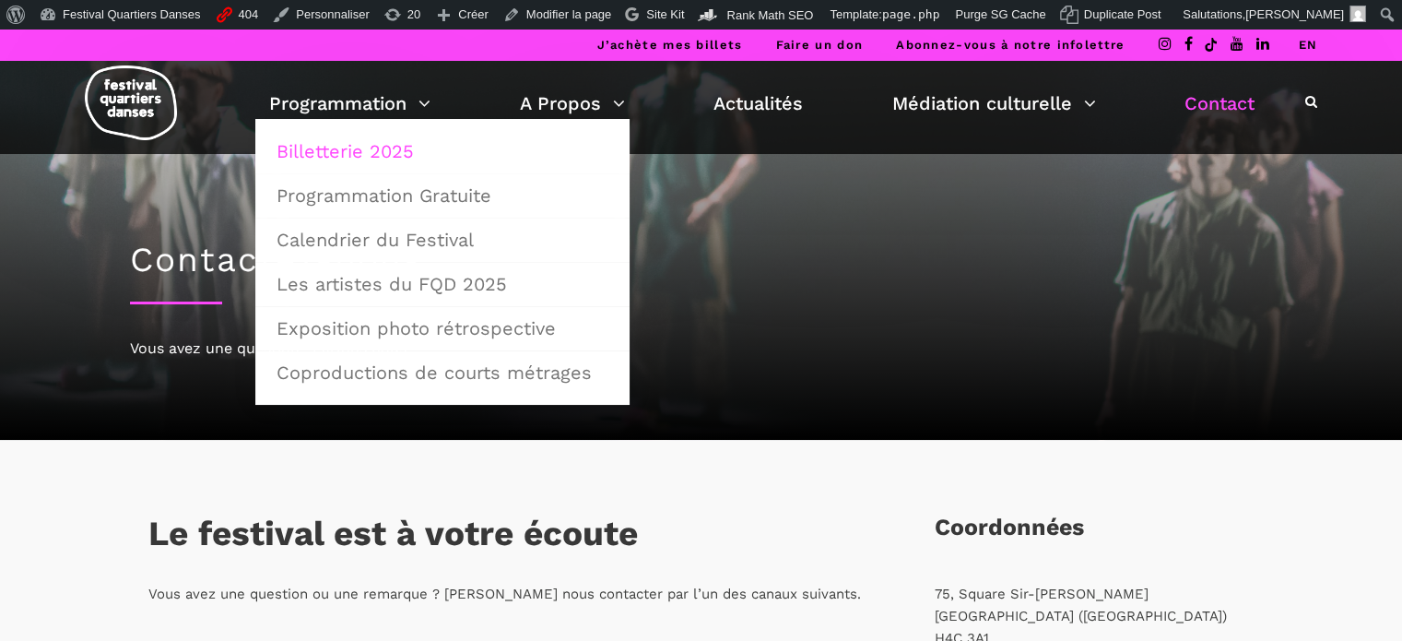
click at [354, 158] on link "Billetterie 2025" at bounding box center [443, 151] width 354 height 42
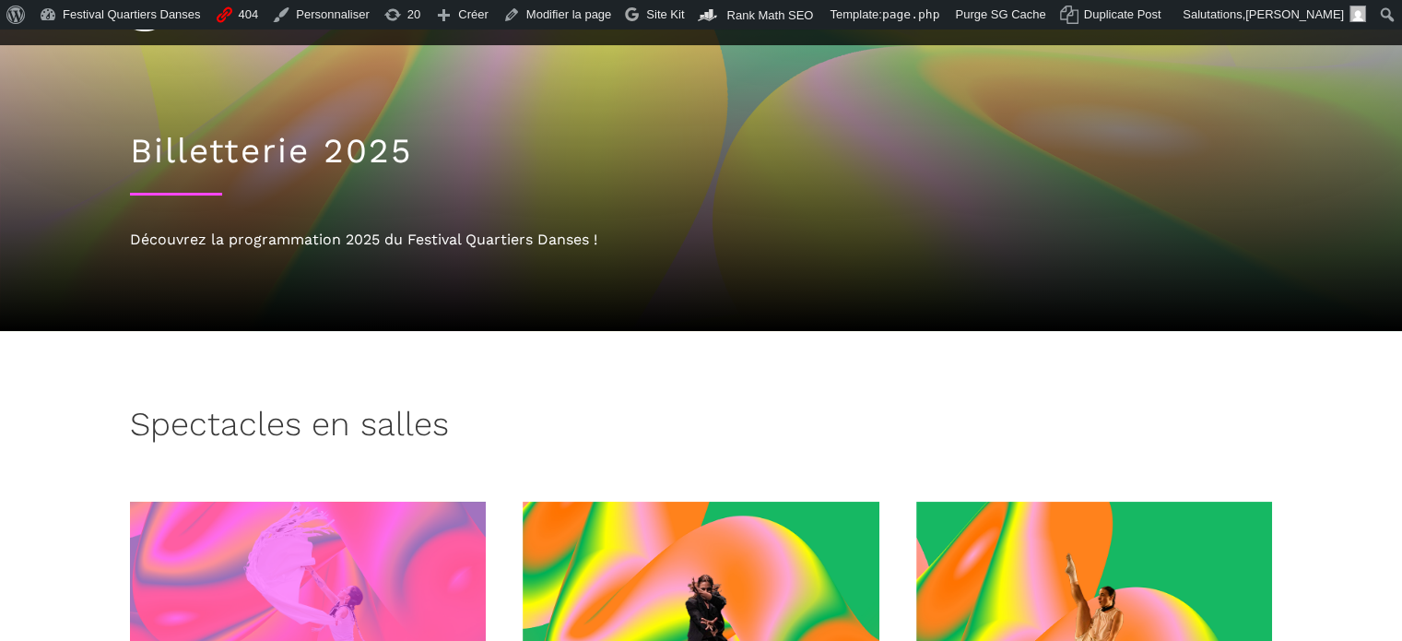
scroll to position [184, 0]
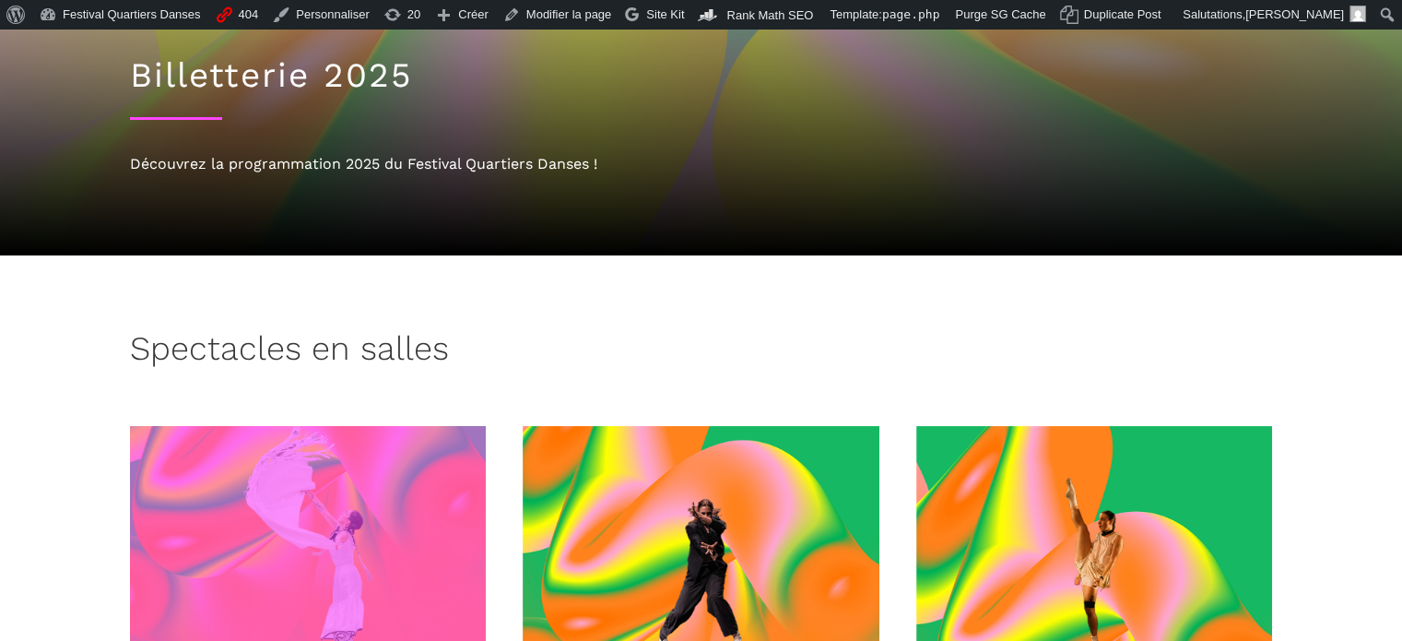
click at [355, 541] on span at bounding box center [308, 545] width 357 height 239
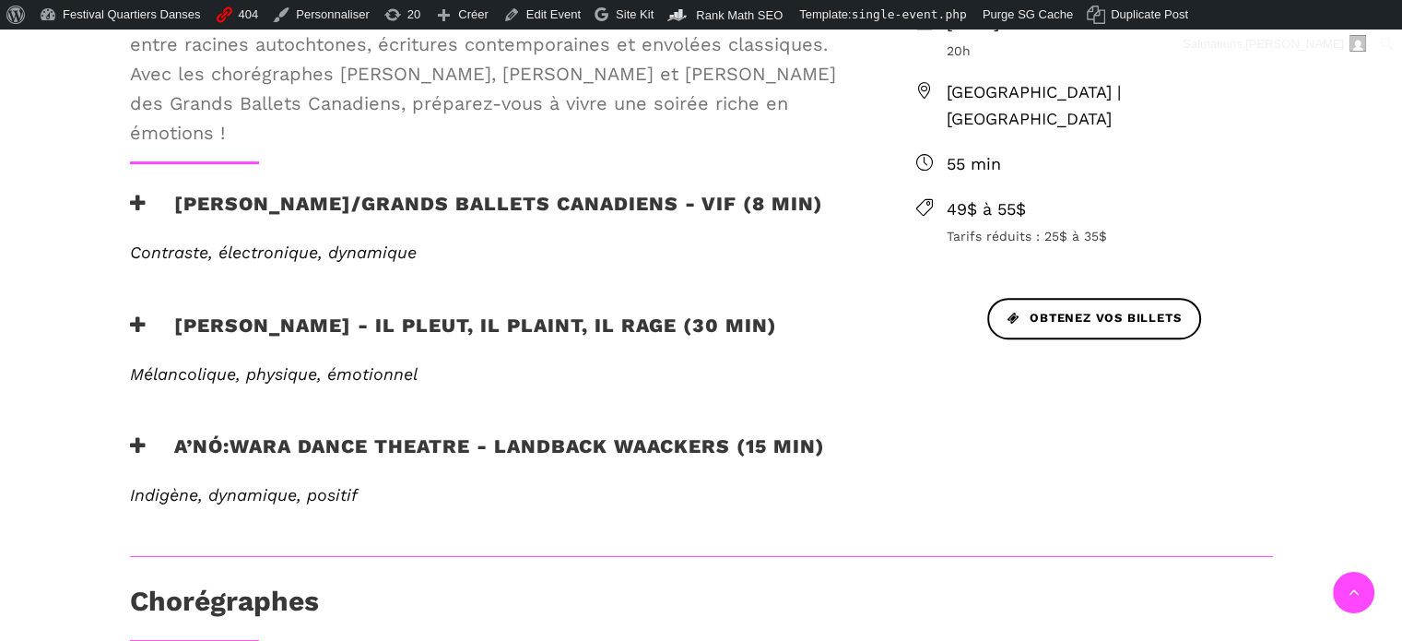
scroll to position [738, 0]
